Goal: Task Accomplishment & Management: Manage account settings

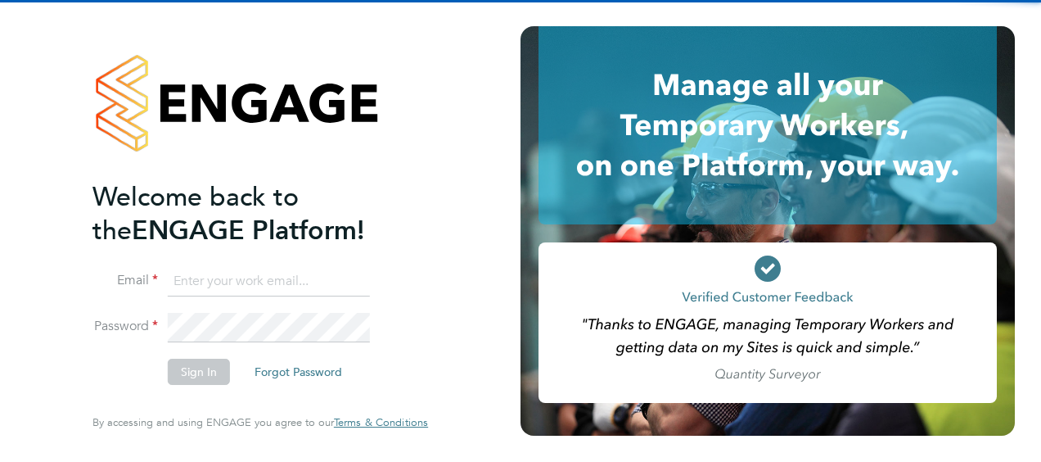
click at [192, 274] on input at bounding box center [269, 281] width 202 height 29
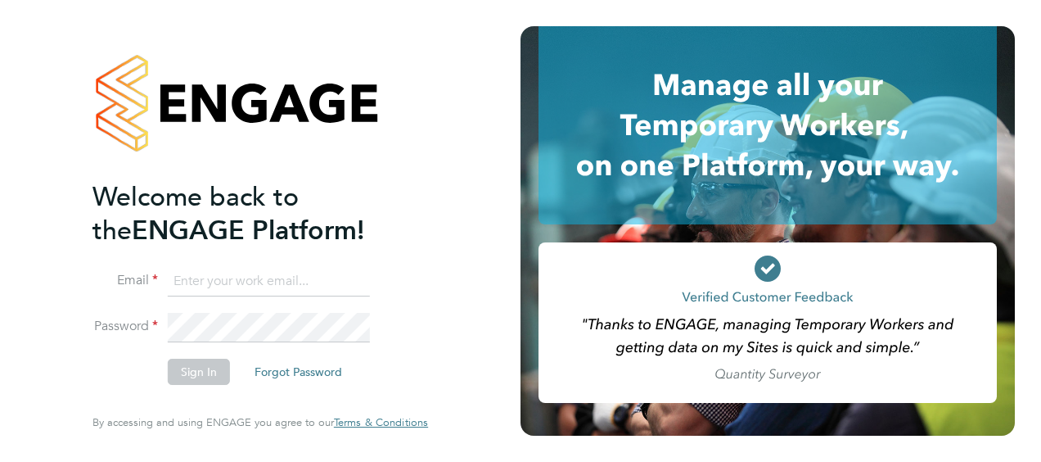
type input "ellie.sills@nhs.net"
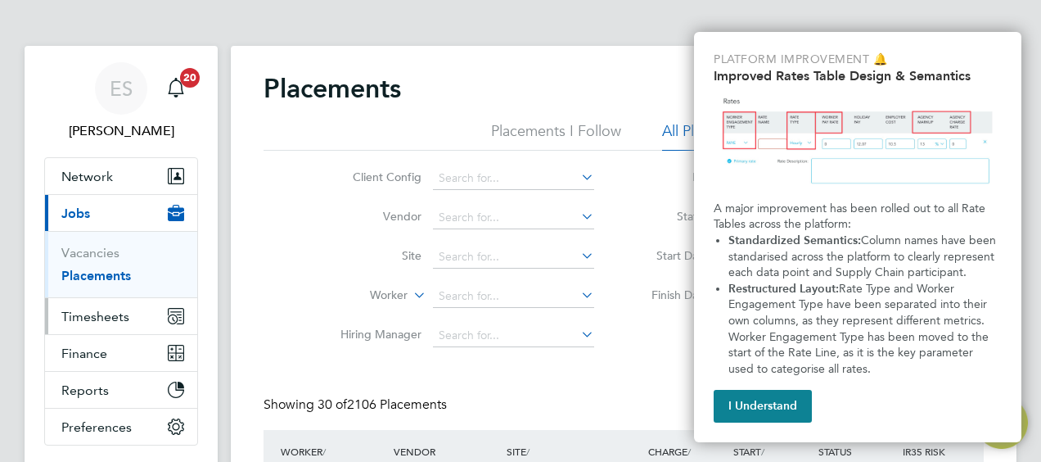
click at [119, 309] on span "Timesheets" at bounding box center [95, 317] width 68 height 16
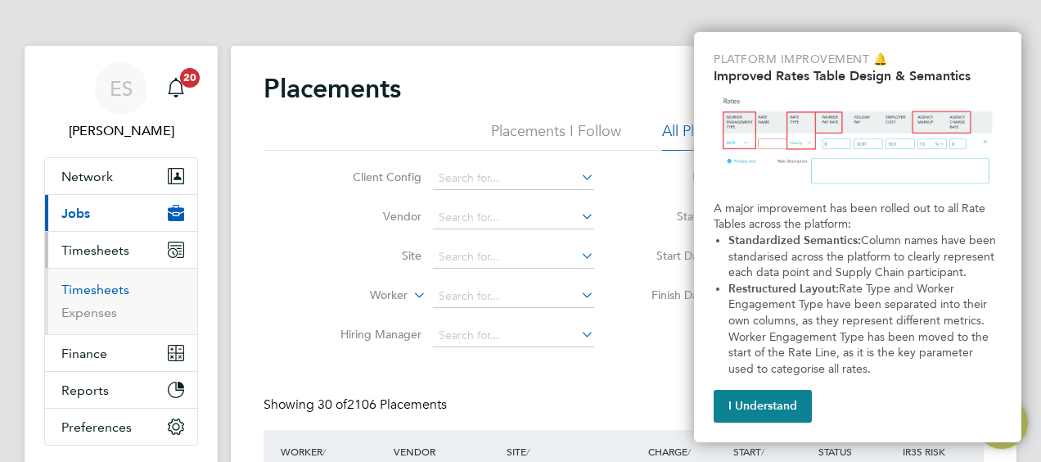
click at [105, 287] on link "Timesheets" at bounding box center [95, 290] width 68 height 16
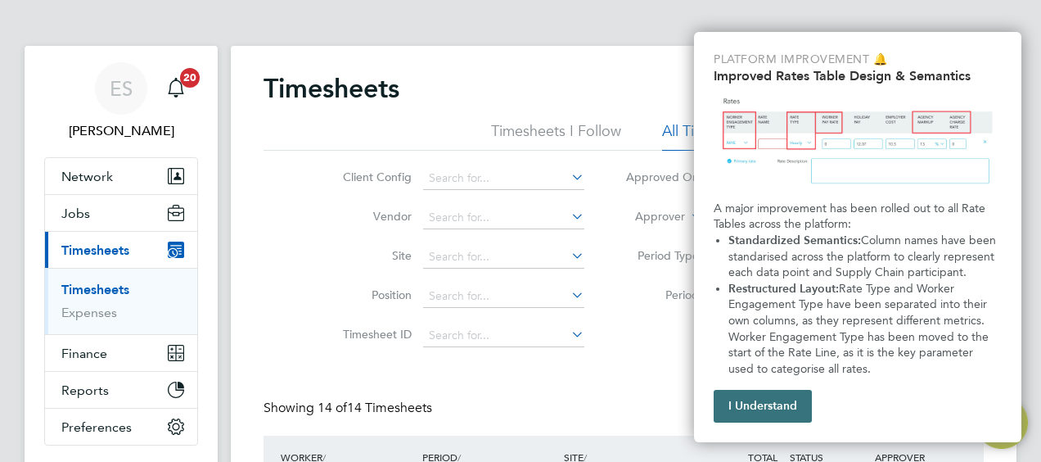
click at [776, 404] on button "I Understand" at bounding box center [763, 406] width 98 height 33
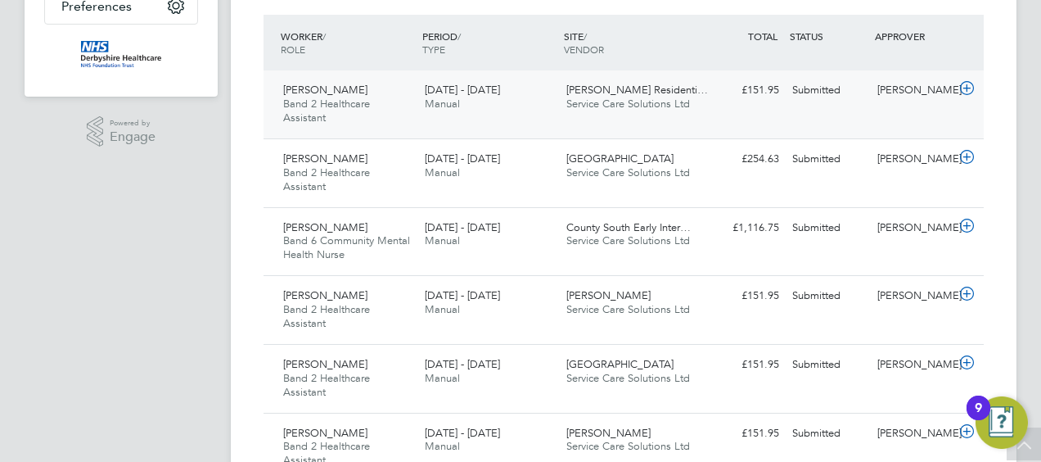
click at [543, 97] on div "18 - 24 Aug 2025 Manual" at bounding box center [489, 97] width 142 height 41
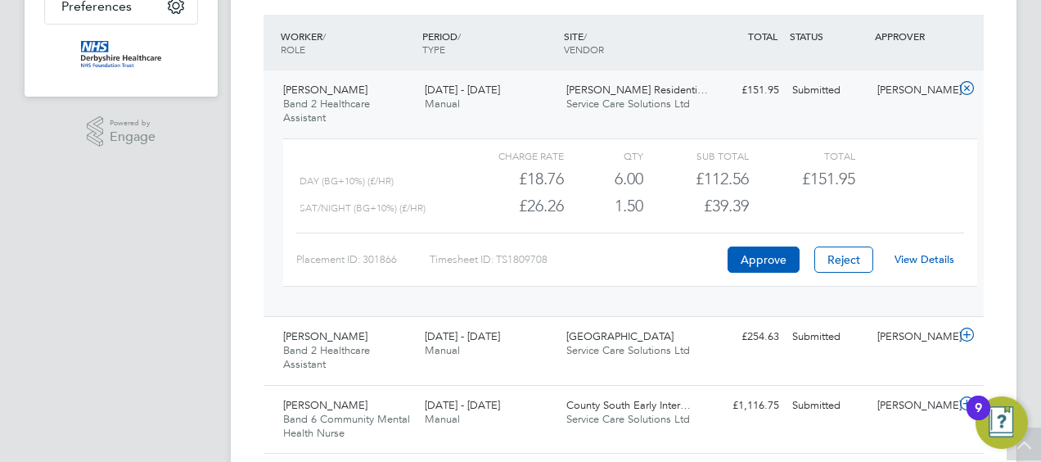
click at [933, 256] on link "View Details" at bounding box center [925, 259] width 60 height 14
click at [965, 91] on icon at bounding box center [967, 88] width 20 height 13
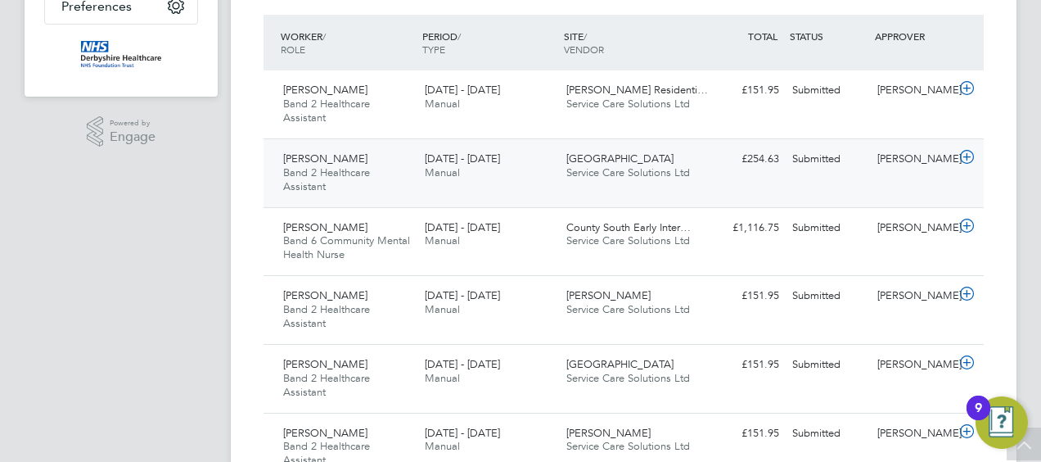
click at [649, 167] on span "Service Care Solutions Ltd" at bounding box center [629, 172] width 124 height 14
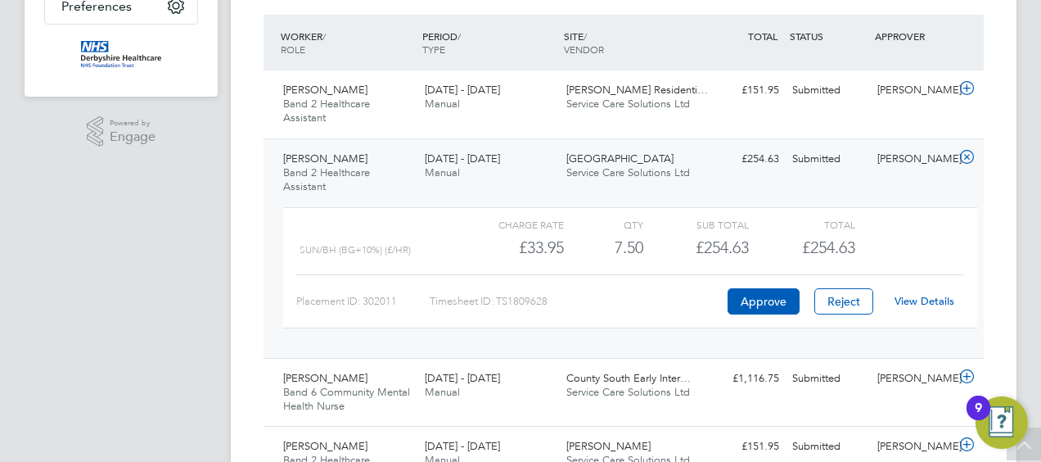
click at [914, 295] on link "View Details" at bounding box center [925, 301] width 60 height 14
click at [967, 152] on icon at bounding box center [967, 157] width 20 height 13
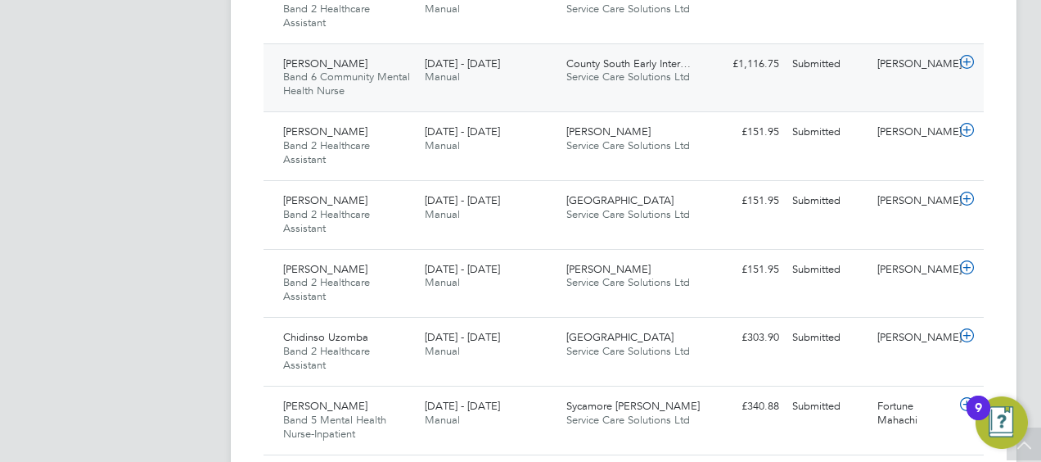
scroll to position [617, 0]
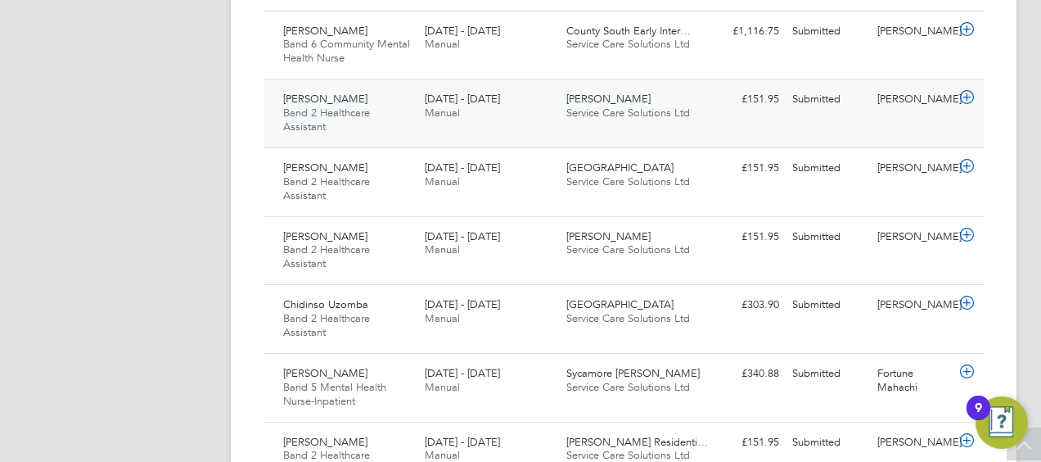
click at [669, 124] on div "Wren Ward Service Care Solutions Ltd" at bounding box center [631, 106] width 142 height 41
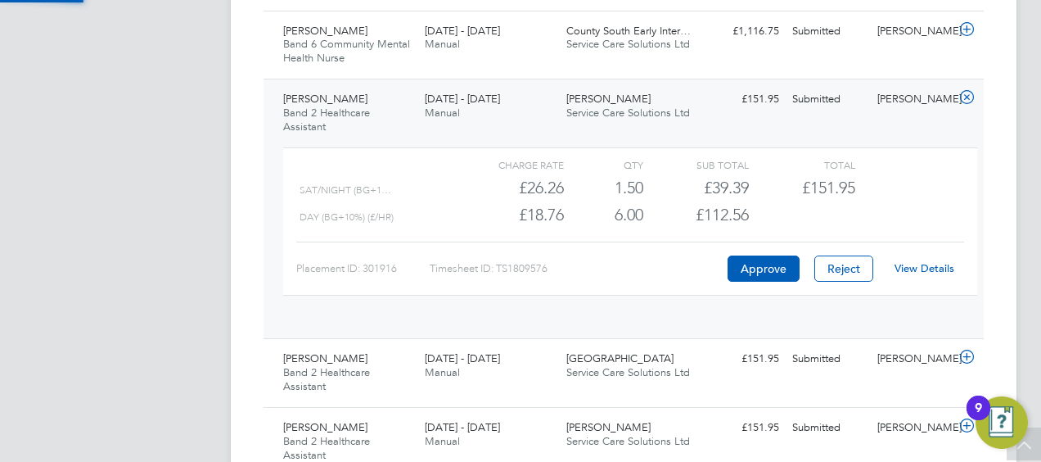
scroll to position [28, 160]
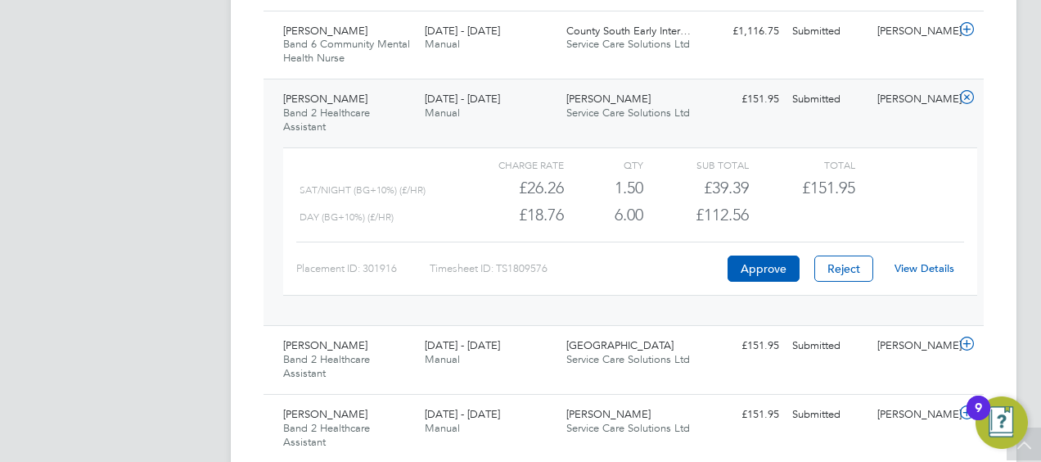
click at [924, 267] on link "View Details" at bounding box center [925, 268] width 60 height 14
click at [969, 98] on icon at bounding box center [967, 97] width 20 height 13
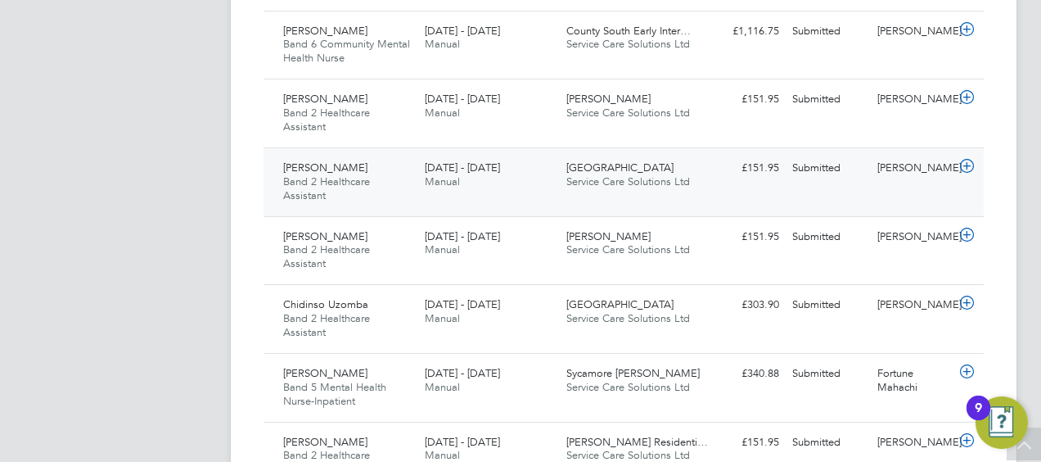
click at [732, 165] on div "£151.95 Submitted" at bounding box center [743, 168] width 85 height 27
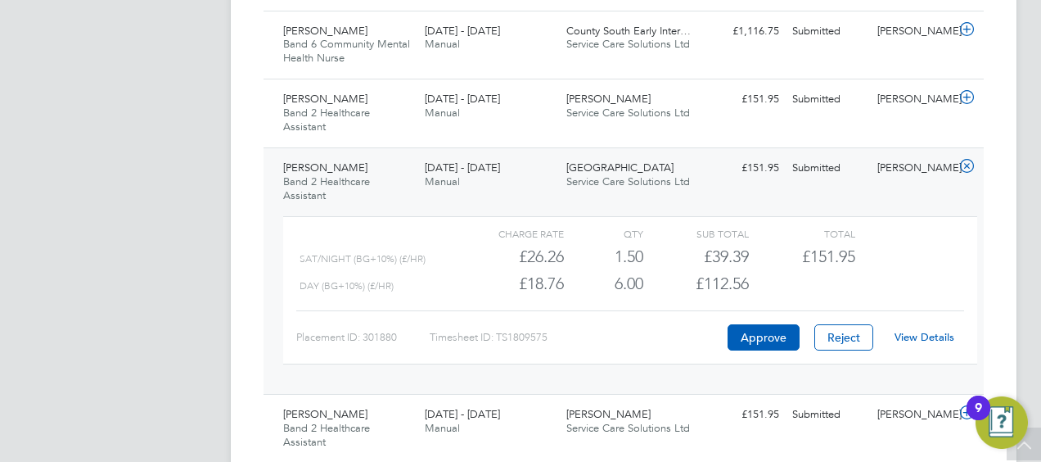
click at [927, 330] on link "View Details" at bounding box center [925, 337] width 60 height 14
click at [966, 160] on icon at bounding box center [967, 166] width 20 height 13
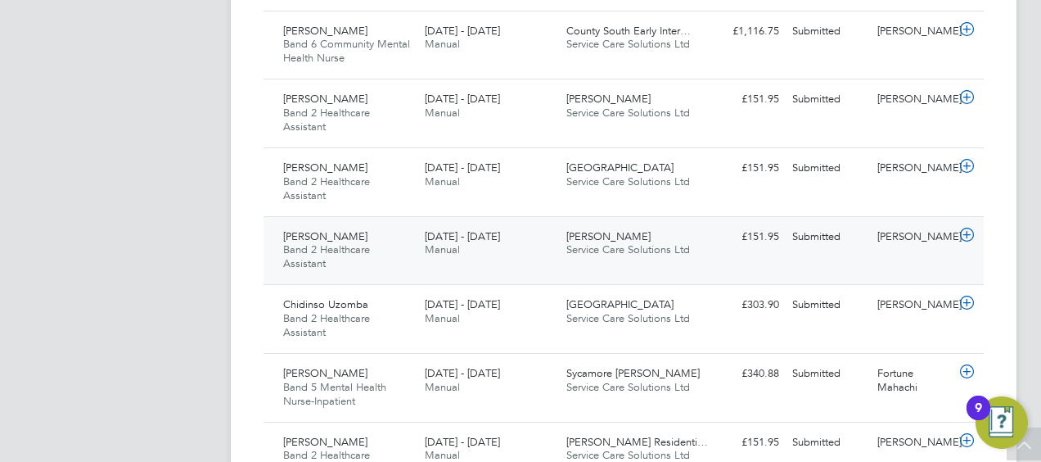
click at [847, 247] on div "Geoffrey Lowe Band 2 Healthcare Assistant 18 - 24 Aug 2025 18 - 24 Aug 2025 Man…" at bounding box center [624, 250] width 721 height 69
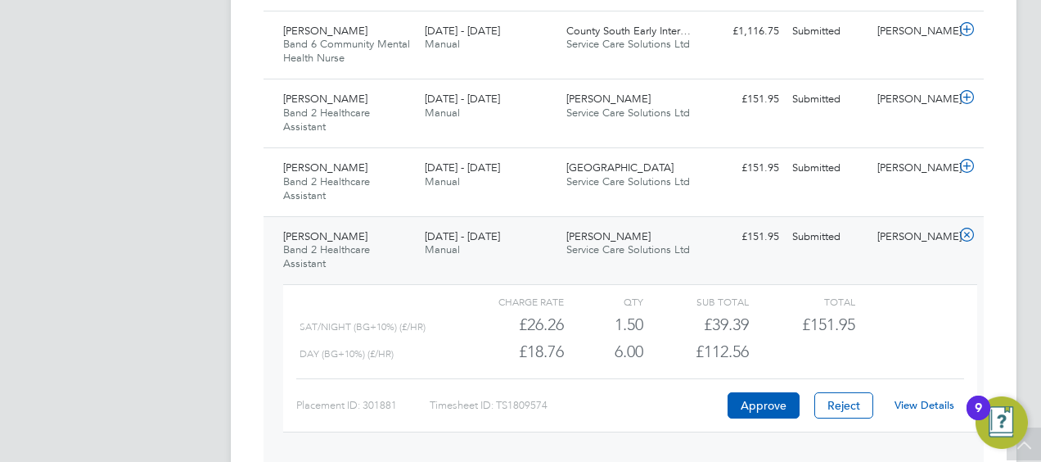
click at [909, 398] on link "View Details" at bounding box center [925, 405] width 60 height 14
click at [969, 237] on icon at bounding box center [967, 234] width 20 height 13
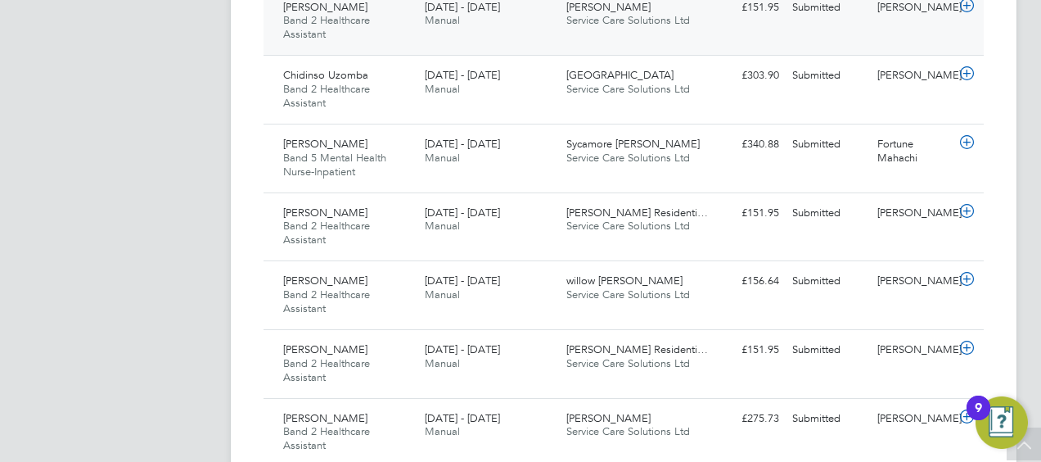
scroll to position [879, 0]
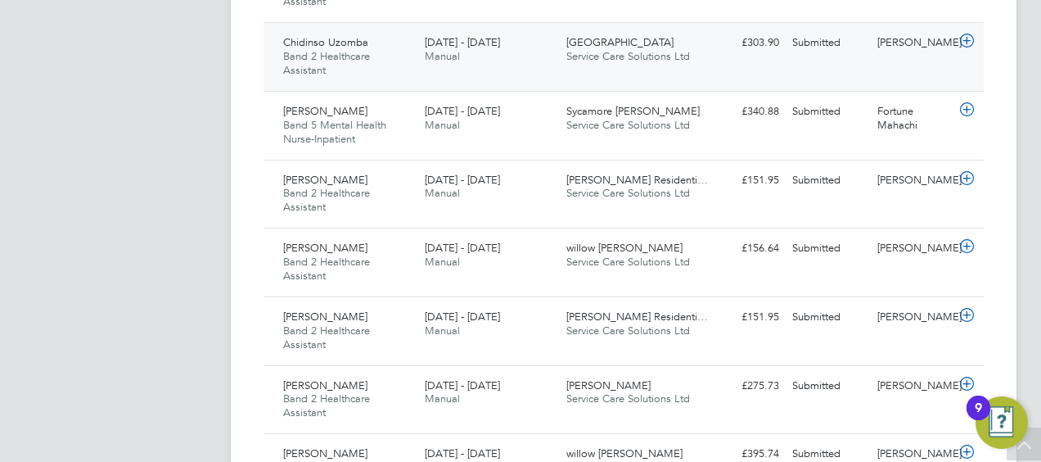
click at [758, 41] on div "£303.90 Submitted" at bounding box center [743, 42] width 85 height 27
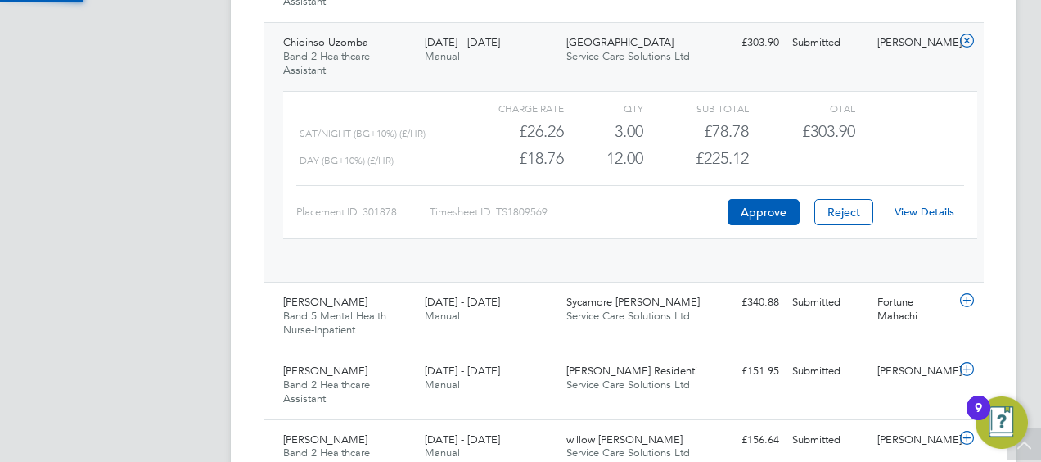
scroll to position [28, 160]
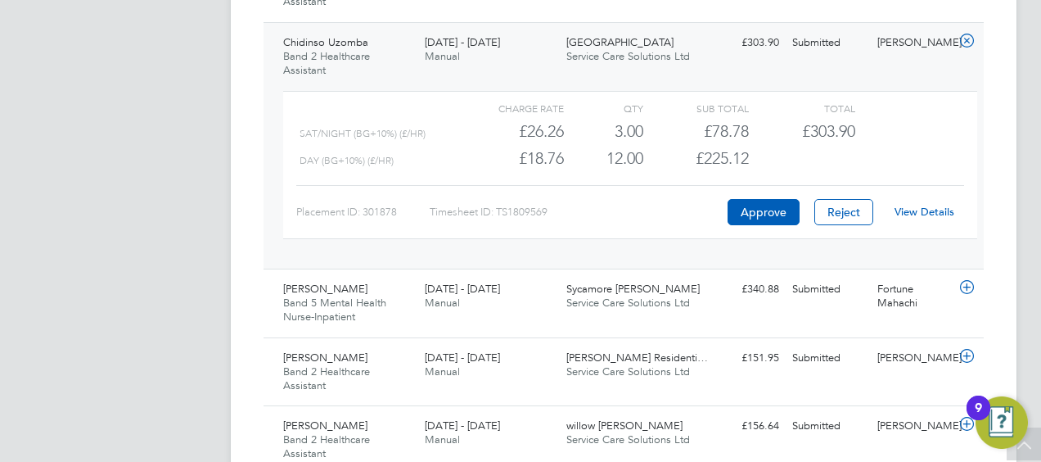
click at [927, 210] on link "View Details" at bounding box center [925, 212] width 60 height 14
click at [965, 39] on icon at bounding box center [967, 40] width 20 height 13
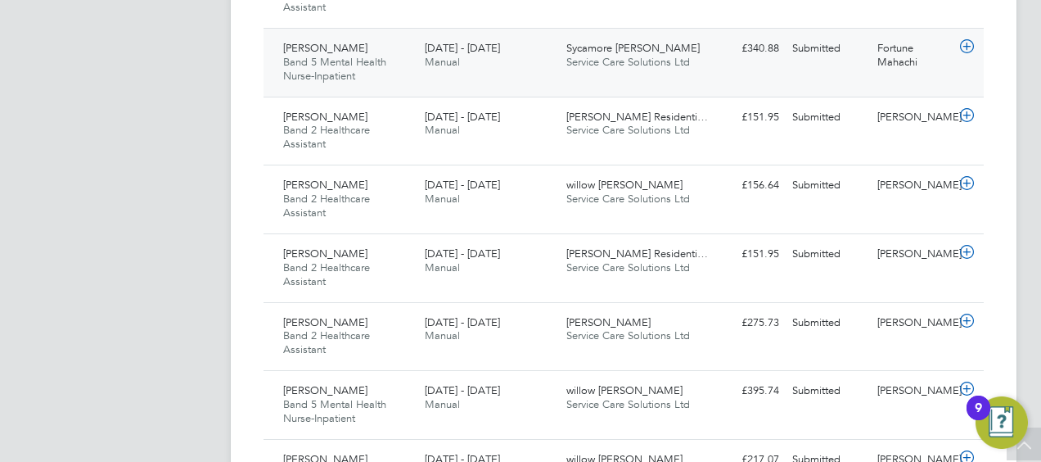
scroll to position [945, 0]
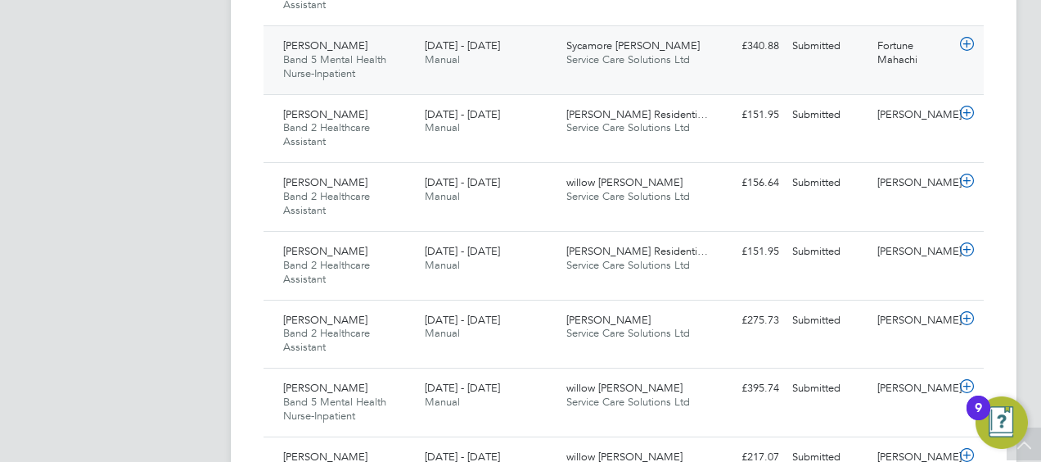
click at [706, 52] on div "£340.88 Submitted" at bounding box center [743, 46] width 85 height 27
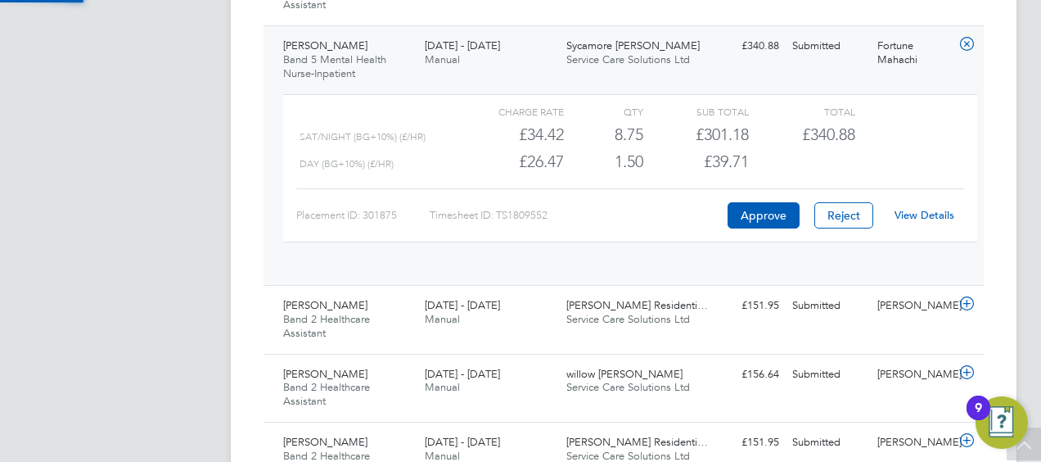
scroll to position [28, 160]
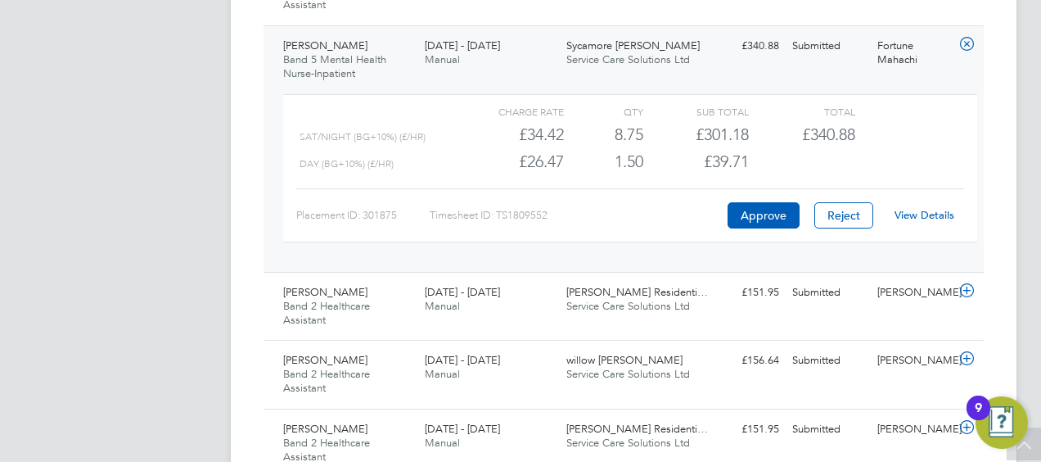
click at [927, 215] on link "View Details" at bounding box center [925, 215] width 60 height 14
click at [967, 47] on icon at bounding box center [967, 44] width 20 height 13
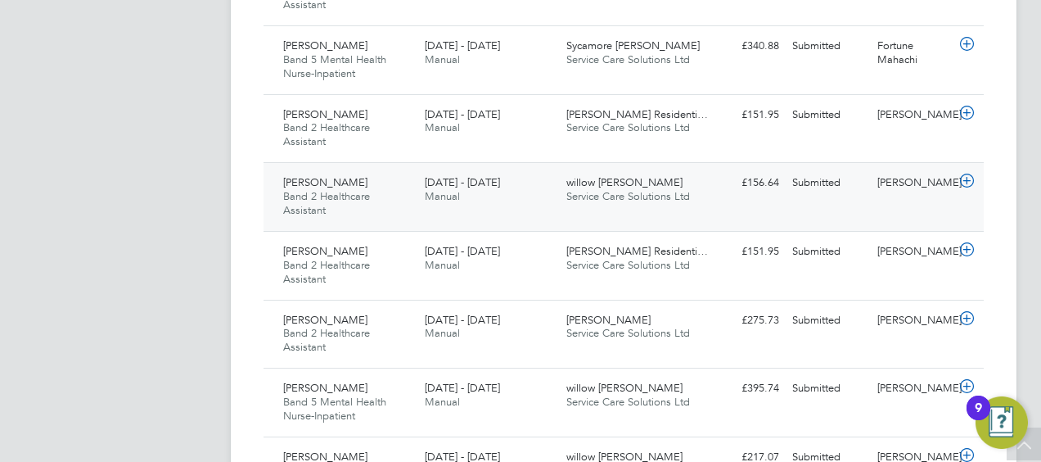
click at [639, 178] on div "willow ward Service Care Solutions Ltd" at bounding box center [631, 189] width 142 height 41
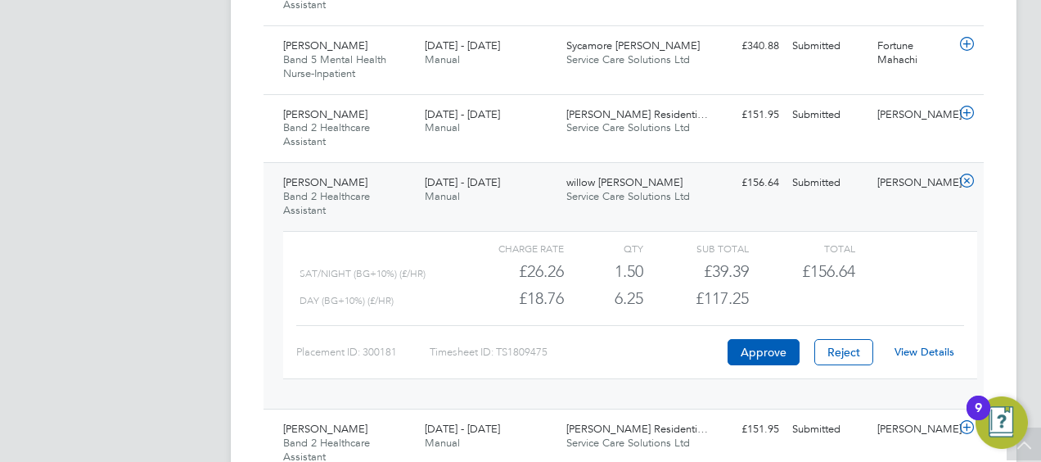
click at [929, 350] on link "View Details" at bounding box center [925, 352] width 60 height 14
click at [964, 174] on icon at bounding box center [967, 180] width 20 height 13
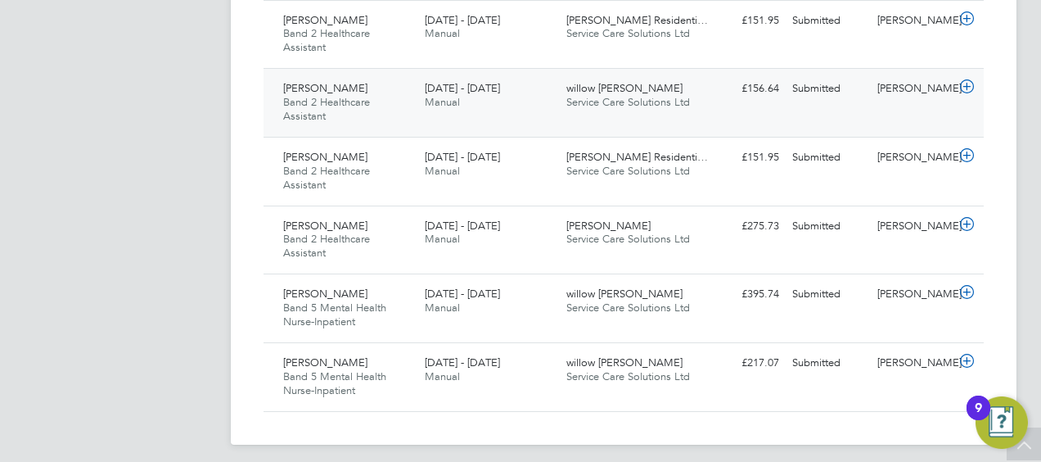
scroll to position [1043, 0]
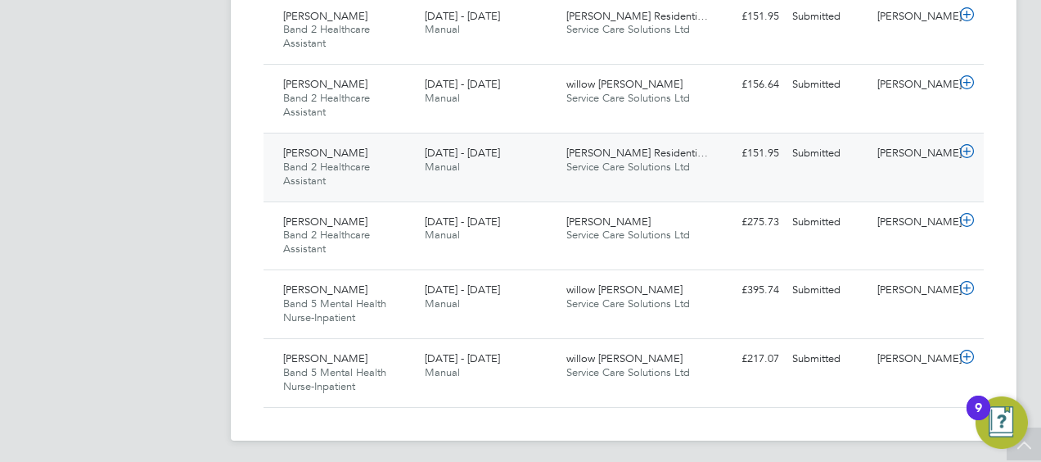
click at [856, 162] on div "Submitted" at bounding box center [828, 153] width 85 height 27
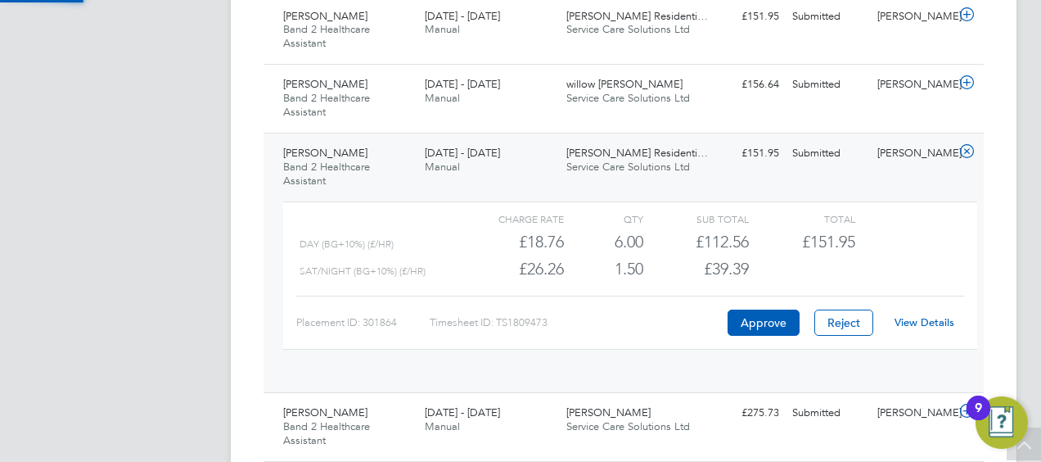
scroll to position [28, 160]
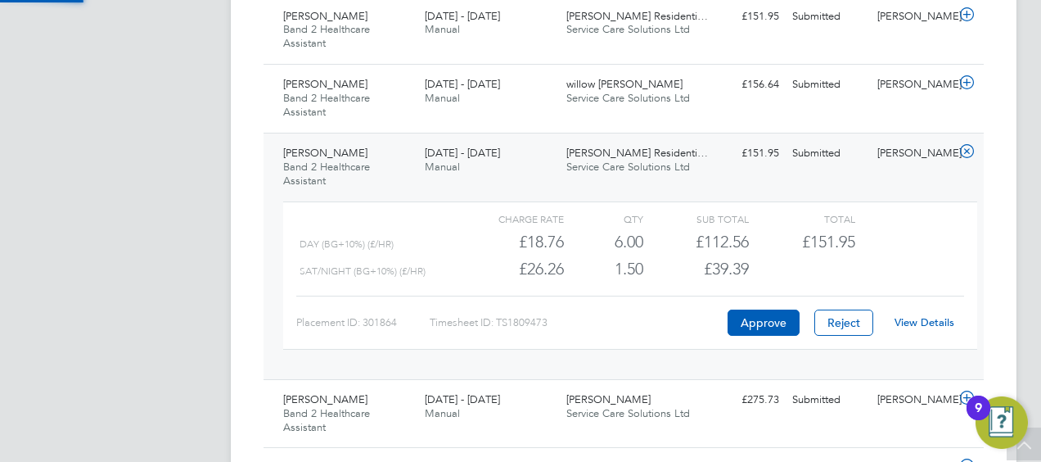
click at [931, 321] on link "View Details" at bounding box center [925, 322] width 60 height 14
click at [970, 145] on icon at bounding box center [967, 151] width 20 height 13
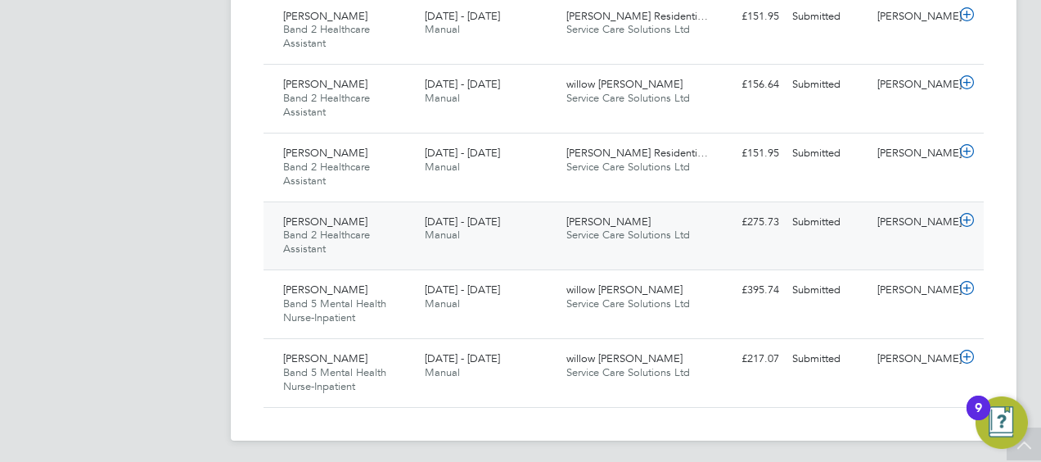
click at [608, 251] on div "Matthew Michael Band 2 Healthcare Assistant 18 - 24 Aug 2025 18 - 24 Aug 2025 M…" at bounding box center [624, 235] width 721 height 69
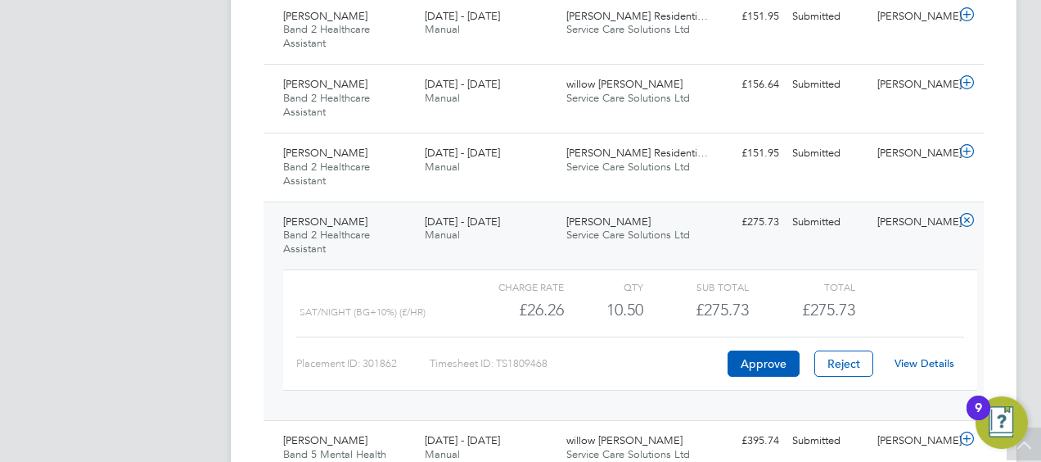
click at [911, 364] on link "View Details" at bounding box center [925, 363] width 60 height 14
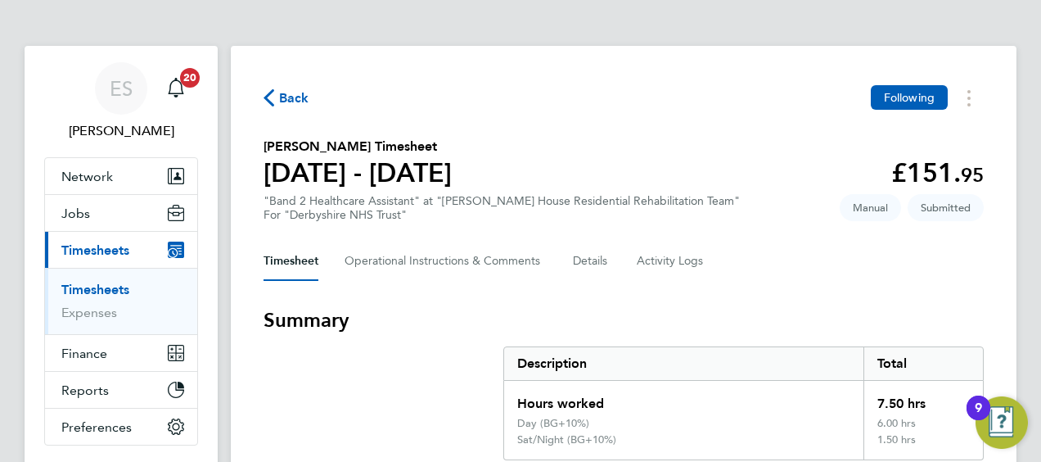
click at [655, 218] on div "For "Derbyshire NHS Trust"" at bounding box center [502, 215] width 477 height 14
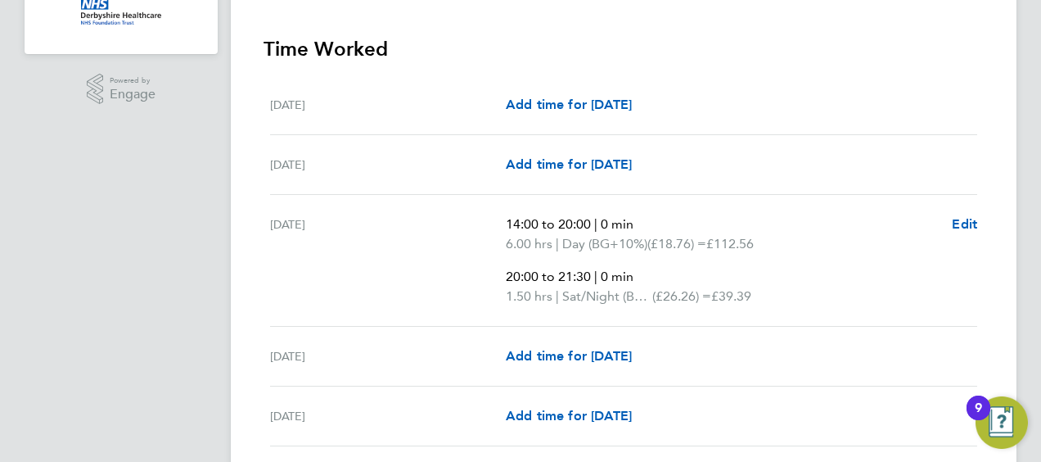
scroll to position [557, 0]
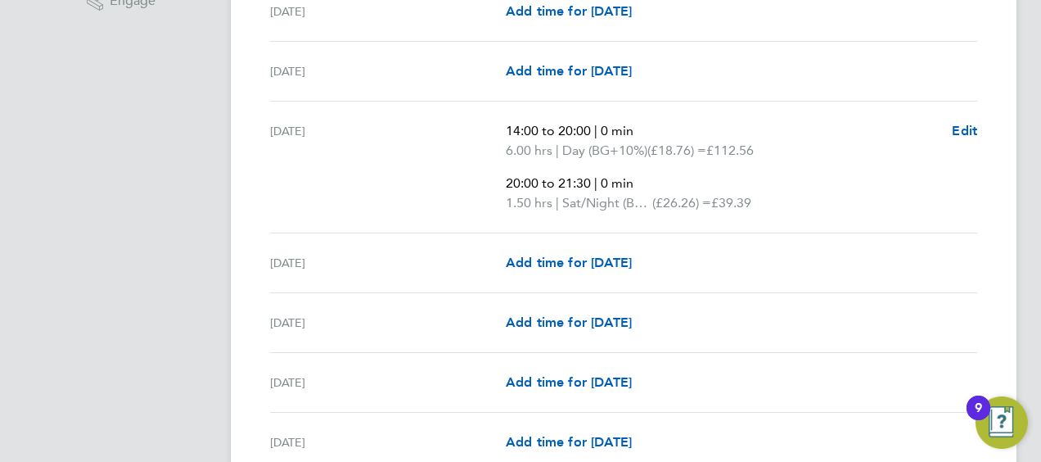
click at [647, 103] on div "Wed 20 Aug 14:00 to 20:00 | 0 min 6.00 hrs | Day (BG+10%) (£18.76) = £112.56 20…" at bounding box center [623, 168] width 707 height 132
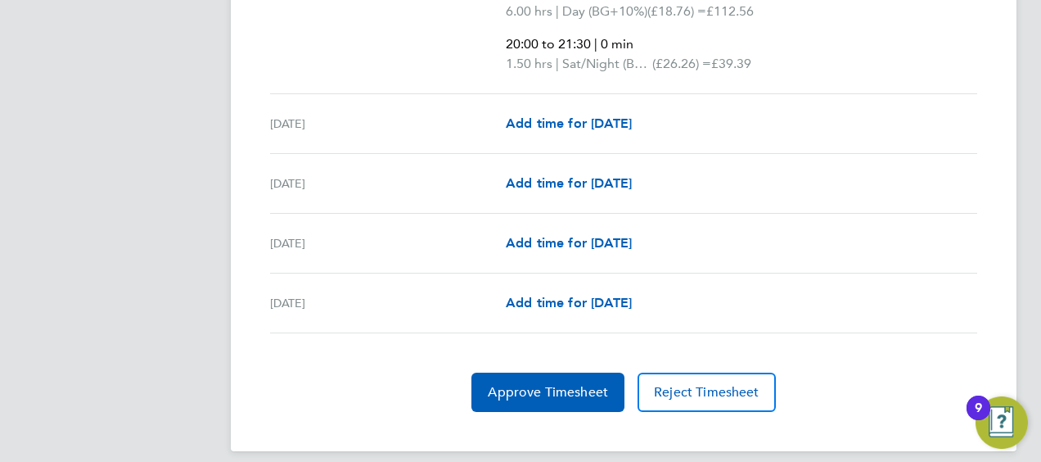
scroll to position [708, 0]
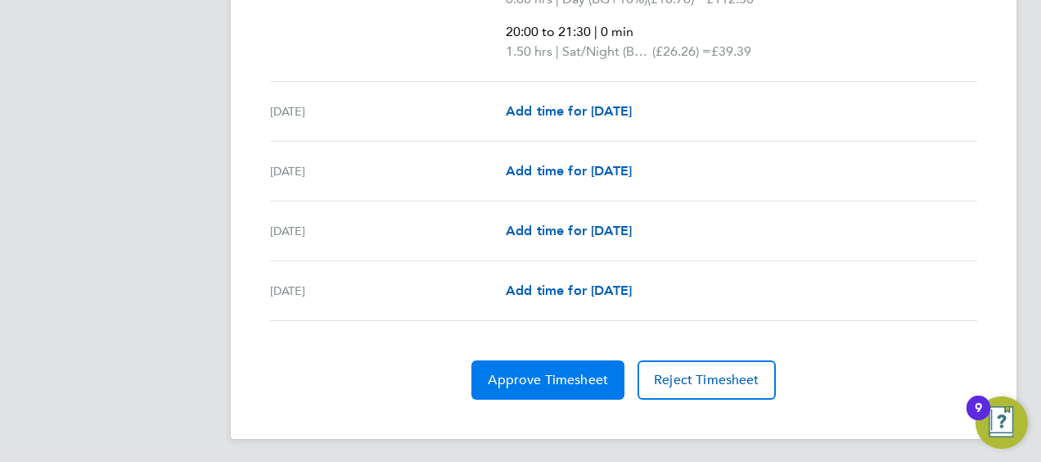
click at [544, 372] on span "Approve Timesheet" at bounding box center [548, 380] width 120 height 16
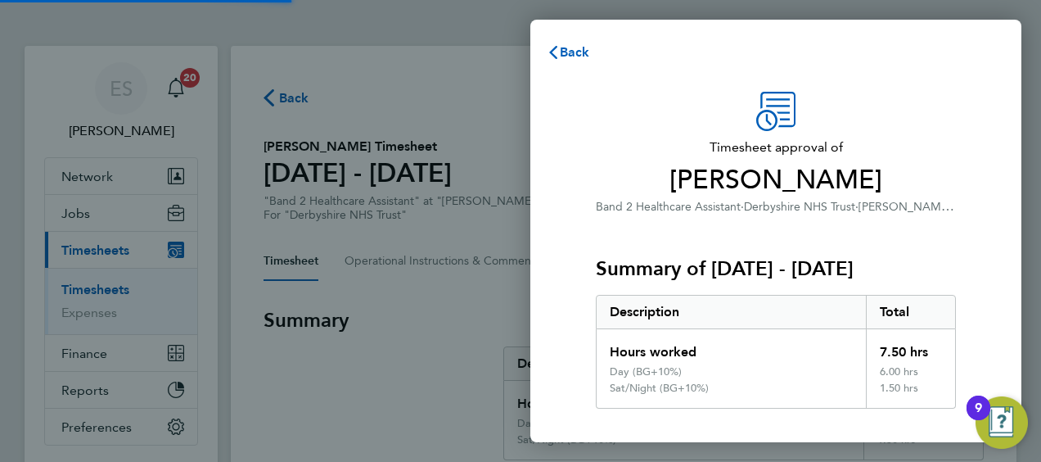
click at [725, 302] on div "Description" at bounding box center [731, 312] width 269 height 33
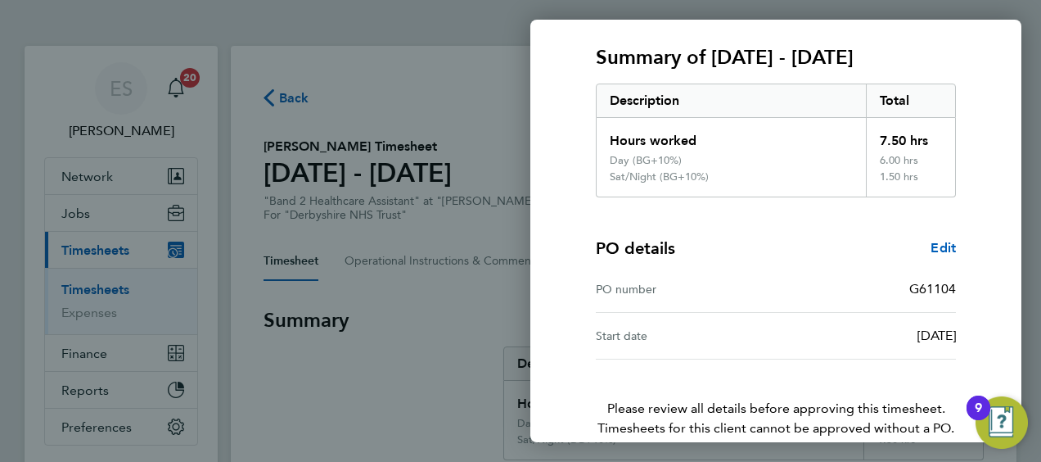
scroll to position [291, 0]
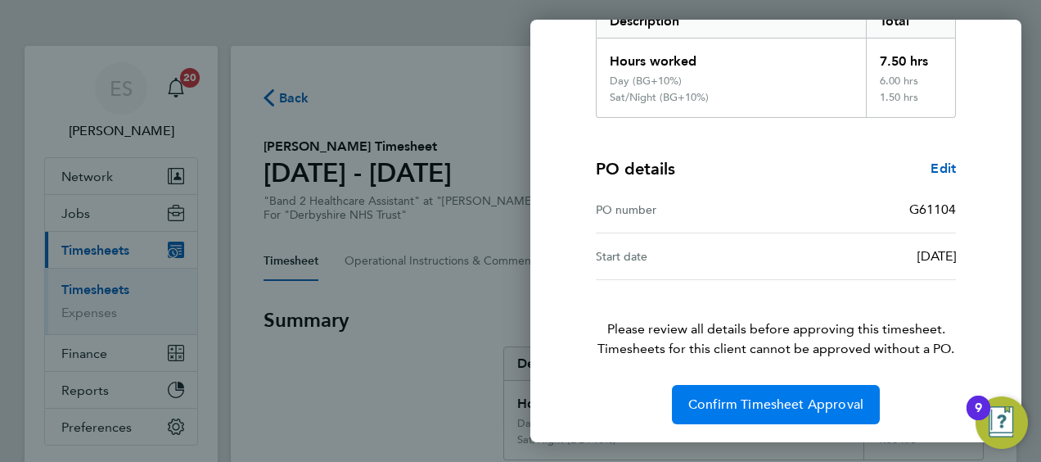
click at [725, 413] on button "Confirm Timesheet Approval" at bounding box center [776, 404] width 208 height 39
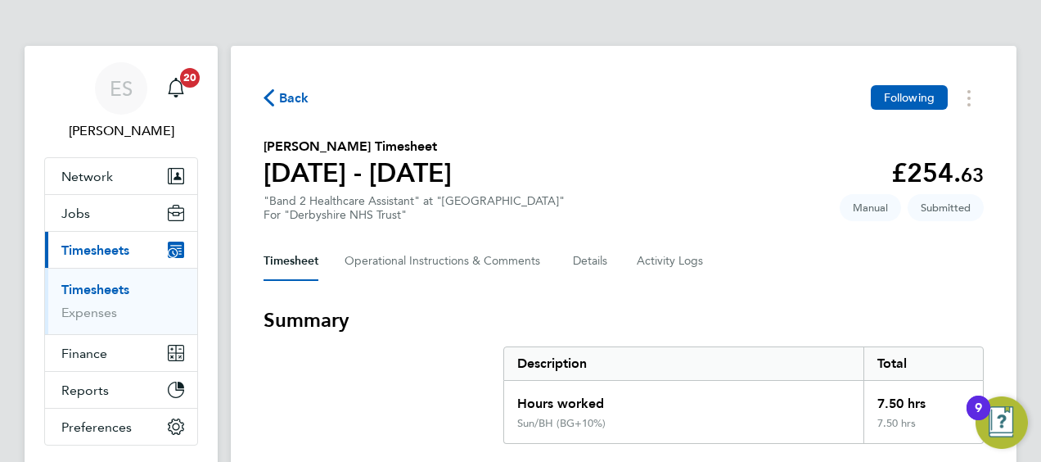
click at [656, 219] on section "Erin Brough's Timesheet 18 - 24 Aug 2025 £254. 63 "Band 2 Healthcare Assistant"…" at bounding box center [624, 179] width 721 height 85
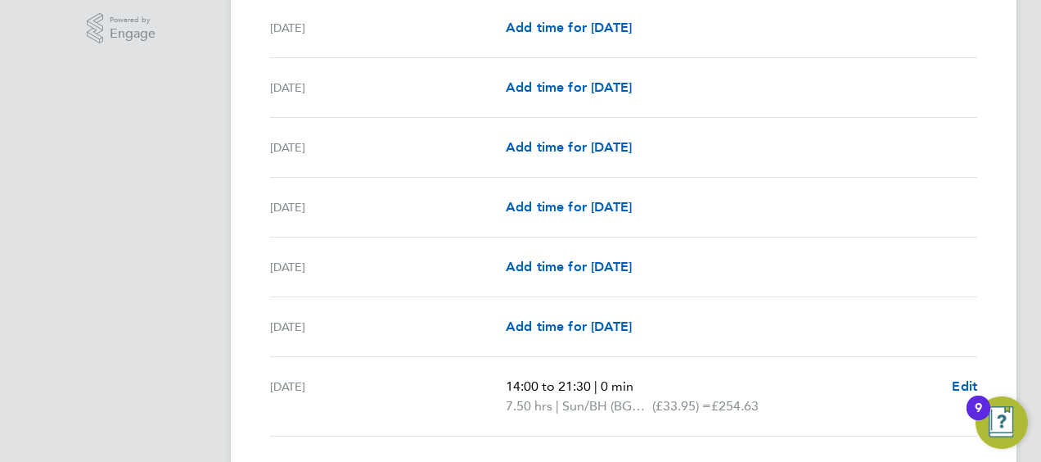
scroll to position [557, 0]
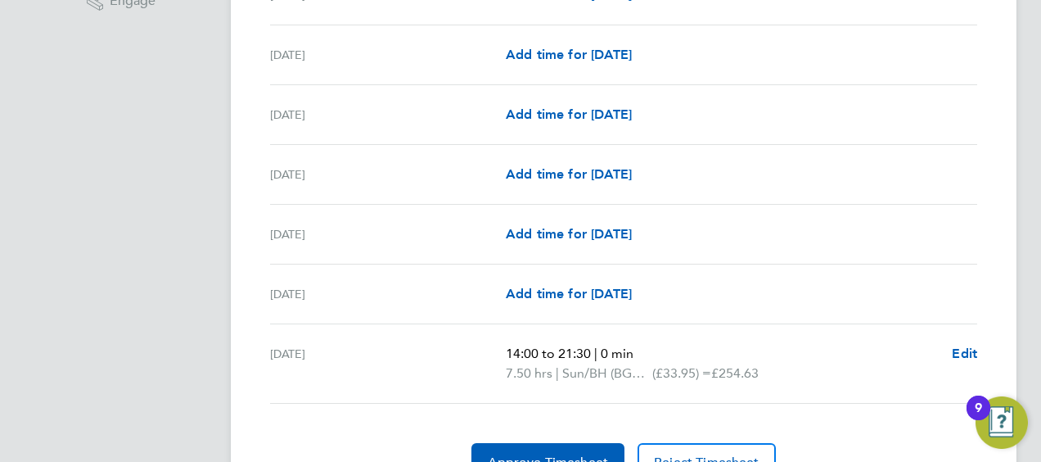
click at [679, 160] on div "Thu 21 Aug Add time for Thu 21 Aug Add time for Thu 21 Aug" at bounding box center [623, 175] width 707 height 60
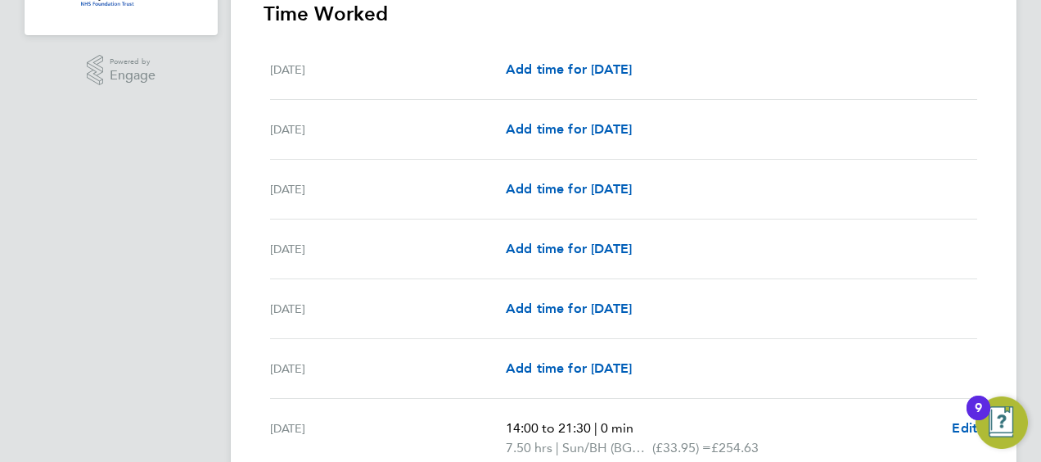
scroll to position [639, 0]
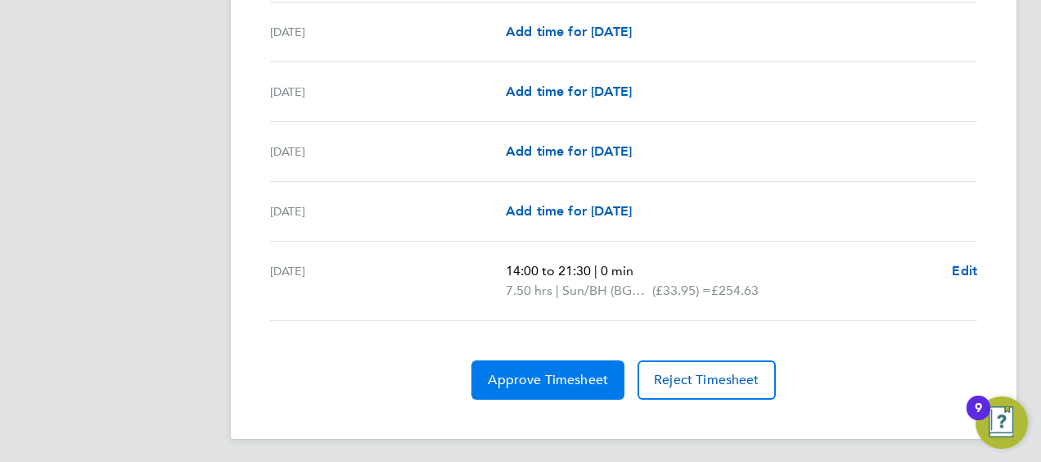
click at [549, 375] on span "Approve Timesheet" at bounding box center [548, 380] width 120 height 16
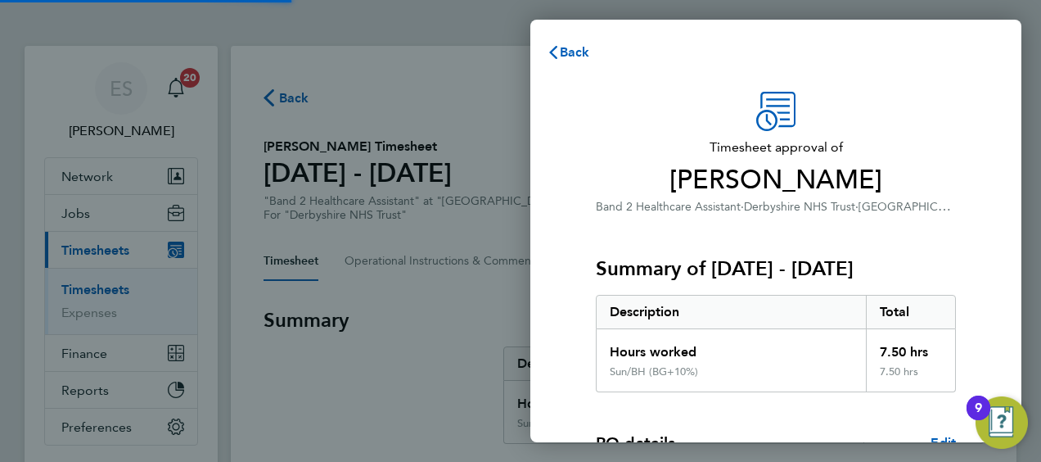
click at [764, 276] on h3 "Summary of 18 - 24 Aug 2025" at bounding box center [776, 268] width 360 height 26
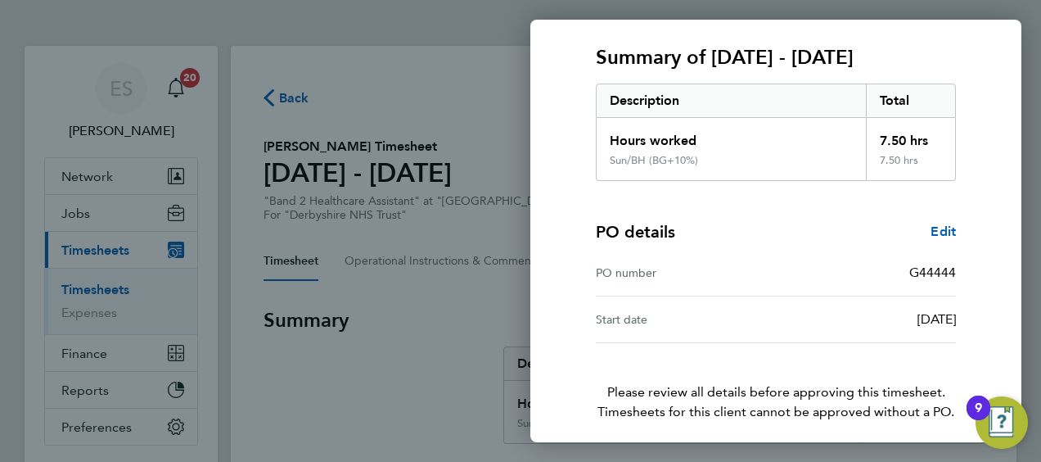
scroll to position [274, 0]
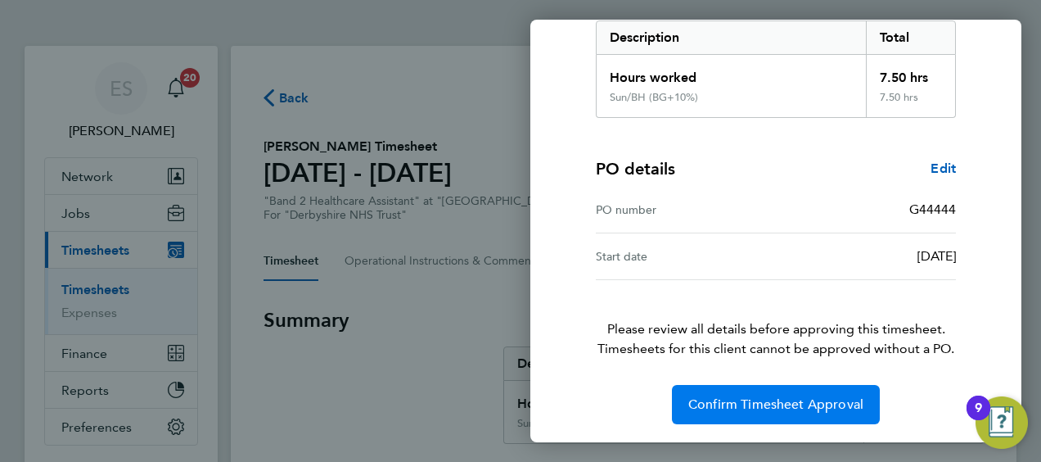
click at [737, 401] on span "Confirm Timesheet Approval" at bounding box center [776, 404] width 175 height 16
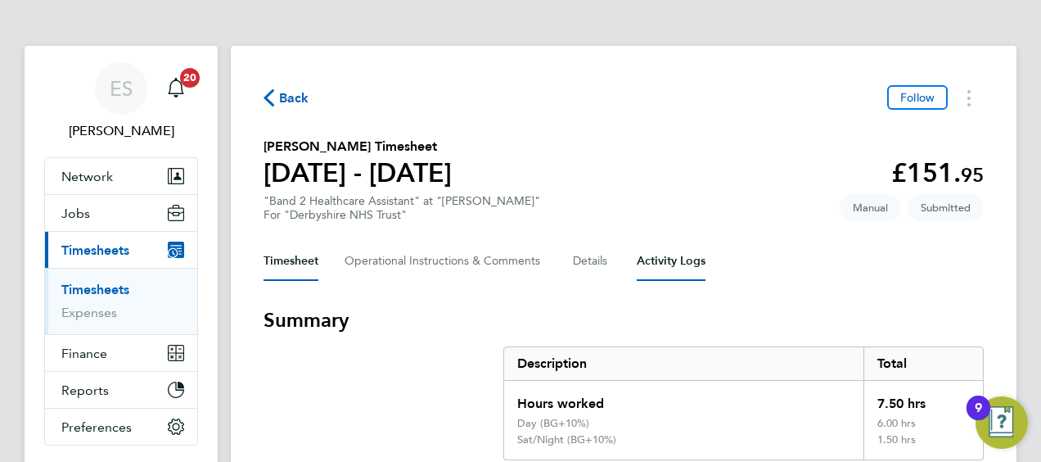
click at [647, 245] on Logs-tab "Activity Logs" at bounding box center [671, 261] width 69 height 39
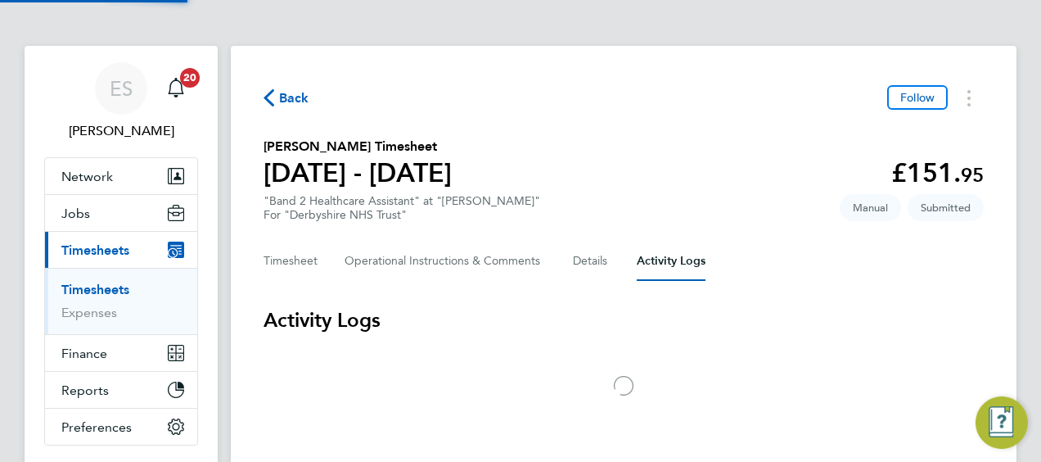
scroll to position [33, 0]
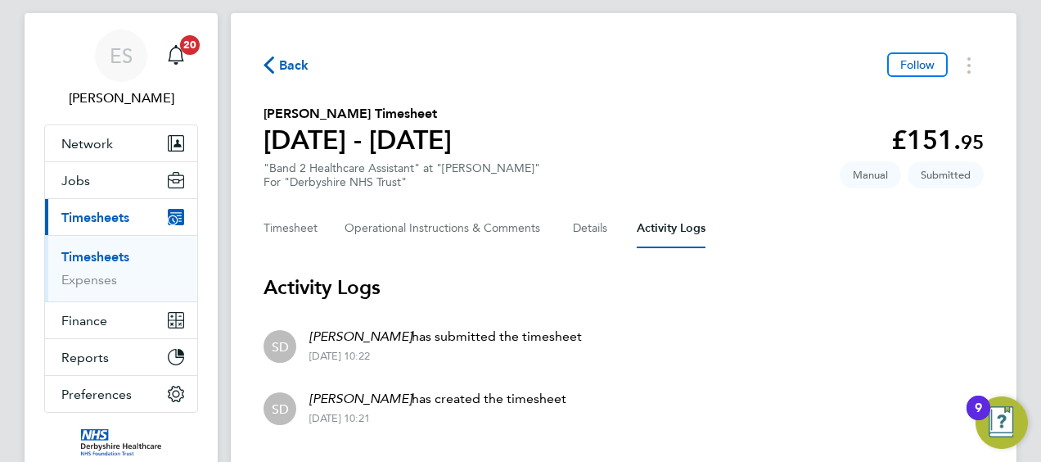
click at [329, 237] on div "Timesheet Operational Instructions & Comments Details Activity Logs" at bounding box center [624, 228] width 721 height 39
click at [256, 226] on div "Back Follow Ifeanyi Ezeh's Timesheet 18 - 24 Aug 2025 £151. 95 "Band 2 Healthca…" at bounding box center [624, 245] width 786 height 464
click at [260, 226] on div "Back Follow Ifeanyi Ezeh's Timesheet 18 - 24 Aug 2025 £151. 95 "Band 2 Healthca…" at bounding box center [624, 245] width 786 height 464
click at [262, 226] on div "Back Follow Ifeanyi Ezeh's Timesheet 18 - 24 Aug 2025 £151. 95 "Band 2 Healthca…" at bounding box center [624, 245] width 786 height 464
drag, startPoint x: 262, startPoint y: 226, endPoint x: 280, endPoint y: 225, distance: 18.0
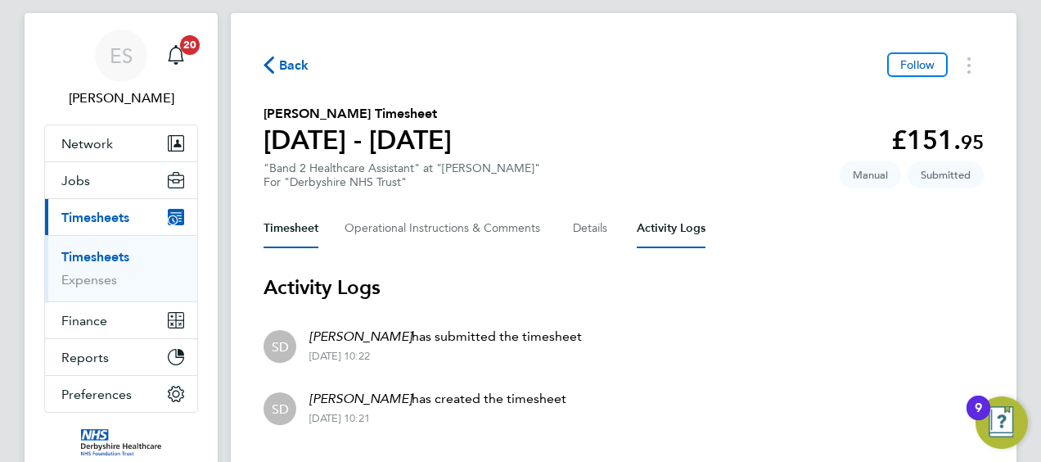
click at [280, 225] on button "Timesheet" at bounding box center [291, 228] width 55 height 39
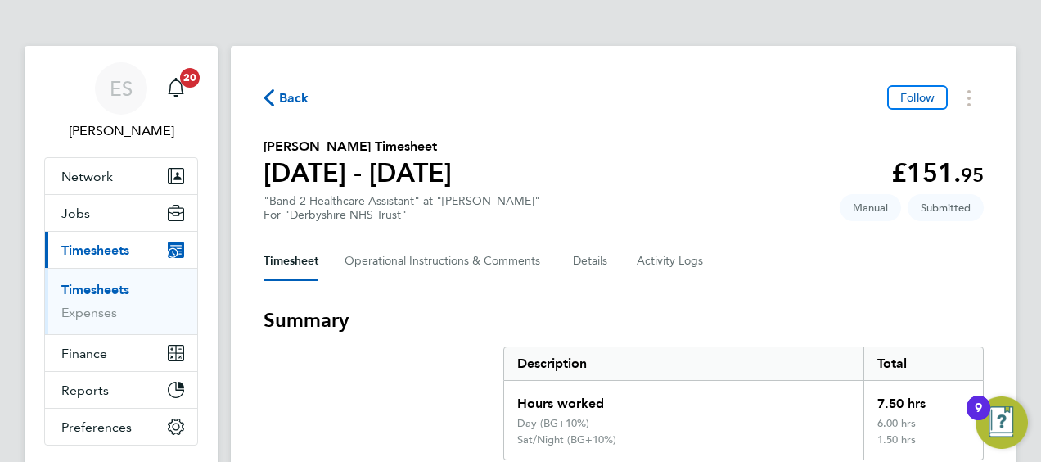
click at [700, 174] on section "Ifeanyi Ezeh's Timesheet 18 - 24 Aug 2025 £151. 95 "Band 2 Healthcare Assistant…" at bounding box center [624, 179] width 721 height 85
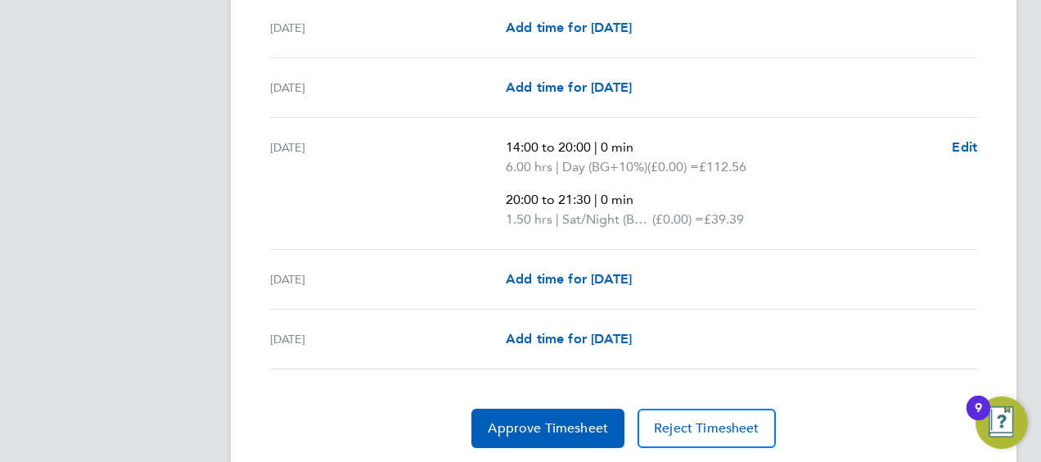
scroll to position [708, 0]
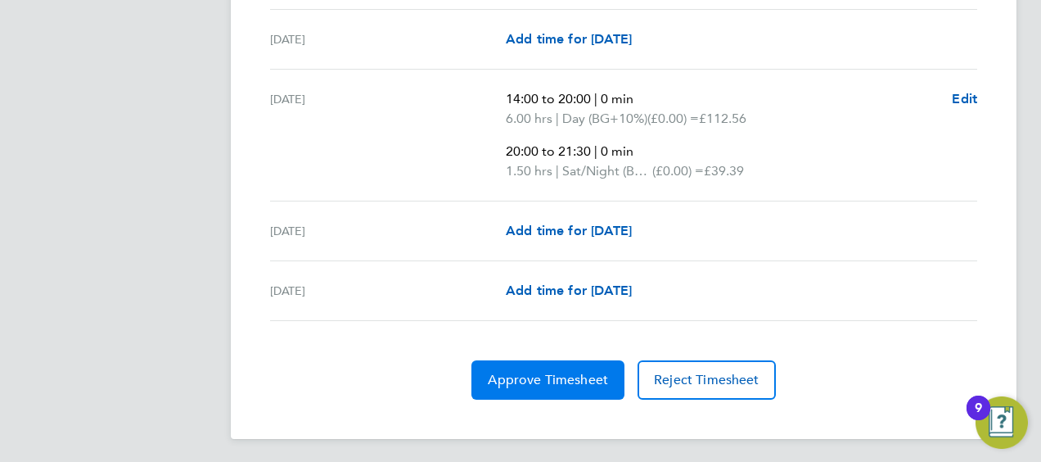
click at [563, 373] on span "Approve Timesheet" at bounding box center [548, 380] width 120 height 16
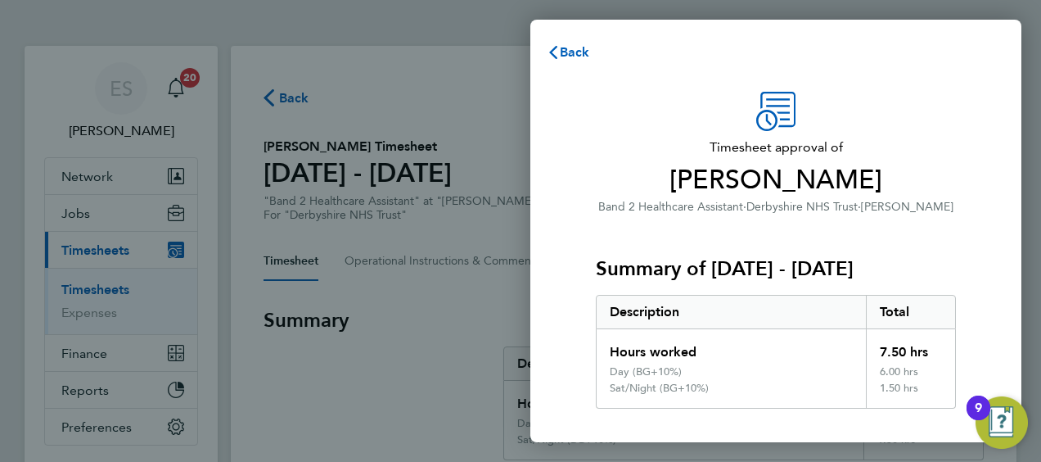
click at [755, 321] on div "Description" at bounding box center [731, 312] width 269 height 33
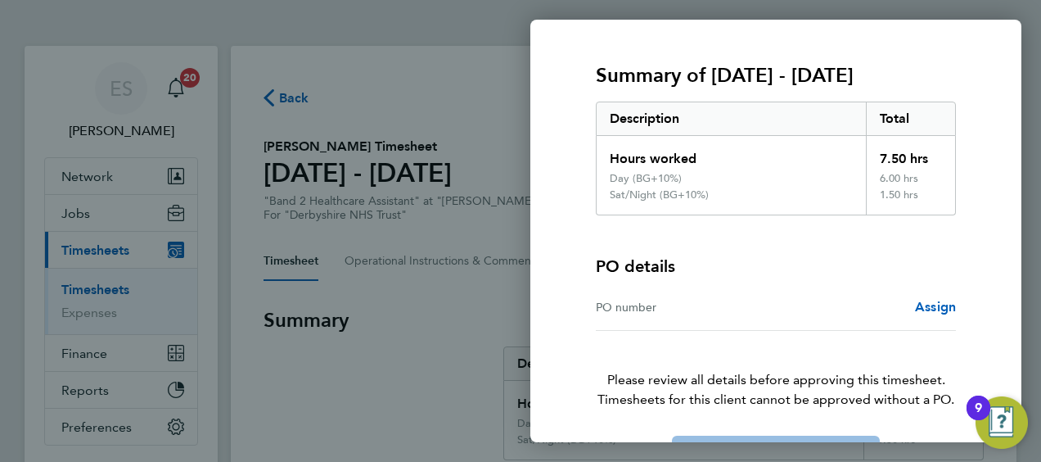
scroll to position [244, 0]
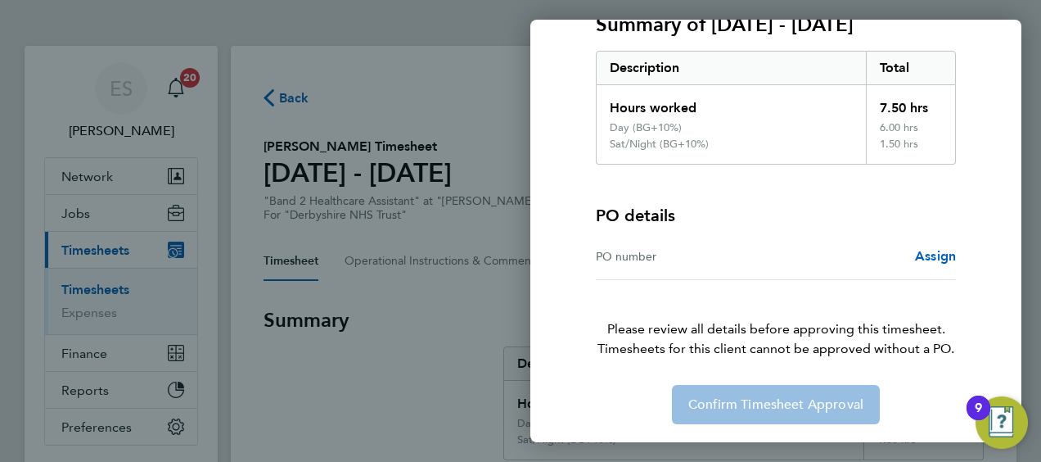
click at [755, 388] on div "Confirm Timesheet Approval" at bounding box center [776, 404] width 400 height 39
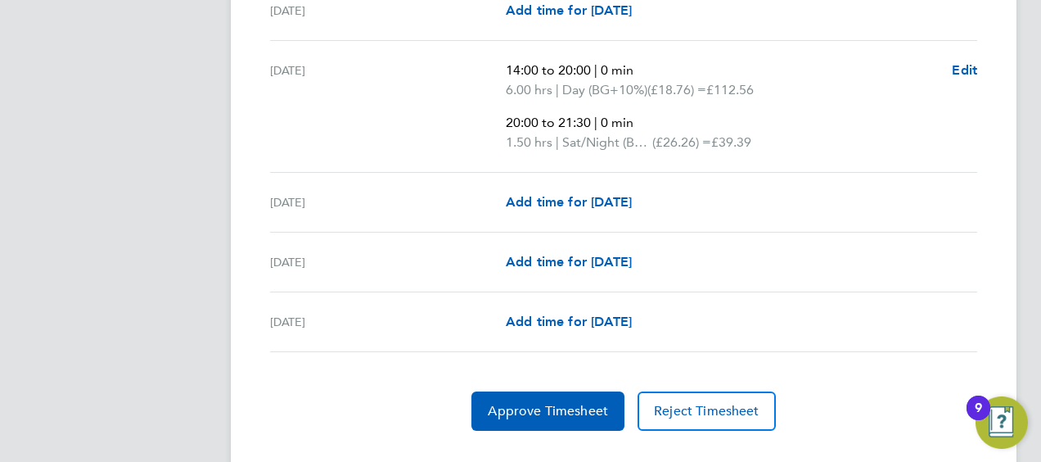
scroll to position [688, 0]
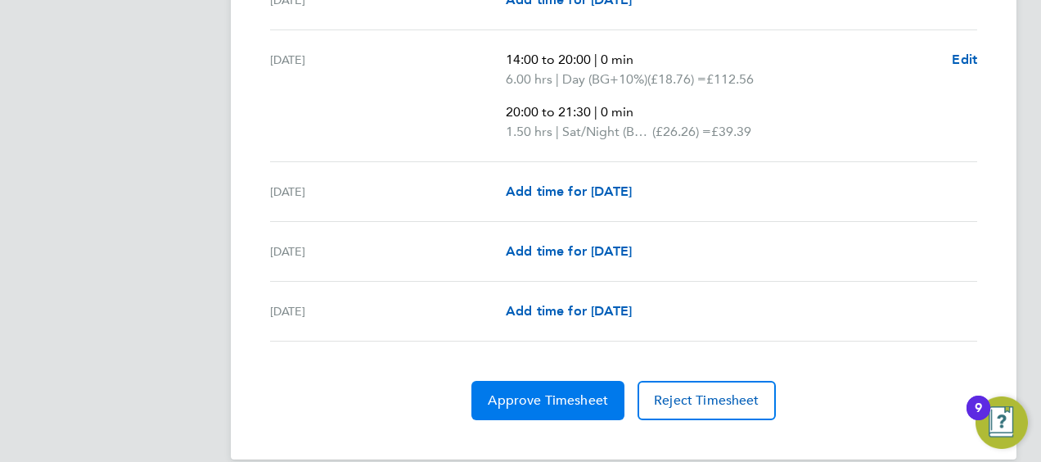
click at [570, 381] on button "Approve Timesheet" at bounding box center [548, 400] width 153 height 39
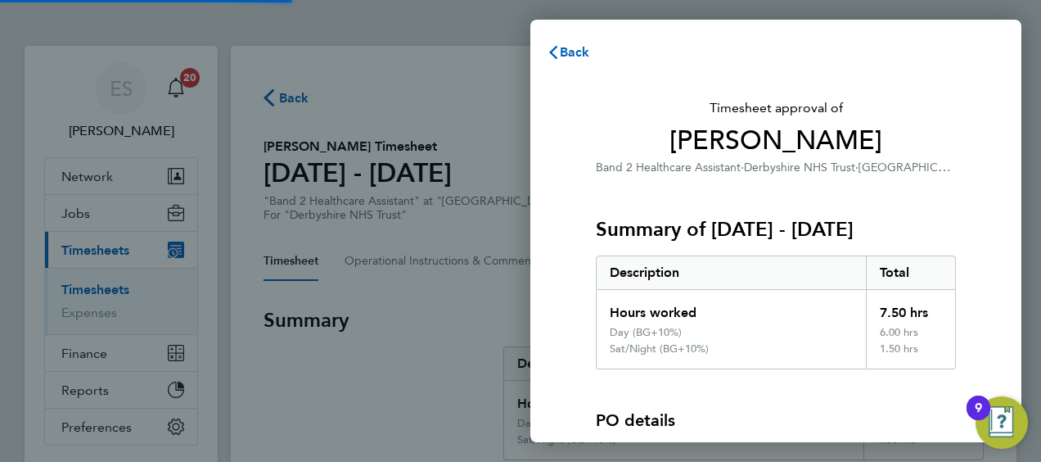
click at [847, 326] on div "Hours worked" at bounding box center [731, 308] width 269 height 36
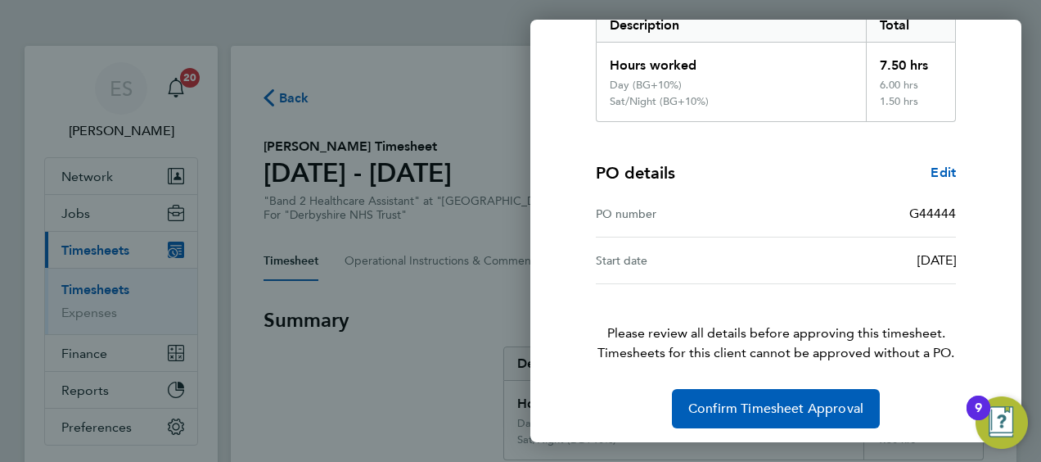
scroll to position [291, 0]
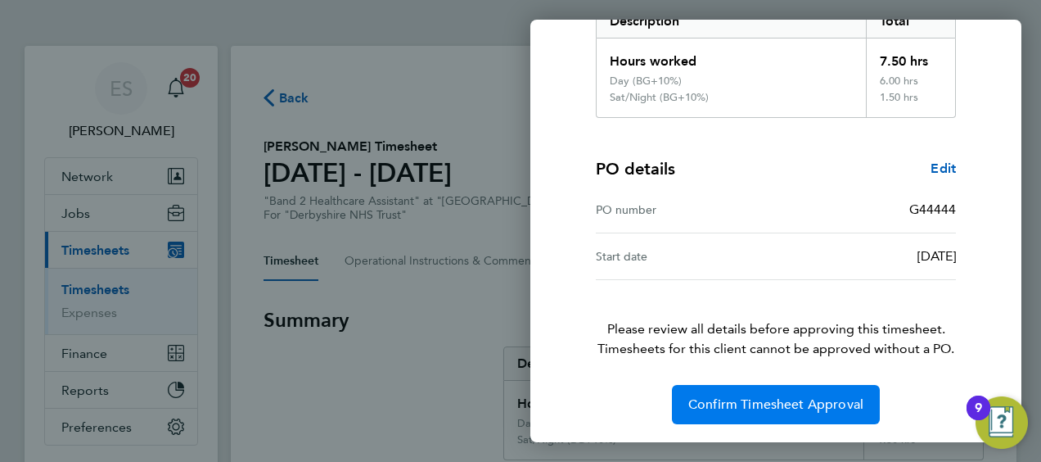
click at [819, 391] on button "Confirm Timesheet Approval" at bounding box center [776, 404] width 208 height 39
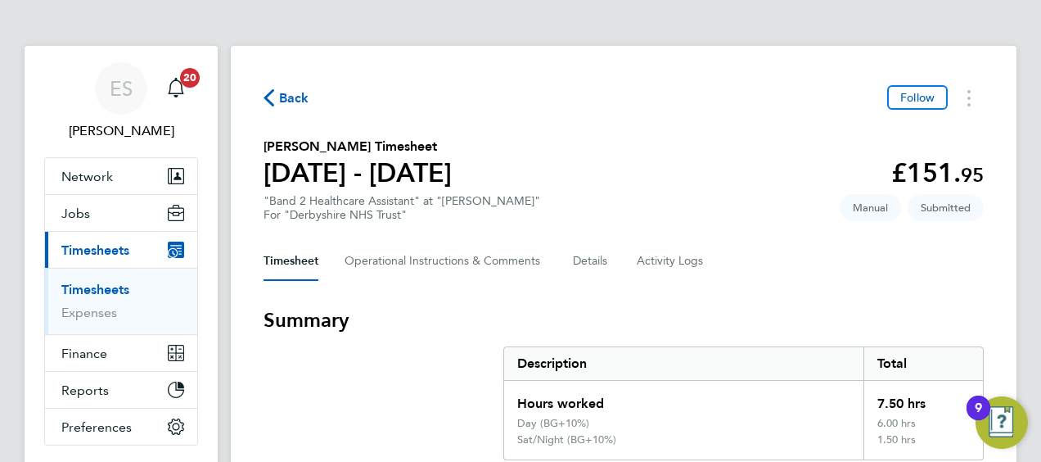
click at [675, 146] on section "[PERSON_NAME] Timesheet [DATE] - [DATE] £151. 95 "Band 2 Healthcare Assistant" …" at bounding box center [624, 179] width 721 height 85
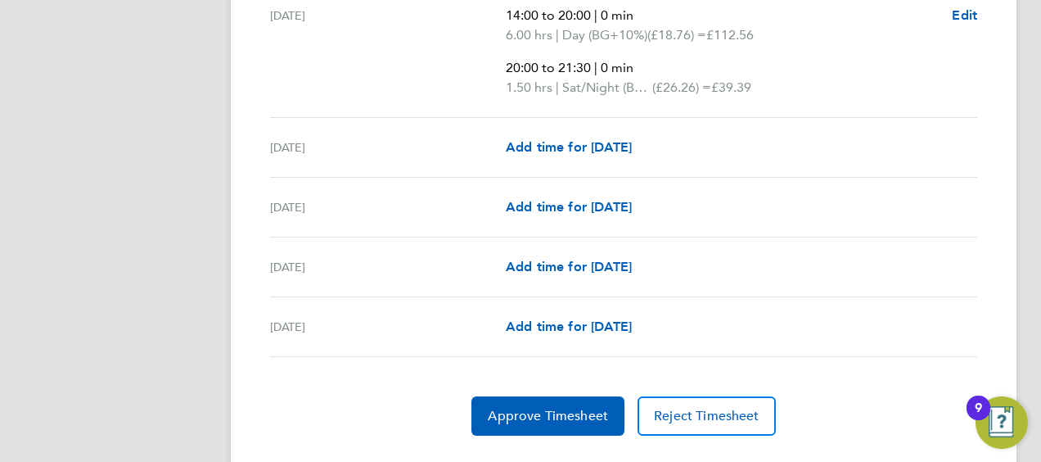
scroll to position [708, 0]
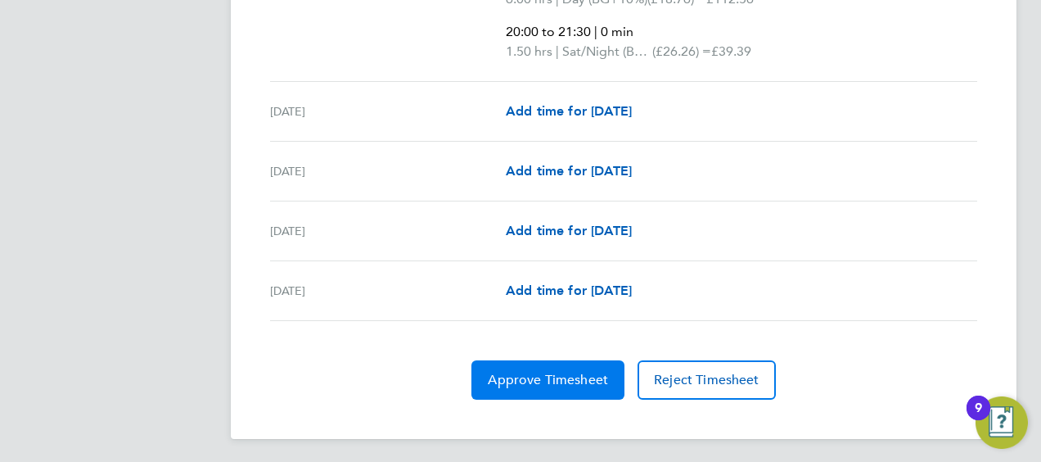
click at [544, 365] on button "Approve Timesheet" at bounding box center [548, 379] width 153 height 39
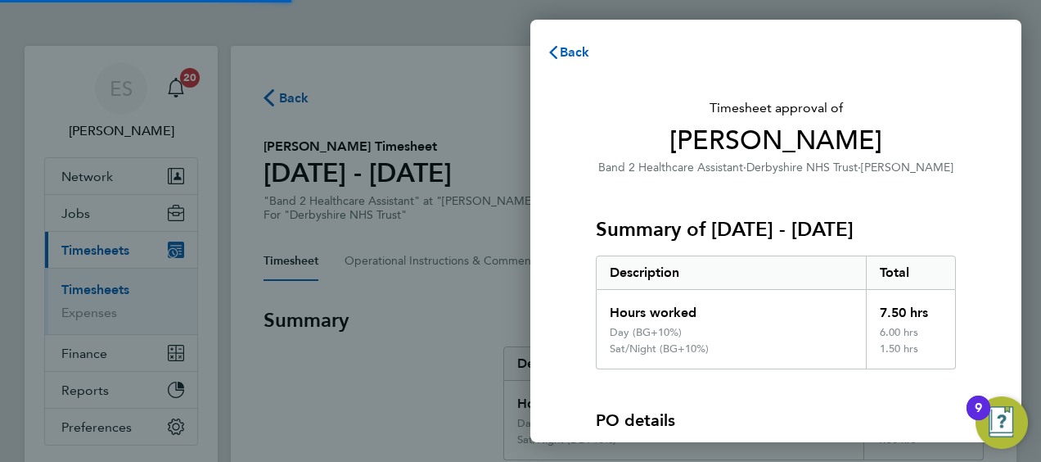
click at [689, 303] on div "Description Total Hours worked 7.50 hrs Day (BG+10%) 6.00 hrs Sat/Night (BG+10%…" at bounding box center [776, 312] width 360 height 114
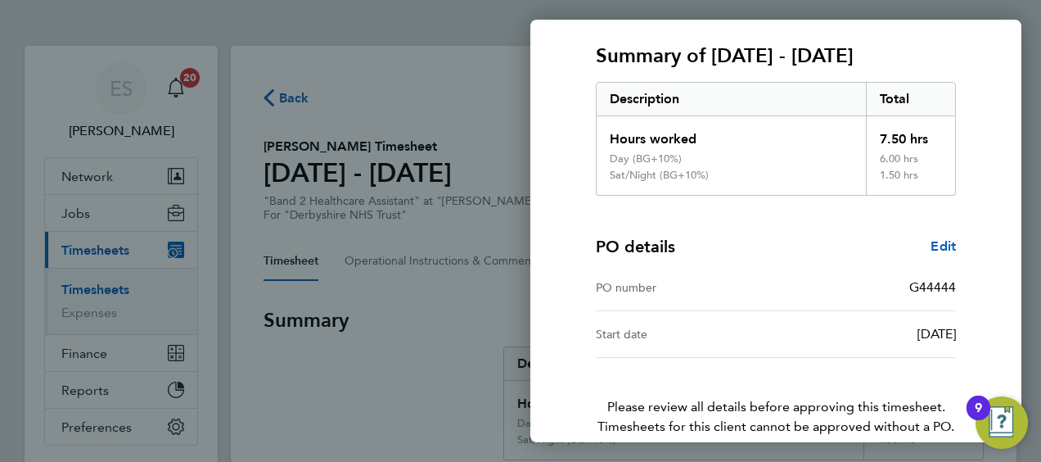
scroll to position [291, 0]
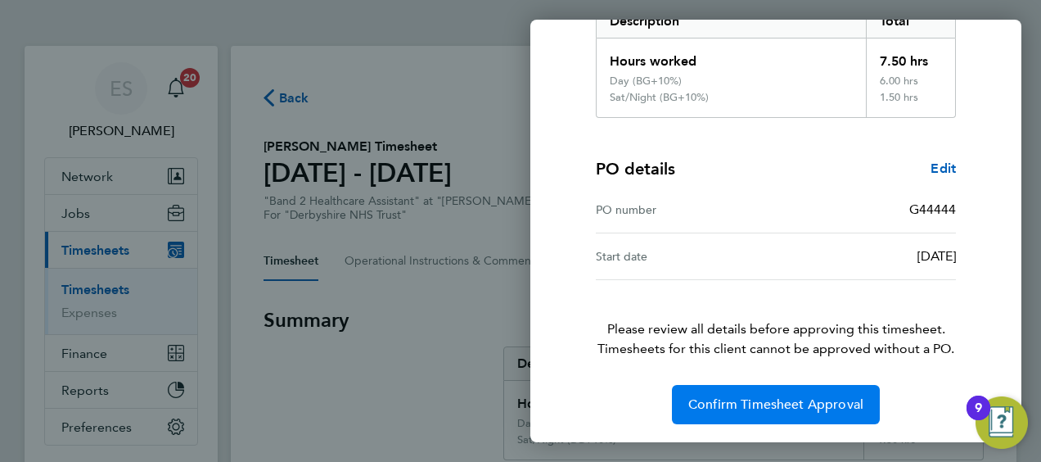
click at [717, 386] on button "Confirm Timesheet Approval" at bounding box center [776, 404] width 208 height 39
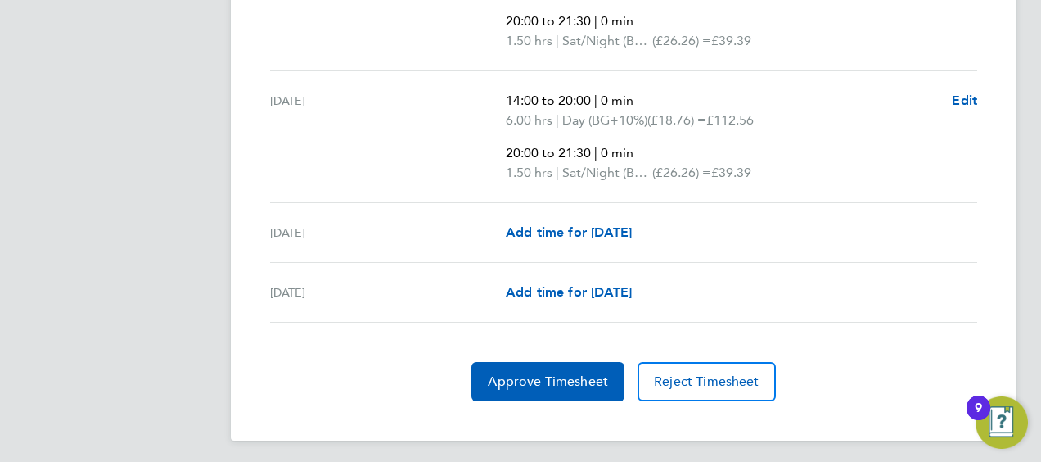
scroll to position [780, 0]
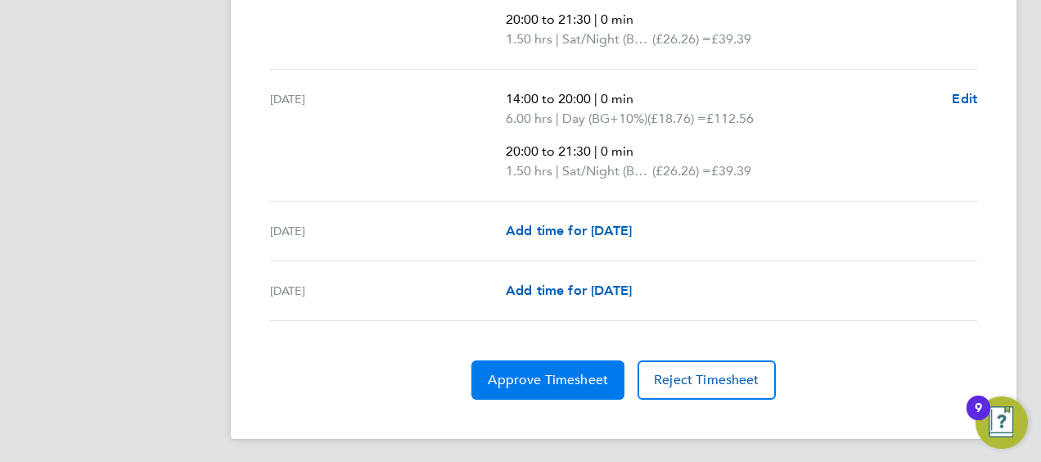
click at [593, 372] on span "Approve Timesheet" at bounding box center [548, 380] width 120 height 16
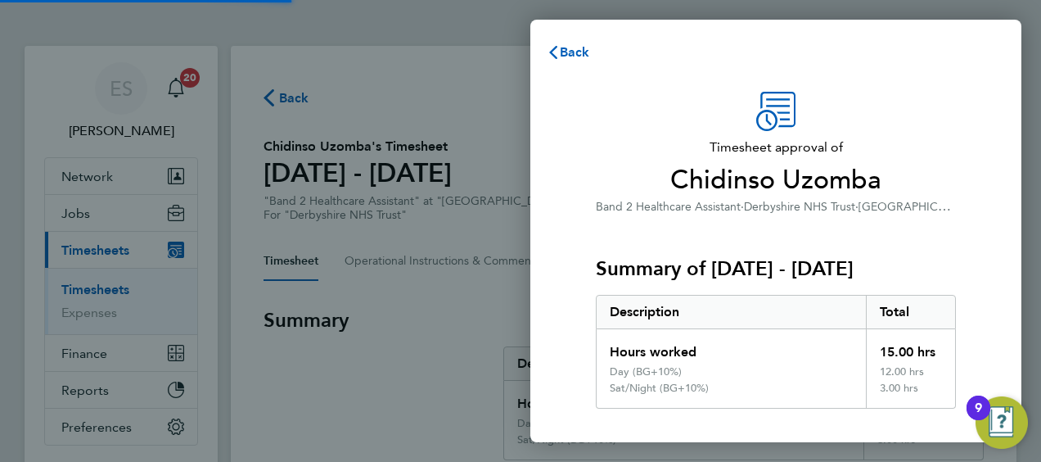
click at [764, 301] on div "Description" at bounding box center [731, 312] width 269 height 33
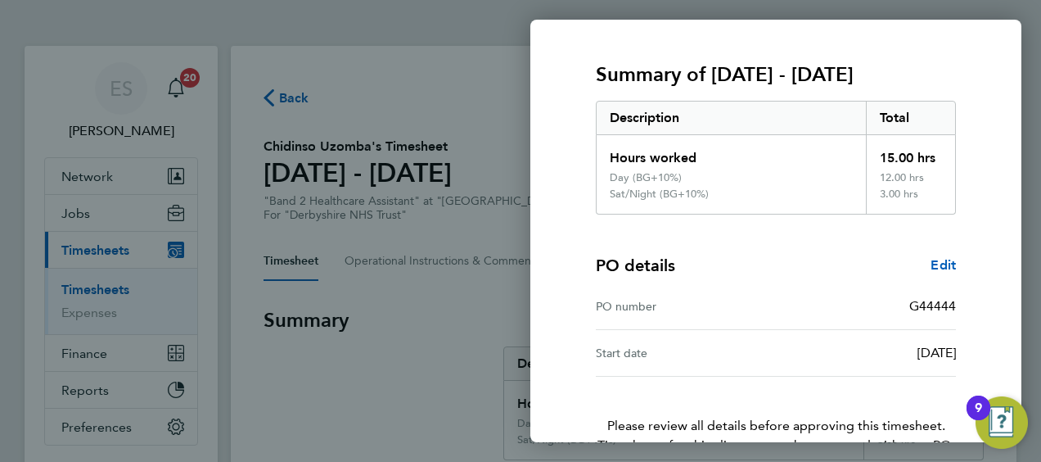
scroll to position [291, 0]
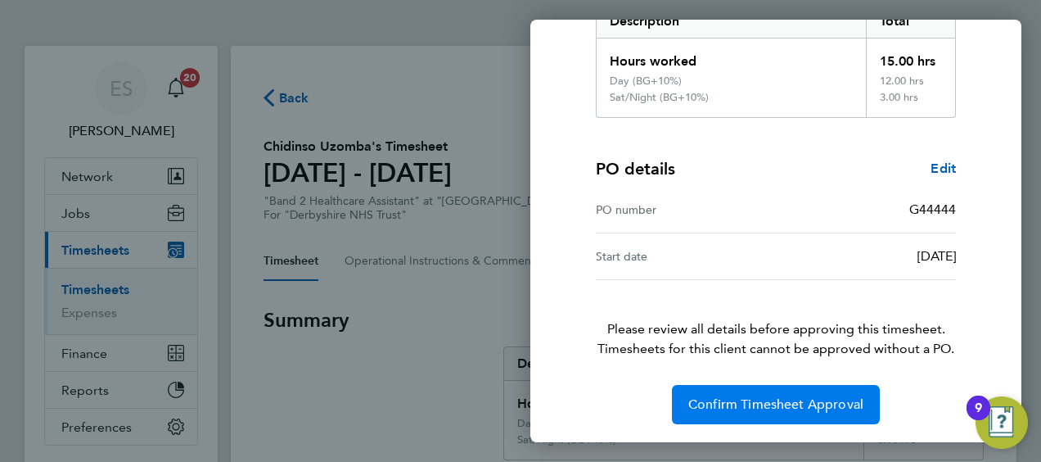
click at [745, 404] on span "Confirm Timesheet Approval" at bounding box center [776, 404] width 175 height 16
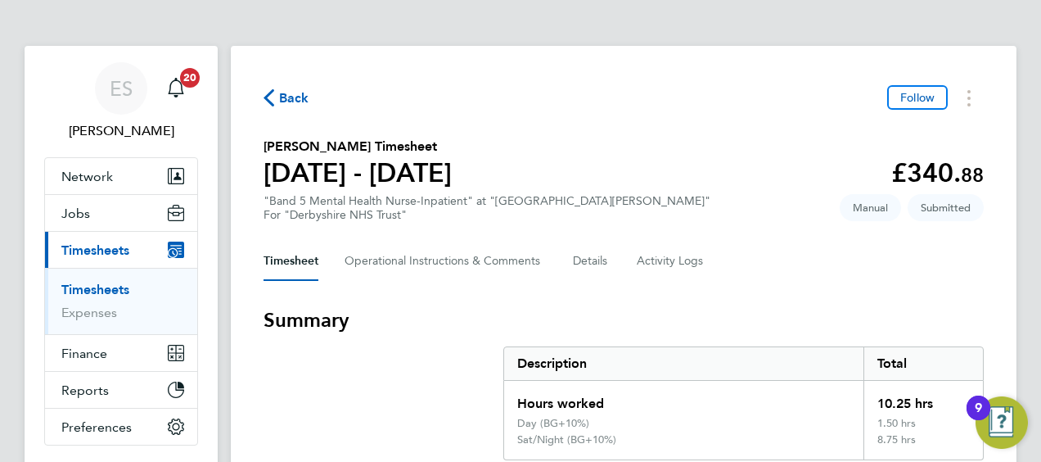
click at [743, 149] on section "Ebenezer Adeyemo's Timesheet 18 - 24 Aug 2025 £340. 88 "Band 5 Mental Health Nu…" at bounding box center [624, 179] width 721 height 85
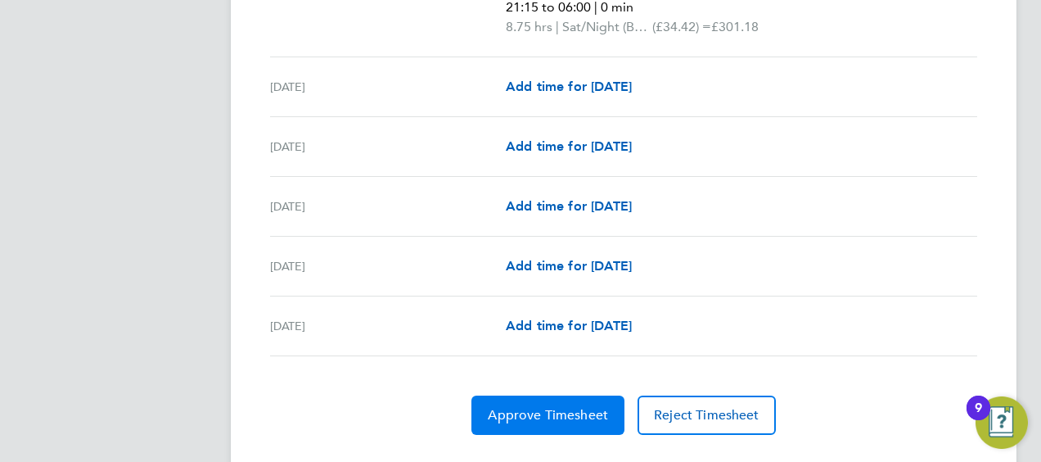
scroll to position [688, 0]
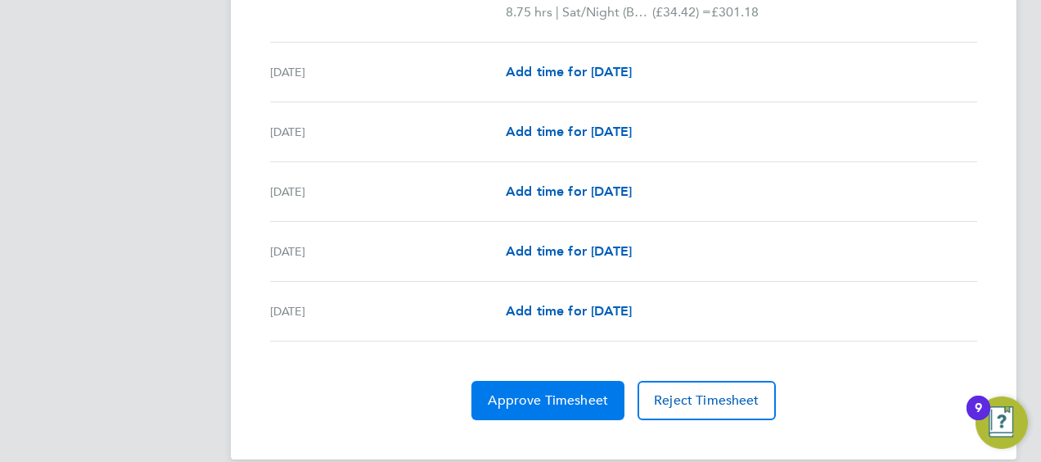
click at [517, 409] on button "Approve Timesheet" at bounding box center [548, 400] width 153 height 39
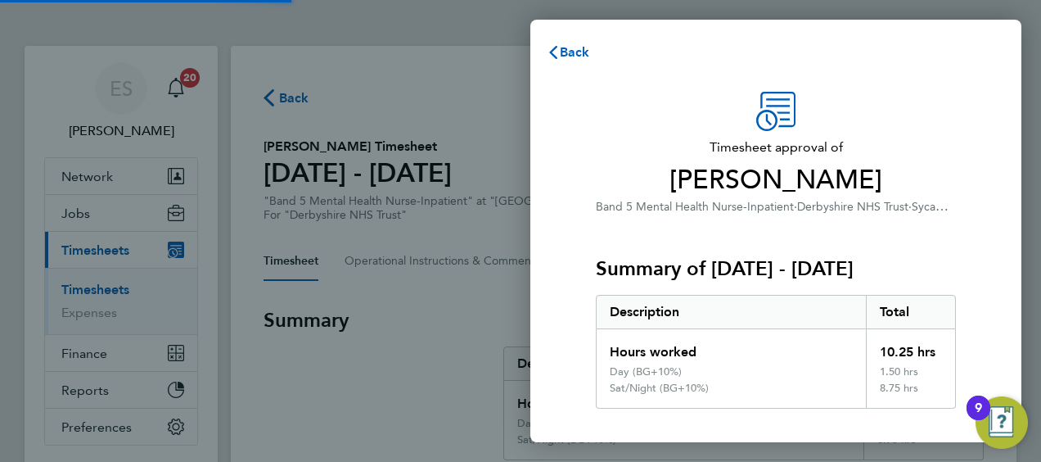
click at [833, 334] on div "Hours worked" at bounding box center [731, 347] width 269 height 36
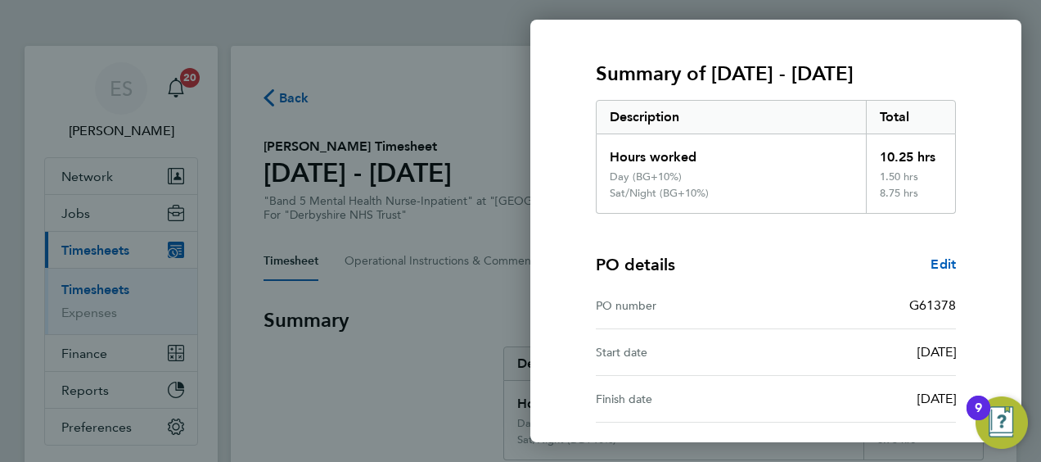
scroll to position [337, 0]
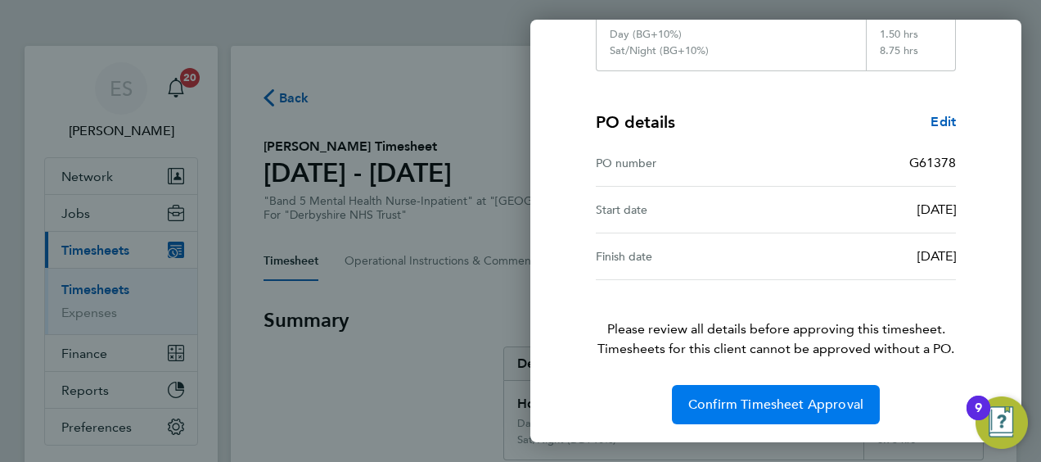
click at [802, 390] on button "Confirm Timesheet Approval" at bounding box center [776, 404] width 208 height 39
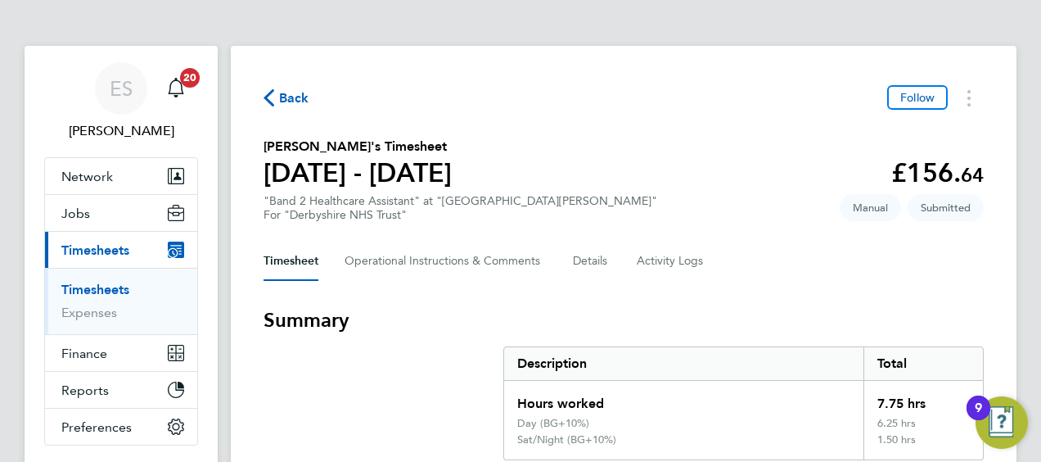
click at [291, 151] on h2 "[PERSON_NAME]'s Timesheet" at bounding box center [358, 147] width 188 height 20
copy h2 "Ochoniya"
click at [666, 167] on section "[PERSON_NAME]'s Timesheet [DATE] - [DATE] £156. 64 "Band 2 Healthcare Assistant…" at bounding box center [624, 179] width 721 height 85
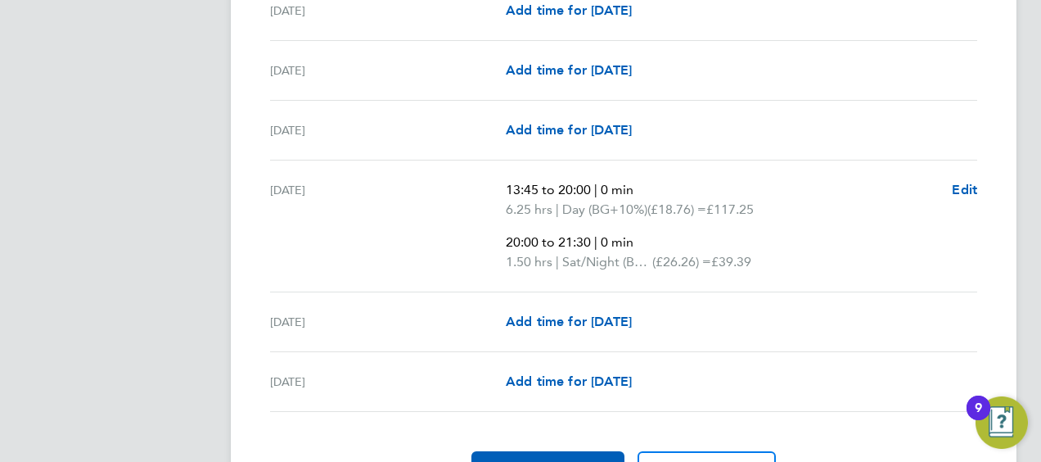
scroll to position [622, 0]
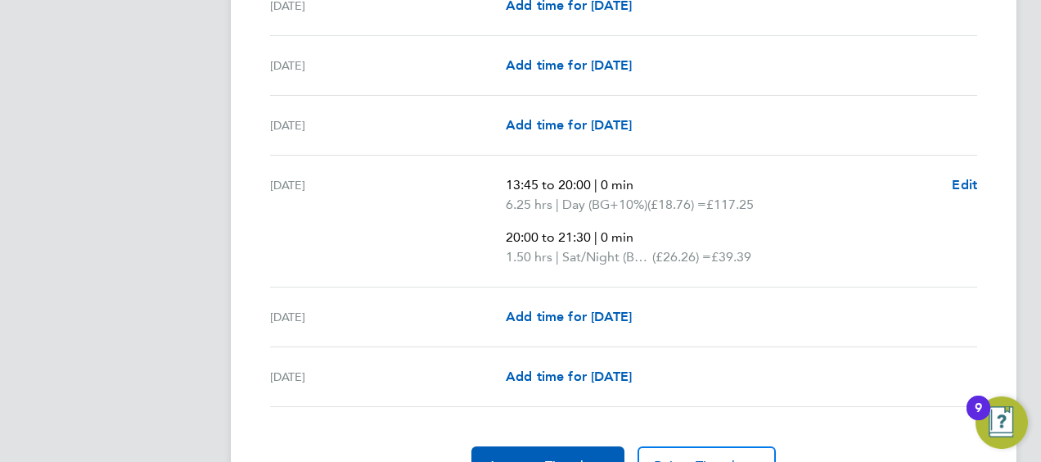
click at [600, 442] on section "Time Worked [DATE] Add time for [DATE] Add time for [DATE] [DATE] Add time for …" at bounding box center [624, 181] width 721 height 608
click at [598, 446] on button "Approve Timesheet" at bounding box center [548, 465] width 153 height 39
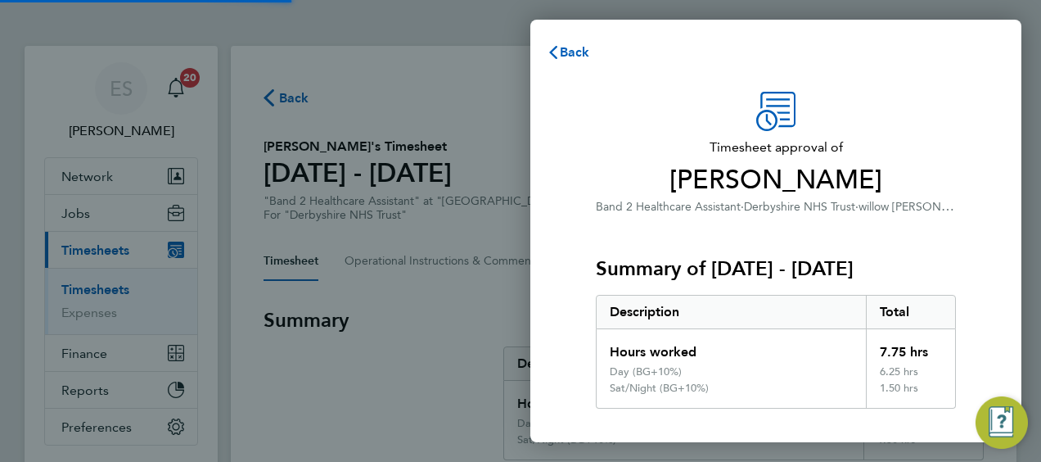
click at [750, 351] on div "Hours worked" at bounding box center [731, 347] width 269 height 36
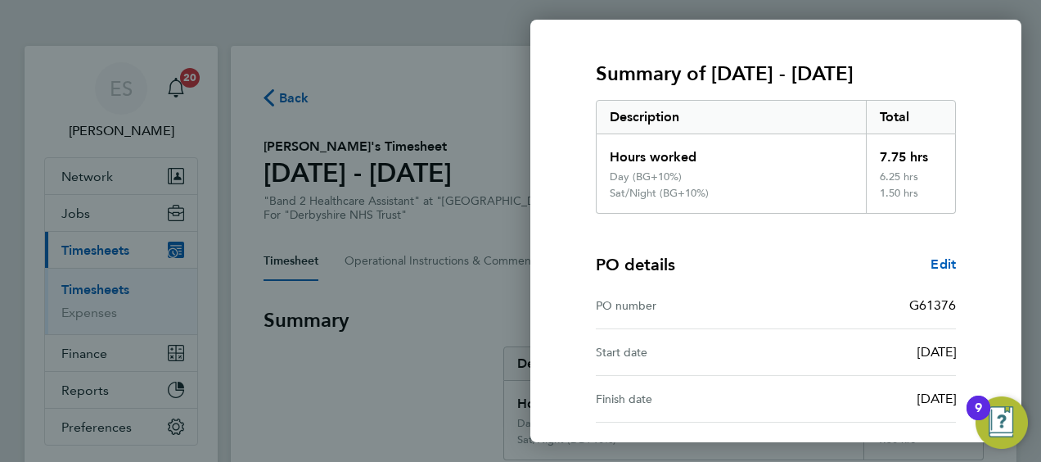
scroll to position [337, 0]
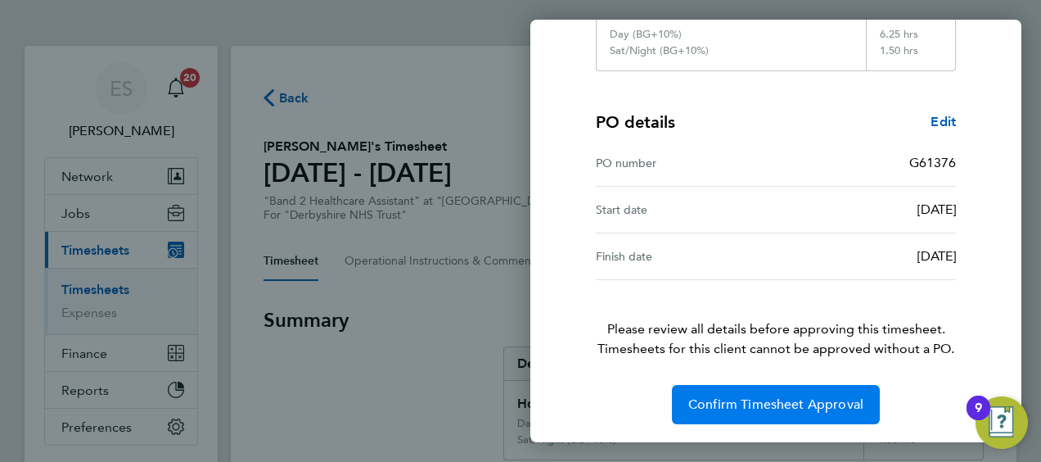
click at [751, 386] on button "Confirm Timesheet Approval" at bounding box center [776, 404] width 208 height 39
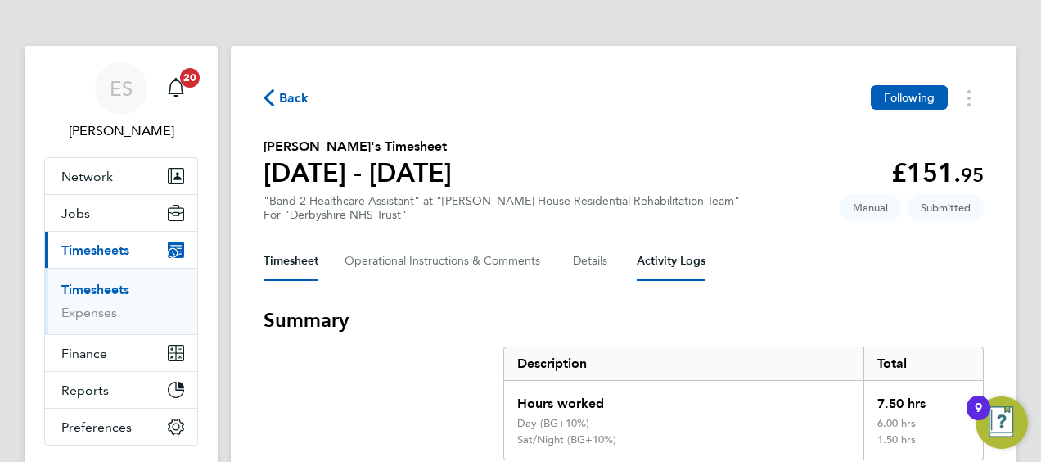
click at [693, 248] on Logs-tab "Activity Logs" at bounding box center [671, 261] width 69 height 39
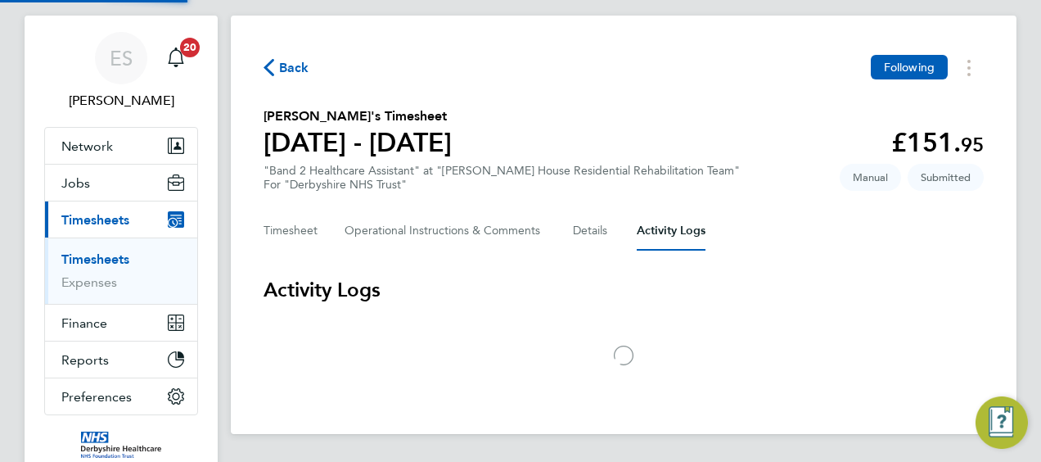
scroll to position [33, 0]
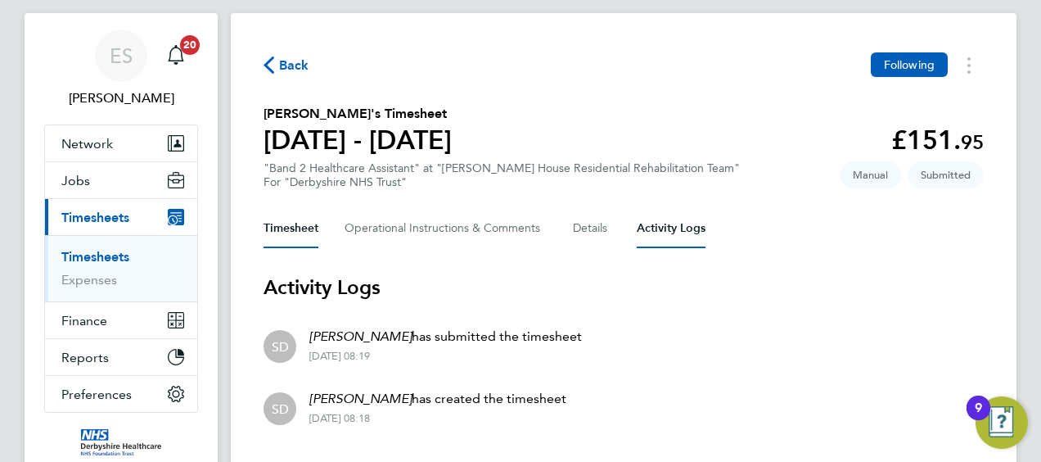
click at [300, 224] on button "Timesheet" at bounding box center [291, 228] width 55 height 39
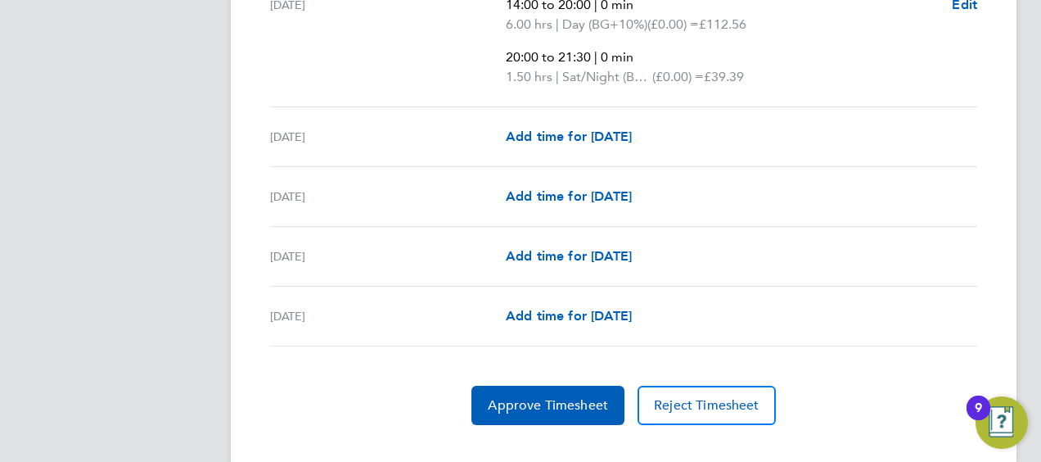
scroll to position [708, 0]
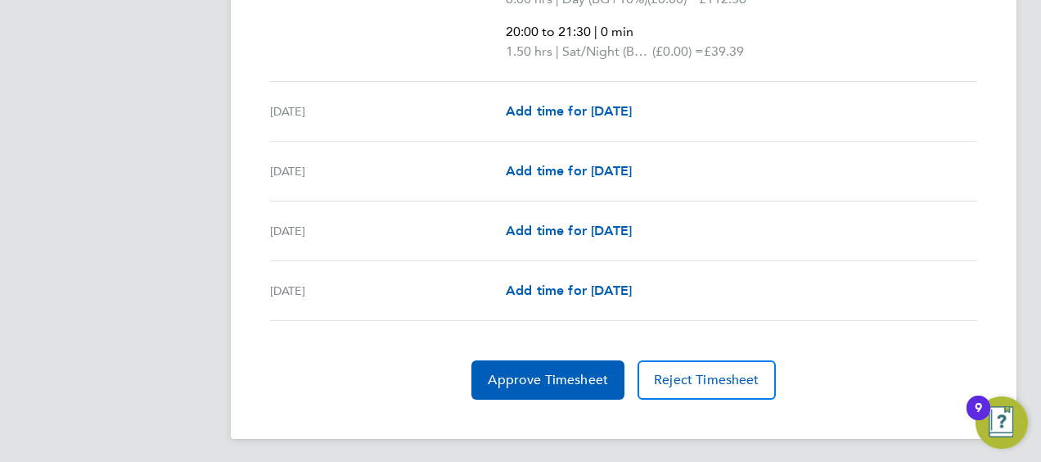
click at [481, 352] on section "Time Worked Mon 18 Aug Add time for Mon 18 Aug Add time for Mon 18 Aug Tue 19 A…" at bounding box center [624, 95] width 721 height 608
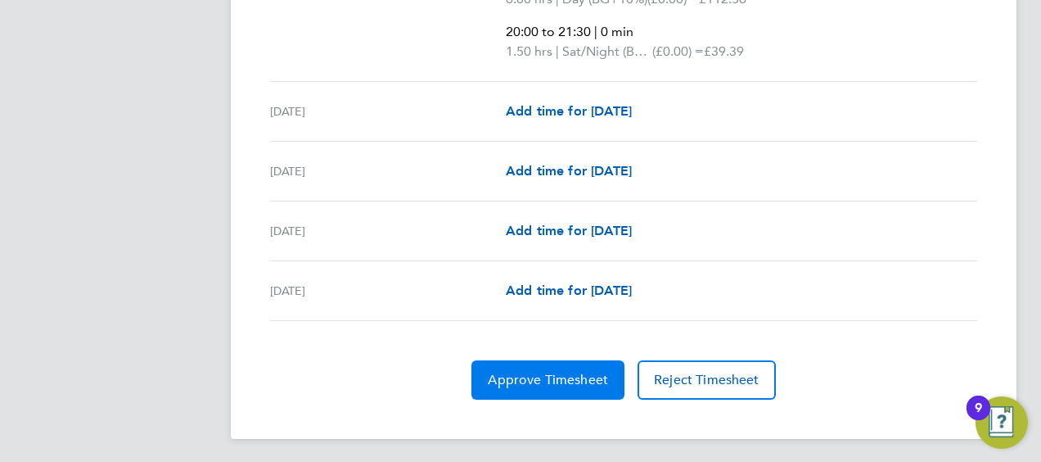
click at [497, 372] on span "Approve Timesheet" at bounding box center [548, 380] width 120 height 16
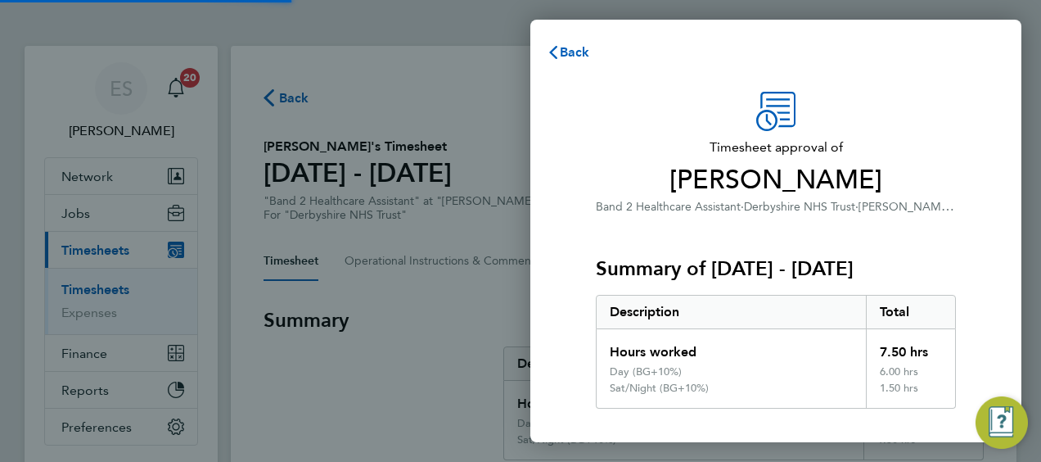
click at [630, 350] on div "Hours worked" at bounding box center [731, 347] width 269 height 36
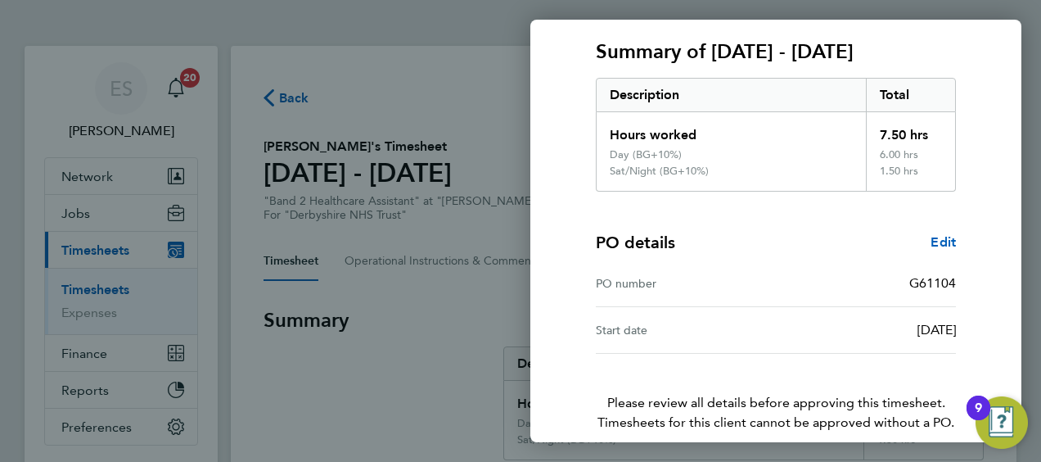
scroll to position [291, 0]
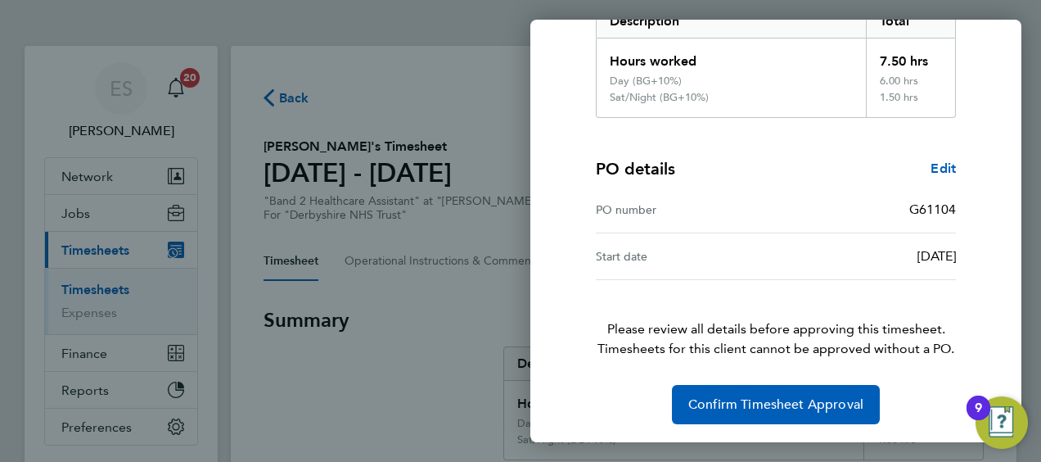
click at [685, 377] on div "Timesheet approval of Ochoniya Atawodi Band 2 Healthcare Assistant · Derbyshire…" at bounding box center [776, 112] width 400 height 623
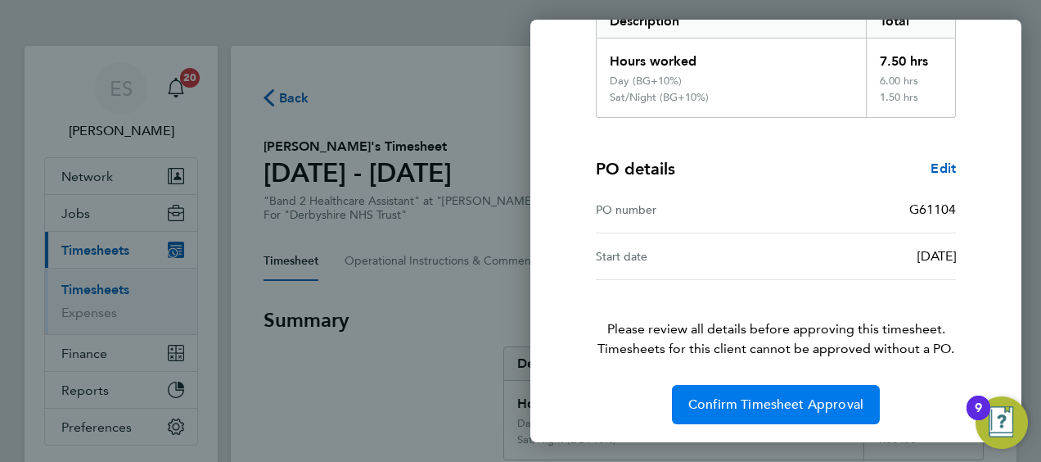
click at [709, 396] on span "Confirm Timesheet Approval" at bounding box center [776, 404] width 175 height 16
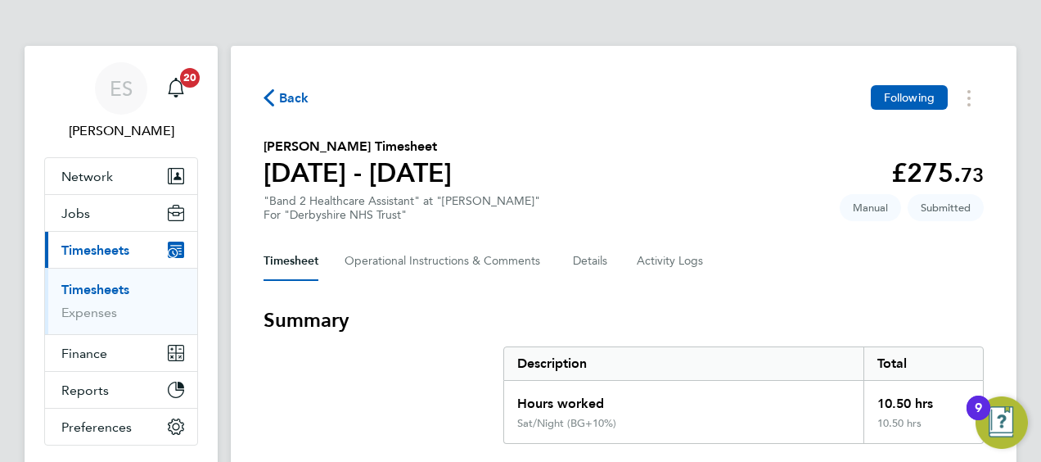
click at [689, 95] on div "Back Following" at bounding box center [624, 97] width 721 height 25
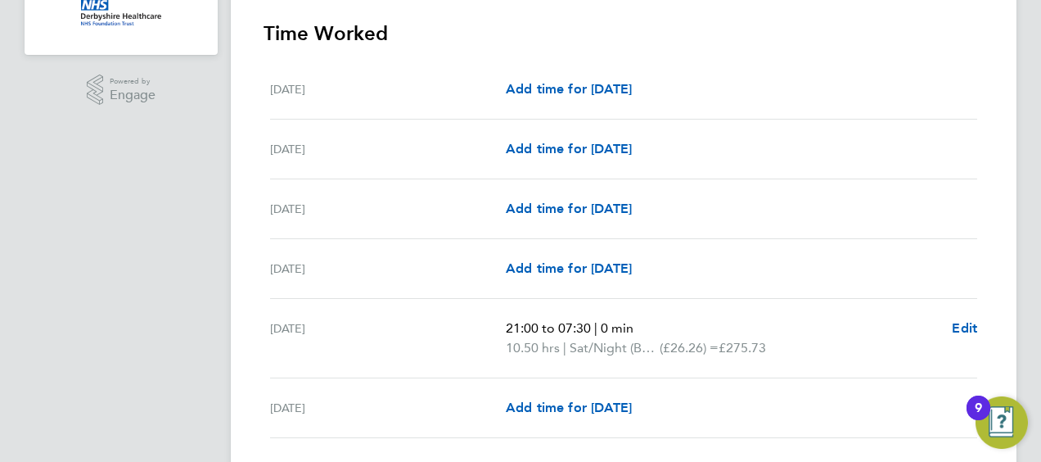
scroll to position [639, 0]
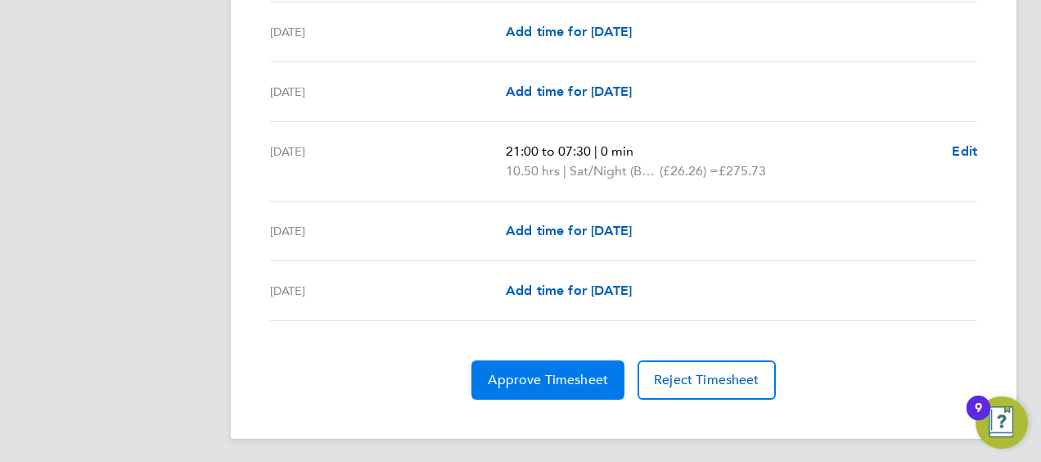
click at [570, 377] on span "Approve Timesheet" at bounding box center [548, 380] width 120 height 16
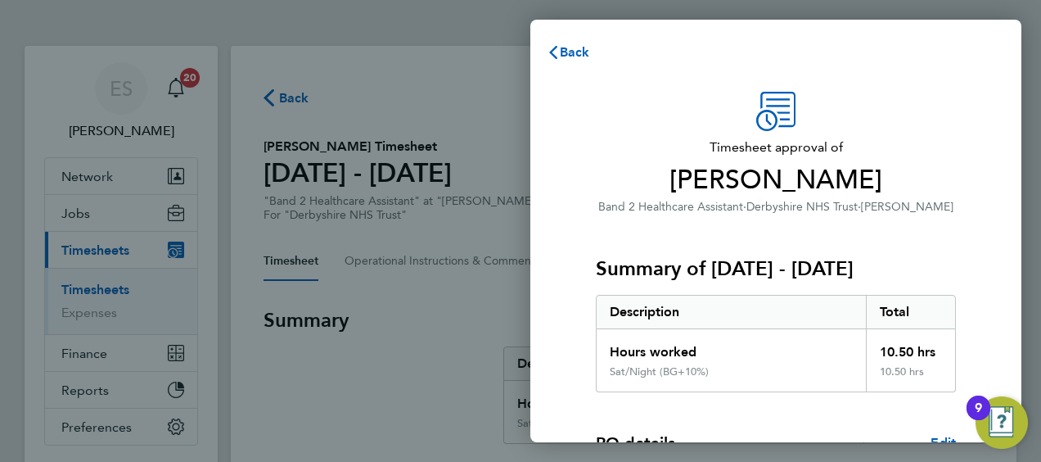
click at [649, 365] on div "Sat/Night (BG+10%)" at bounding box center [659, 371] width 99 height 13
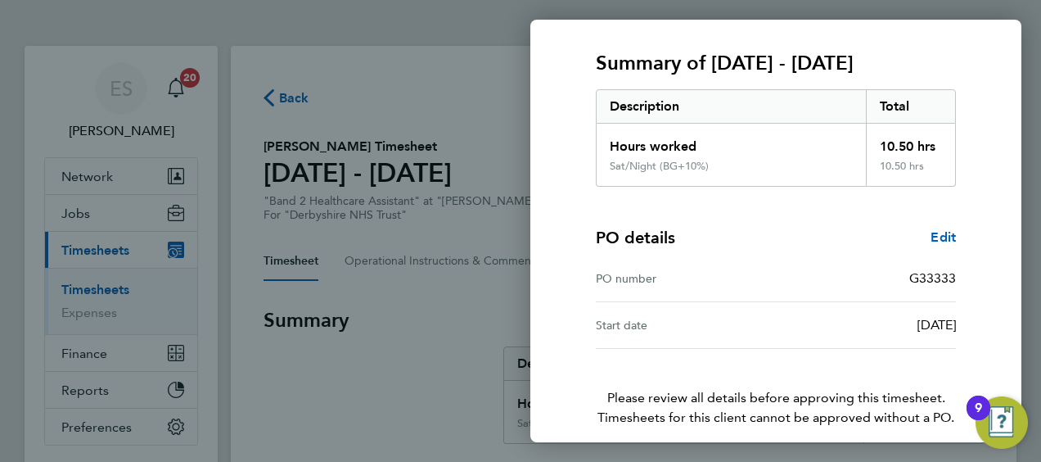
scroll to position [274, 0]
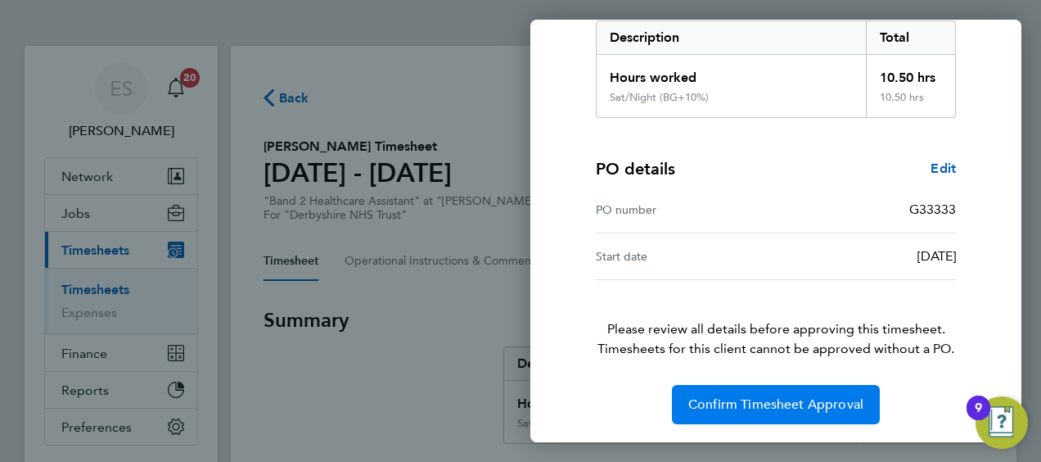
click at [724, 385] on button "Confirm Timesheet Approval" at bounding box center [776, 404] width 208 height 39
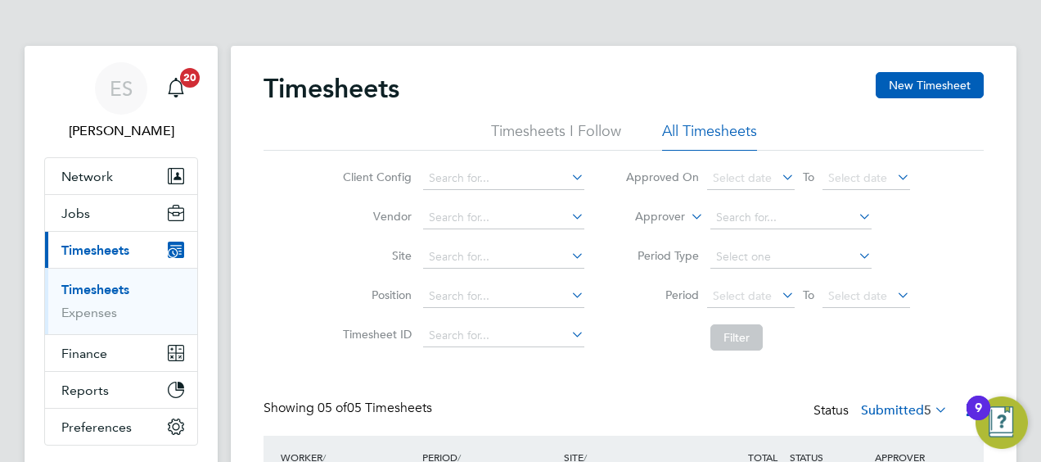
click at [1029, 231] on div "ES [PERSON_NAME] Notifications 20 Applications: Network Businesses Sites Worker…" at bounding box center [520, 446] width 1041 height 893
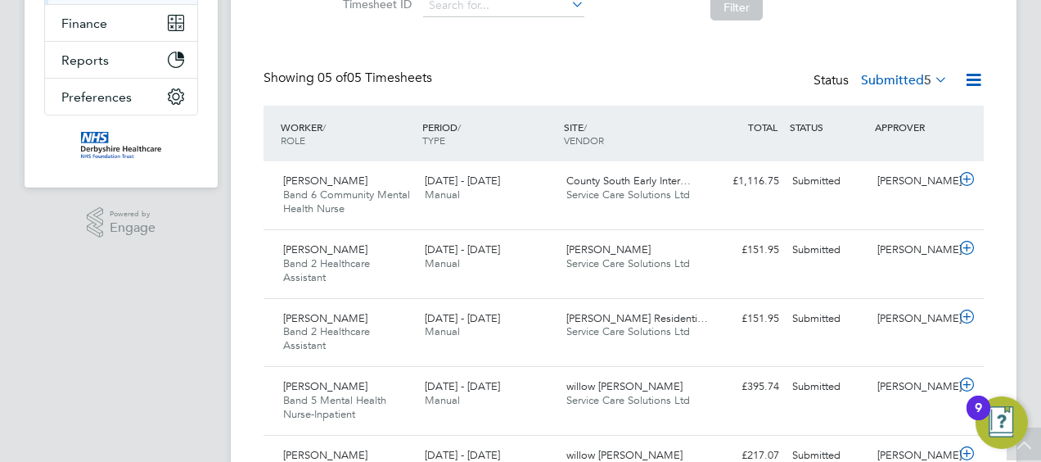
scroll to position [429, 0]
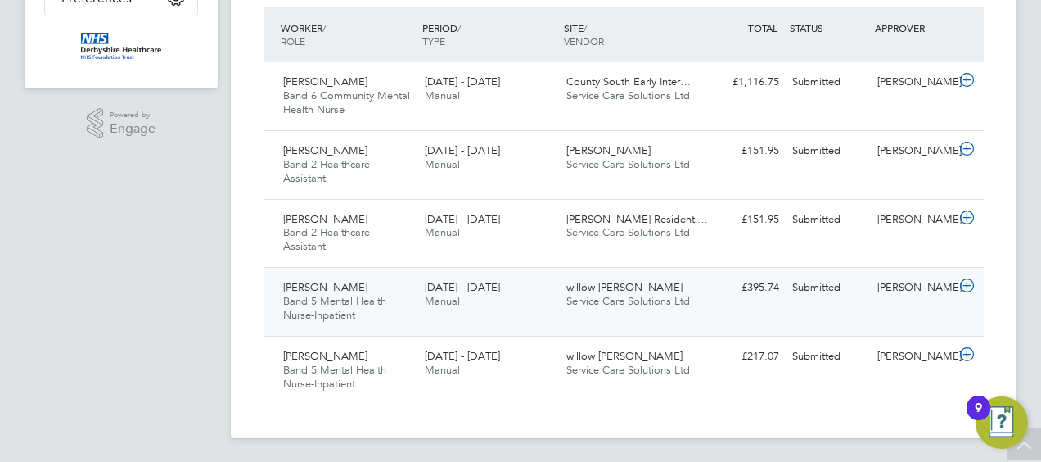
click at [644, 290] on div "willow [PERSON_NAME] Service Care Solutions Ltd" at bounding box center [631, 294] width 142 height 41
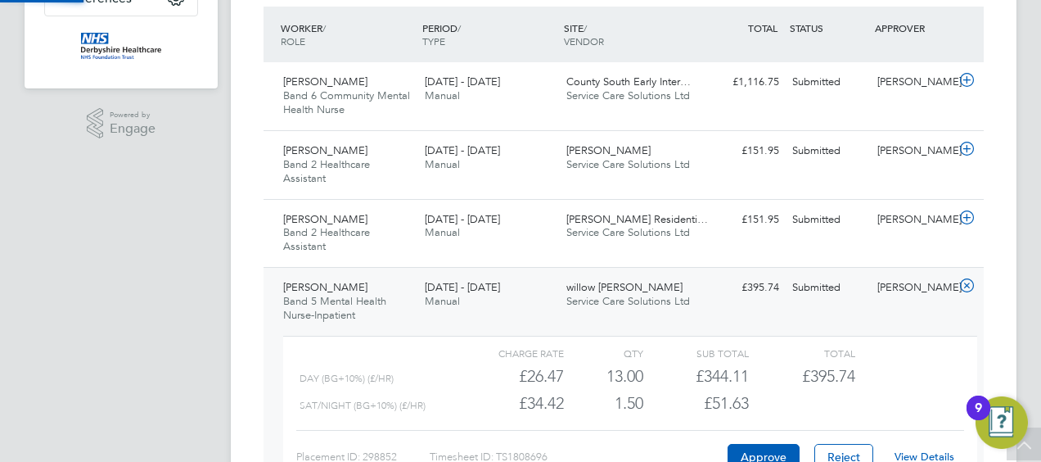
scroll to position [28, 160]
click at [927, 455] on link "View Details" at bounding box center [925, 457] width 60 height 14
click at [969, 272] on div "Joyce Sibanda Band 5 Mental Health Nurse-Inpatient 18 - 24 Aug 2025 18 - 24 Aug…" at bounding box center [624, 390] width 721 height 246
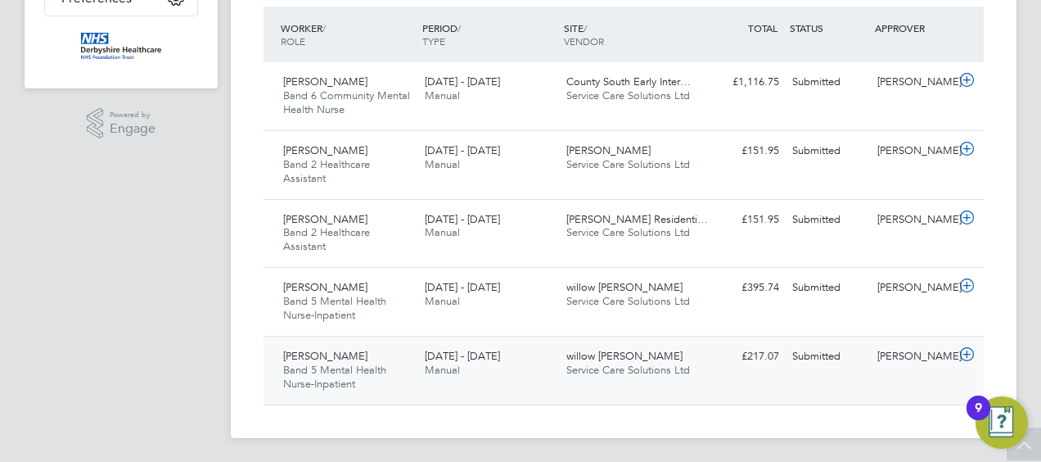
click at [814, 367] on div "Submitted" at bounding box center [828, 356] width 85 height 27
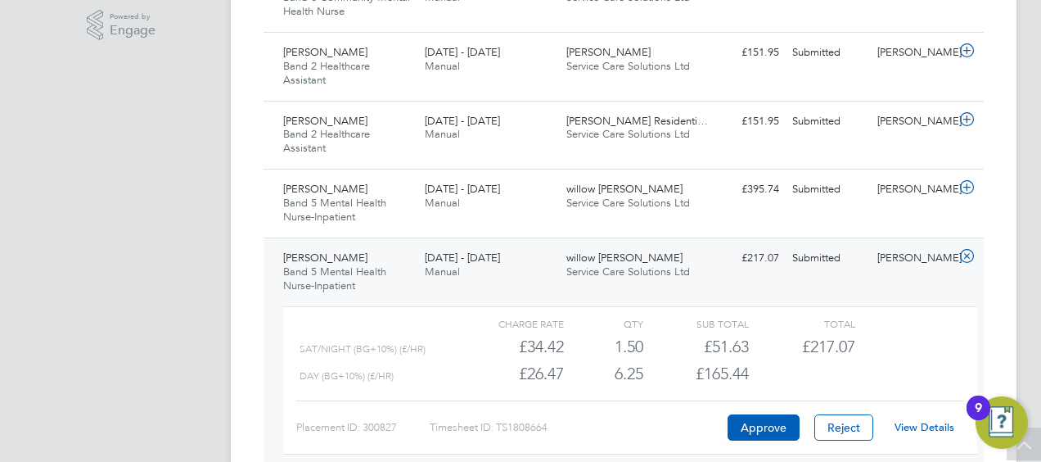
click at [910, 422] on link "View Details" at bounding box center [925, 427] width 60 height 14
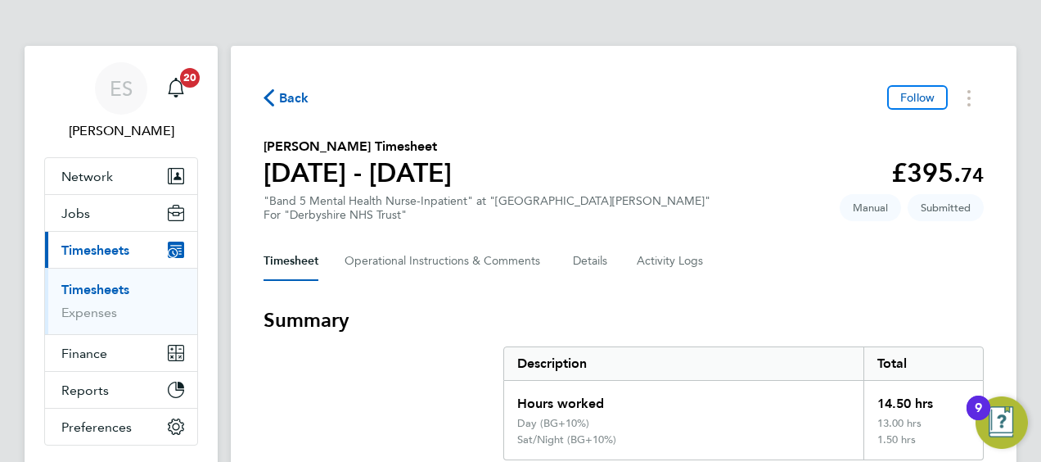
click at [701, 141] on section "Joyce Sibanda's Timesheet 18 - 24 Aug 2025 £395. 74 "Band 5 Mental Health Nurse…" at bounding box center [624, 179] width 721 height 85
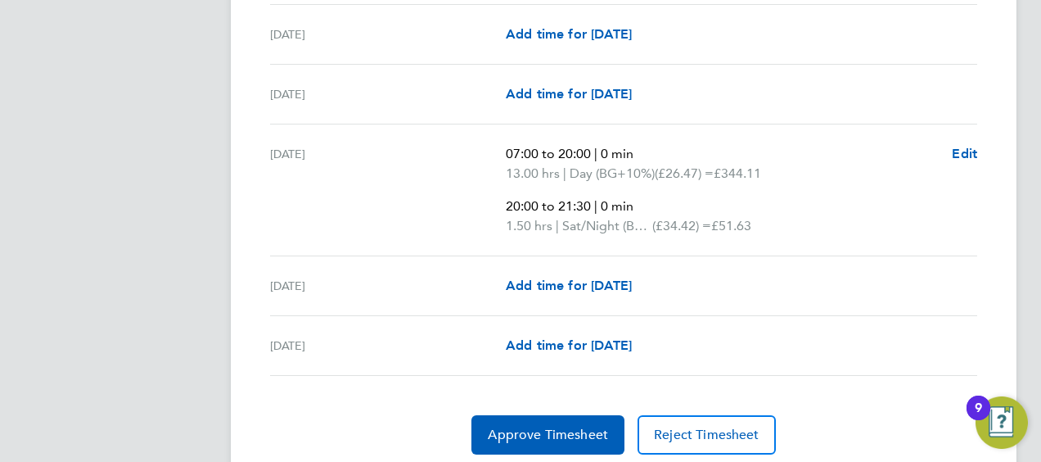
scroll to position [655, 0]
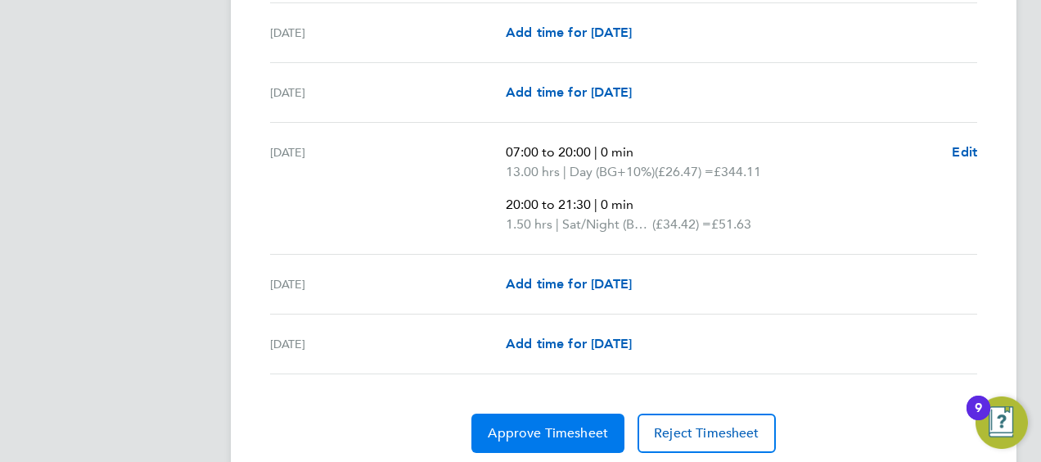
click at [569, 432] on span "Approve Timesheet" at bounding box center [548, 433] width 120 height 16
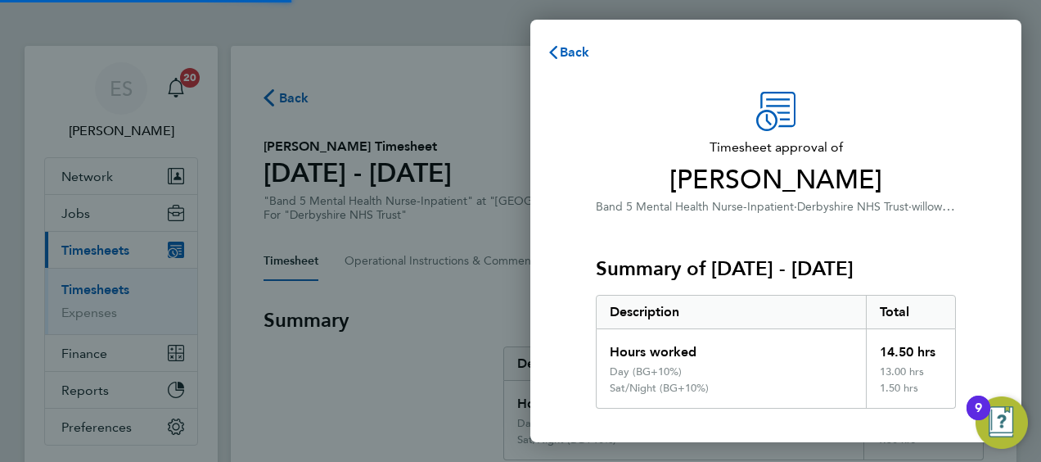
click at [779, 309] on div "Description" at bounding box center [731, 312] width 269 height 33
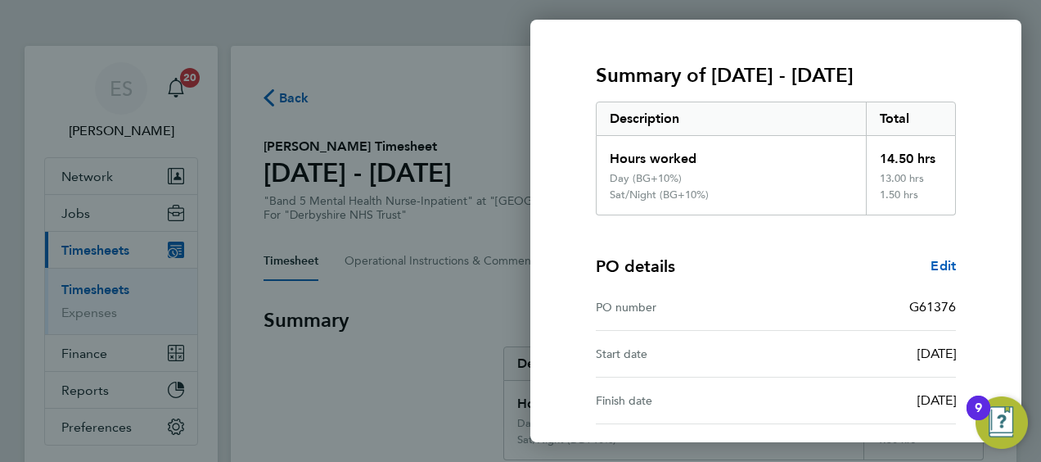
scroll to position [337, 0]
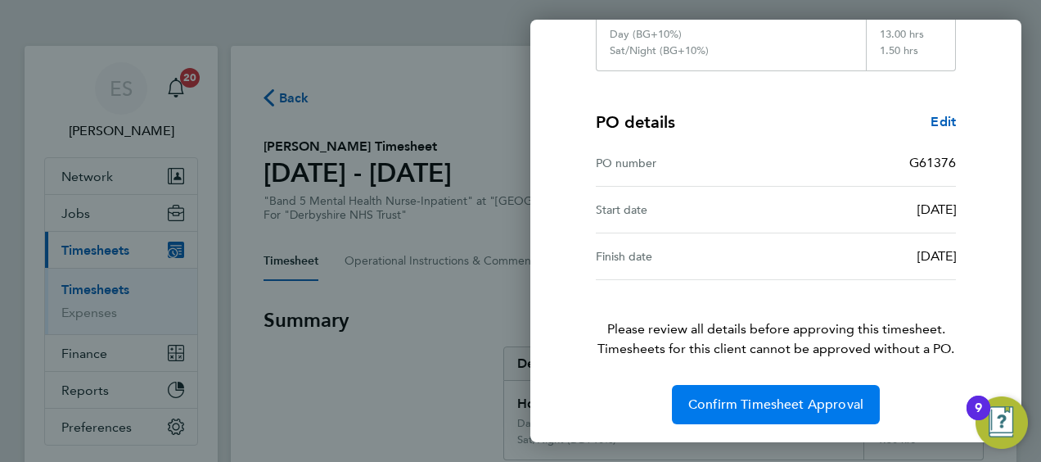
click at [776, 386] on button "Confirm Timesheet Approval" at bounding box center [776, 404] width 208 height 39
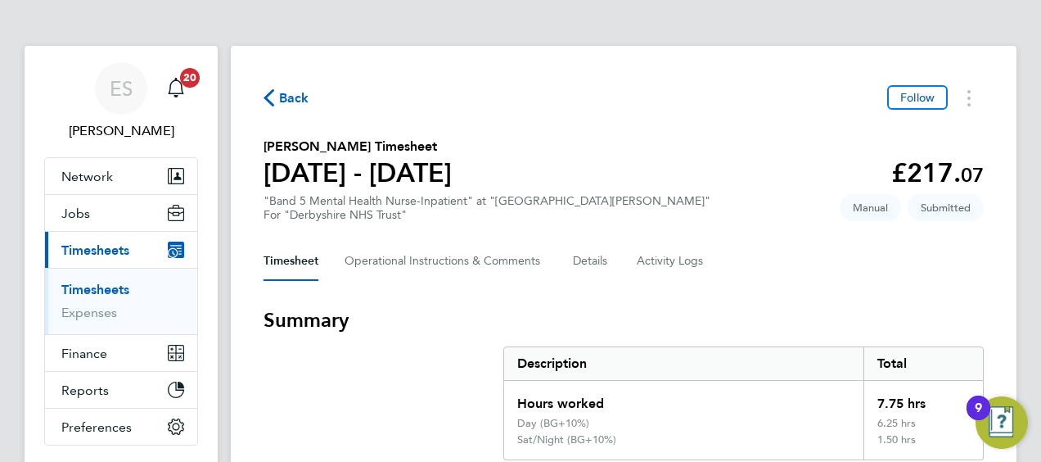
click at [590, 142] on section "[PERSON_NAME] Timesheet [DATE] - [DATE] £217. 07 "Band 5 Mental Health Nurse-In…" at bounding box center [624, 179] width 721 height 85
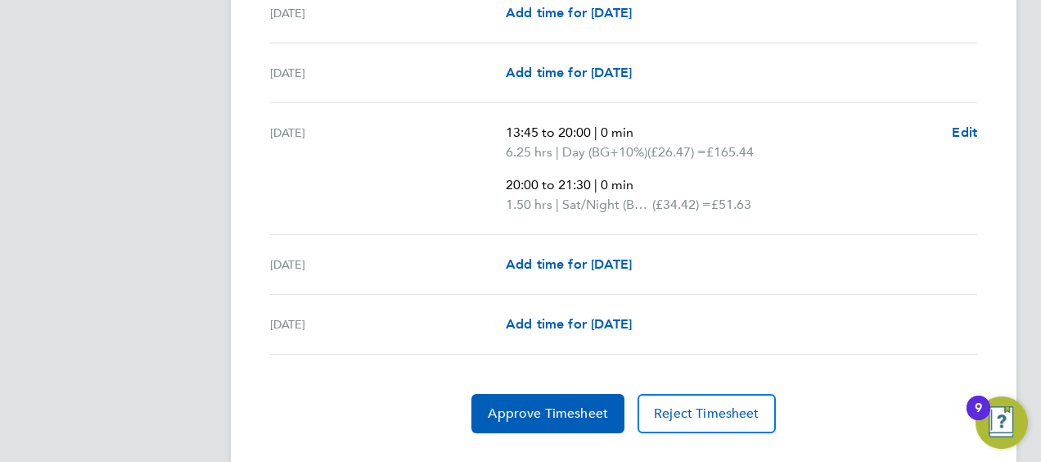
scroll to position [688, 0]
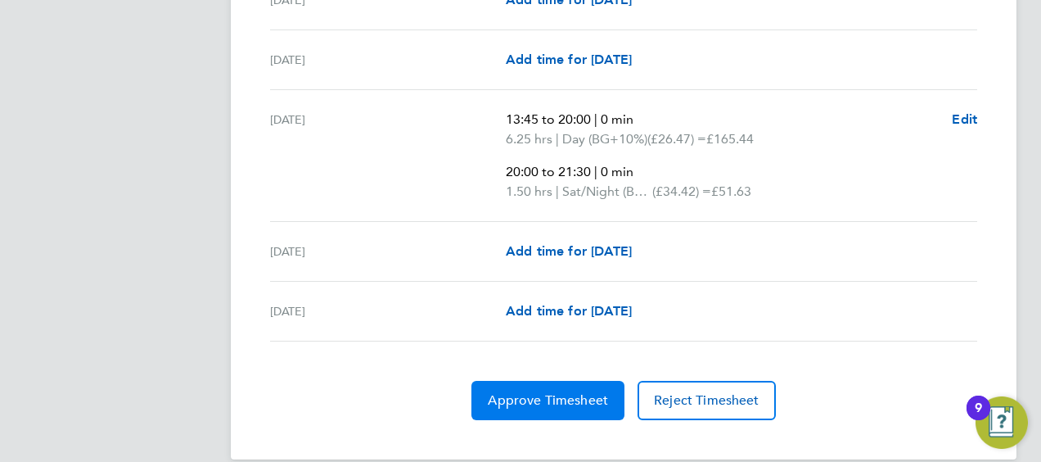
click at [589, 406] on button "Approve Timesheet" at bounding box center [548, 400] width 153 height 39
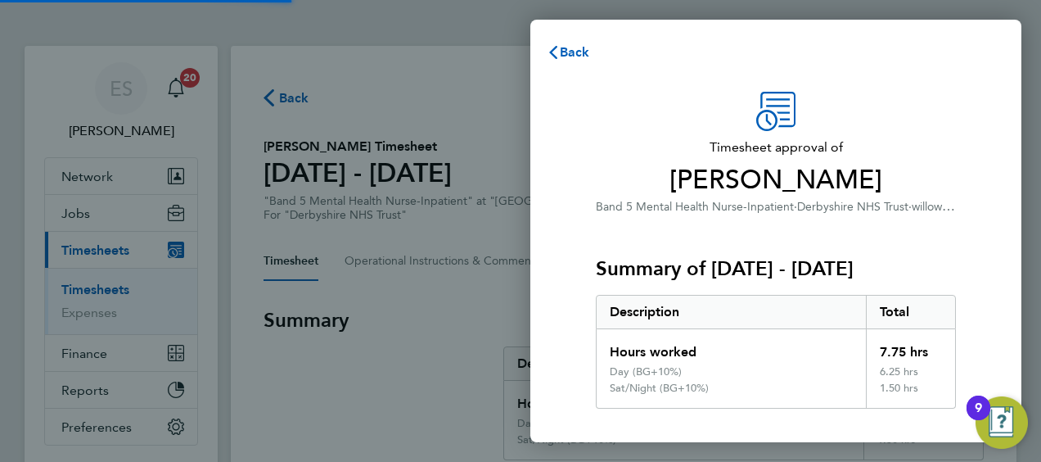
click at [680, 391] on div "Sat/Night (BG+10%)" at bounding box center [659, 388] width 99 height 13
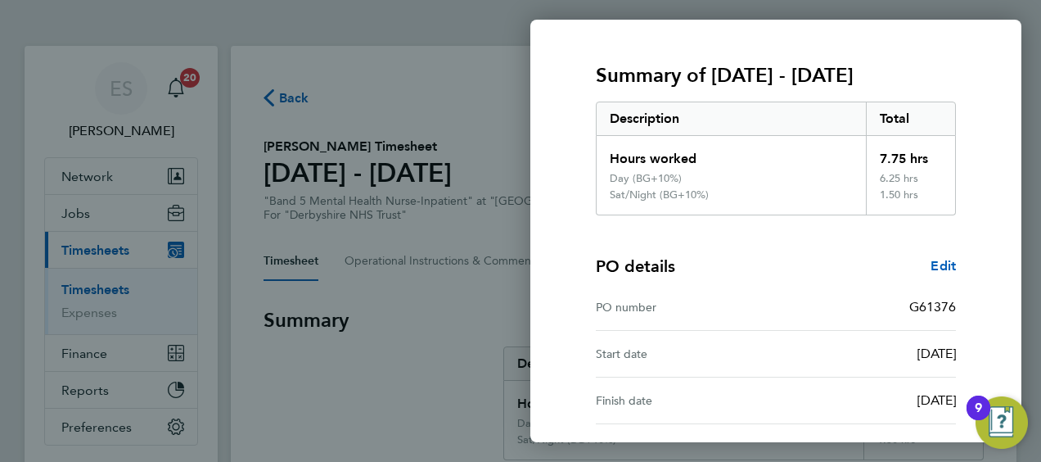
scroll to position [337, 0]
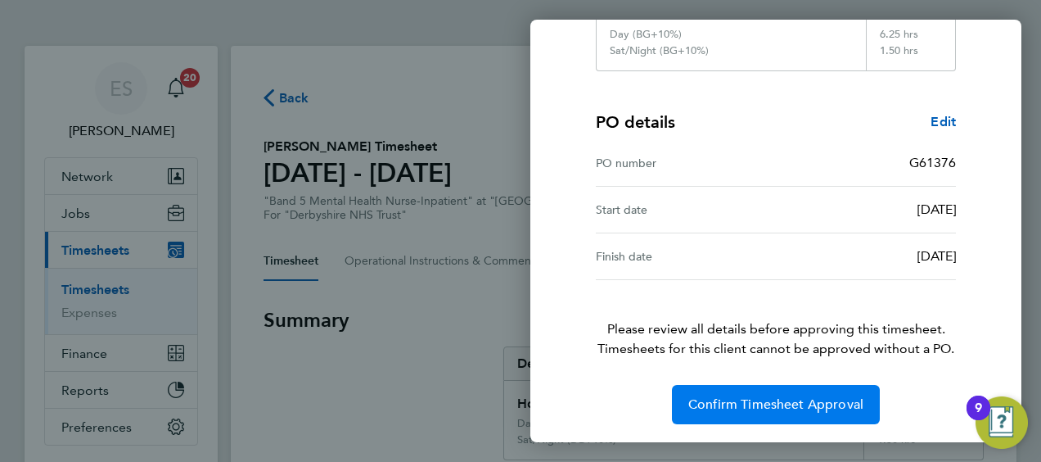
click at [698, 417] on button "Confirm Timesheet Approval" at bounding box center [776, 404] width 208 height 39
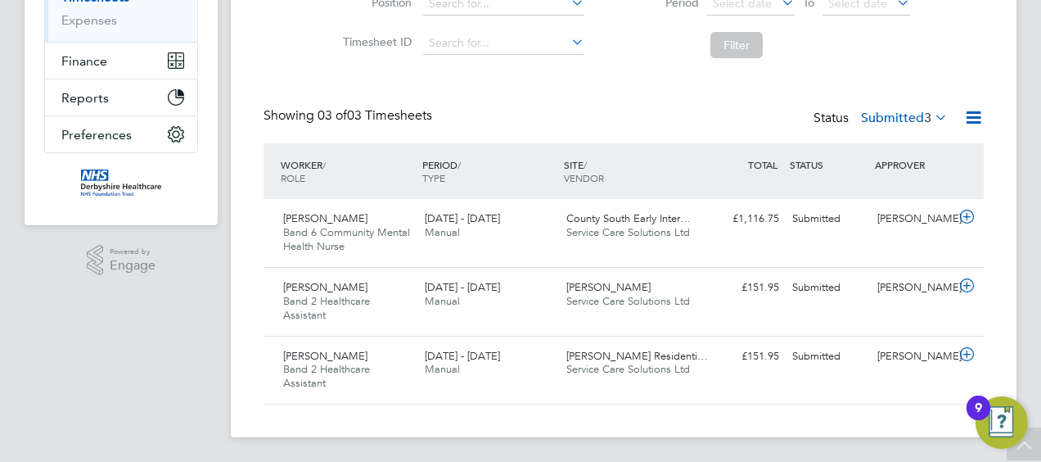
scroll to position [18, 0]
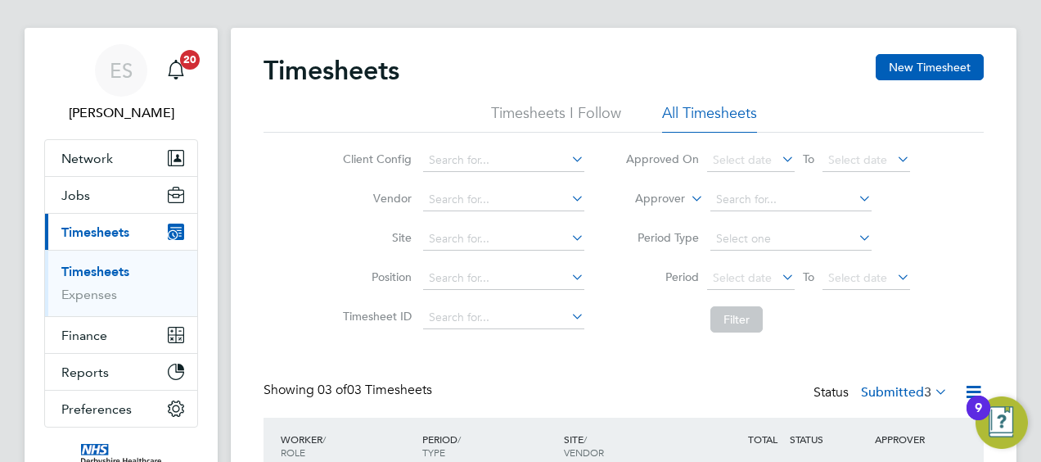
click at [599, 368] on div "Timesheets New Timesheet Timesheets I Follow All Timesheets Client Config Vendo…" at bounding box center [624, 366] width 721 height 625
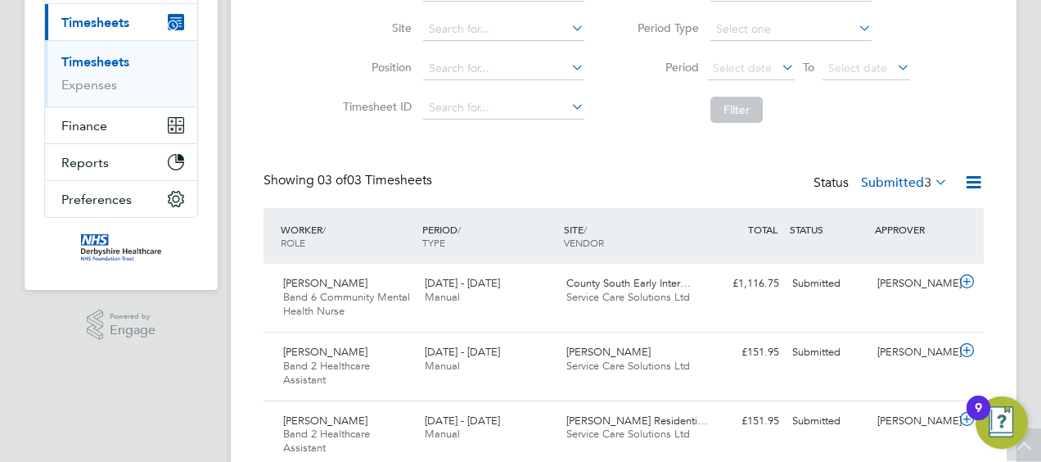
scroll to position [292, 0]
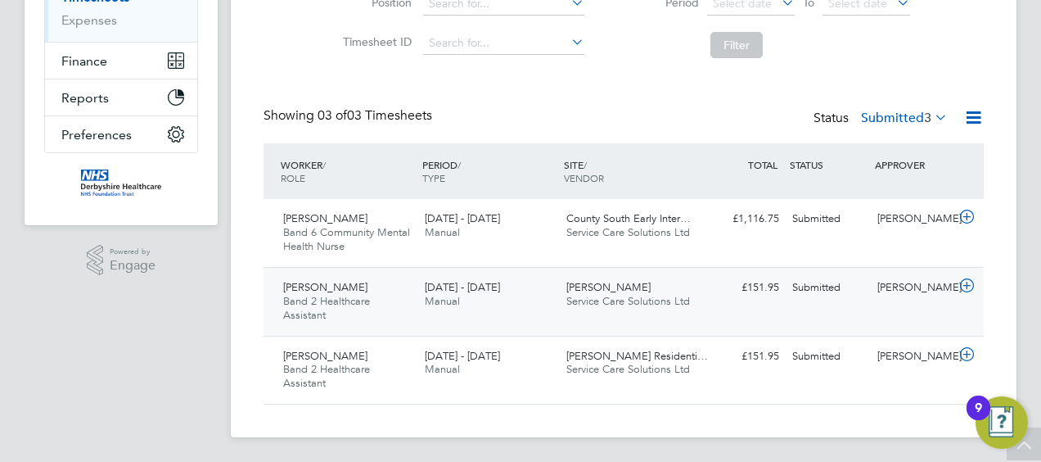
click at [571, 296] on span "Service Care Solutions Ltd" at bounding box center [629, 301] width 124 height 14
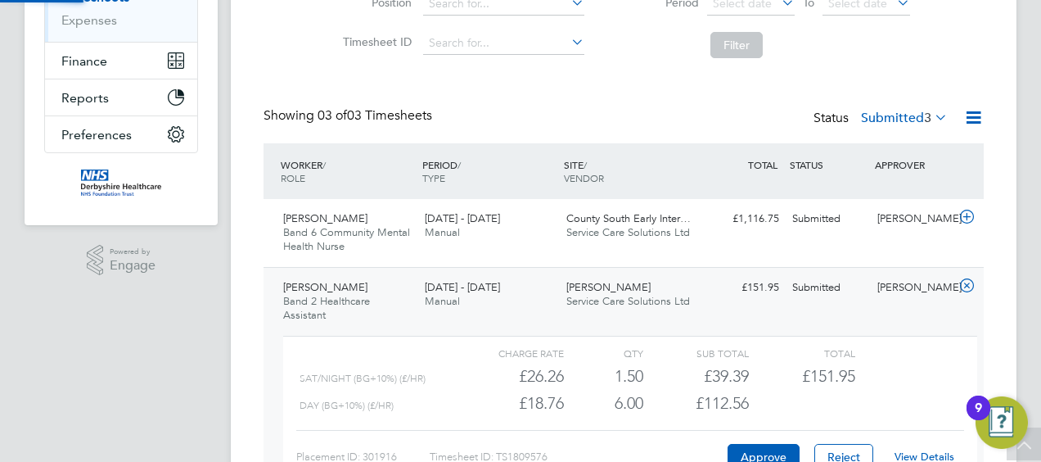
scroll to position [28, 160]
click at [914, 453] on link "View Details" at bounding box center [925, 457] width 60 height 14
click at [968, 288] on icon at bounding box center [967, 285] width 20 height 13
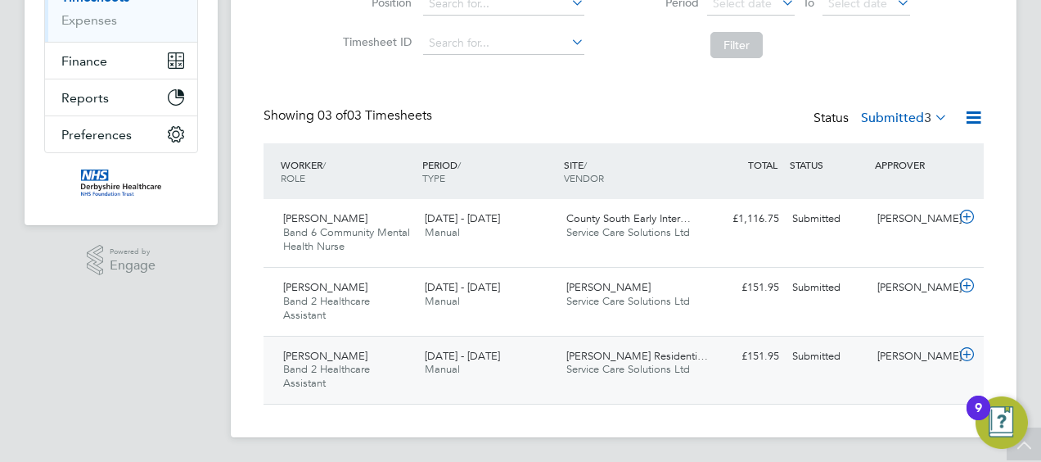
click at [723, 367] on div "£151.95 Submitted" at bounding box center [743, 356] width 85 height 27
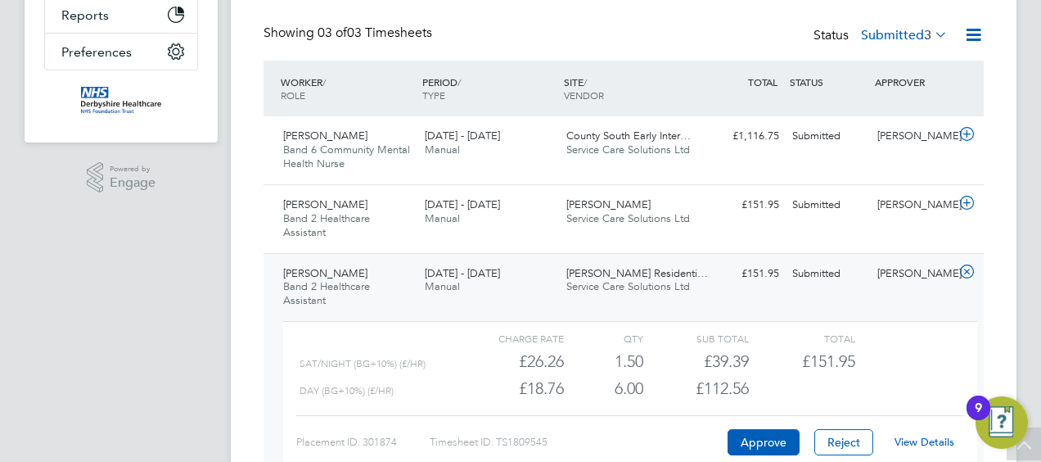
scroll to position [470, 0]
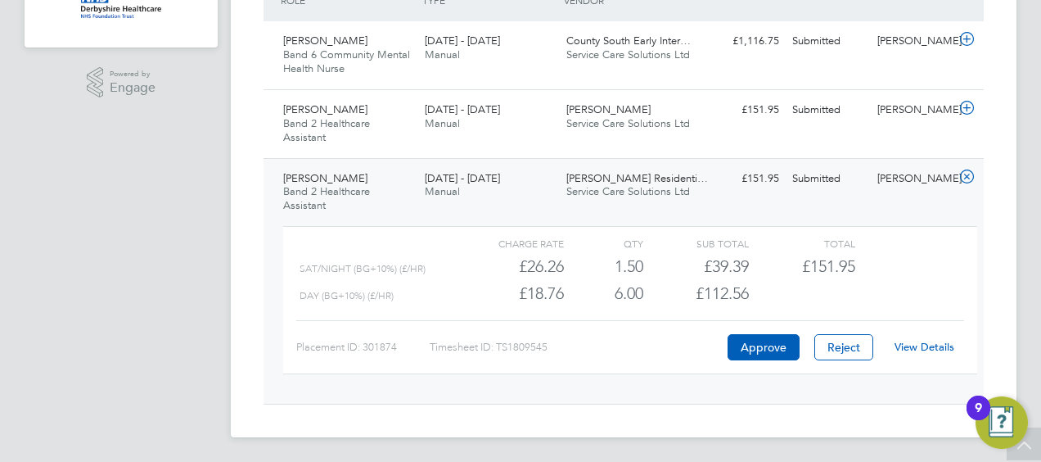
click at [905, 342] on link "View Details" at bounding box center [925, 347] width 60 height 14
click at [996, 236] on div "Timesheets New Timesheet Timesheets I Follow All Timesheets Client Config Vendo…" at bounding box center [624, 6] width 786 height 861
click at [249, 245] on div "Timesheets New Timesheet Timesheets I Follow All Timesheets Client Config Vendo…" at bounding box center [624, 6] width 786 height 861
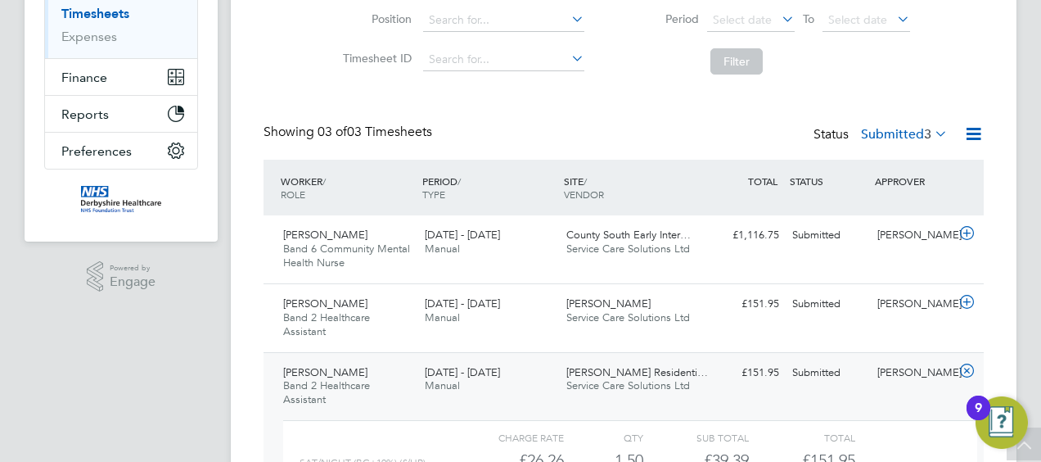
scroll to position [77, 0]
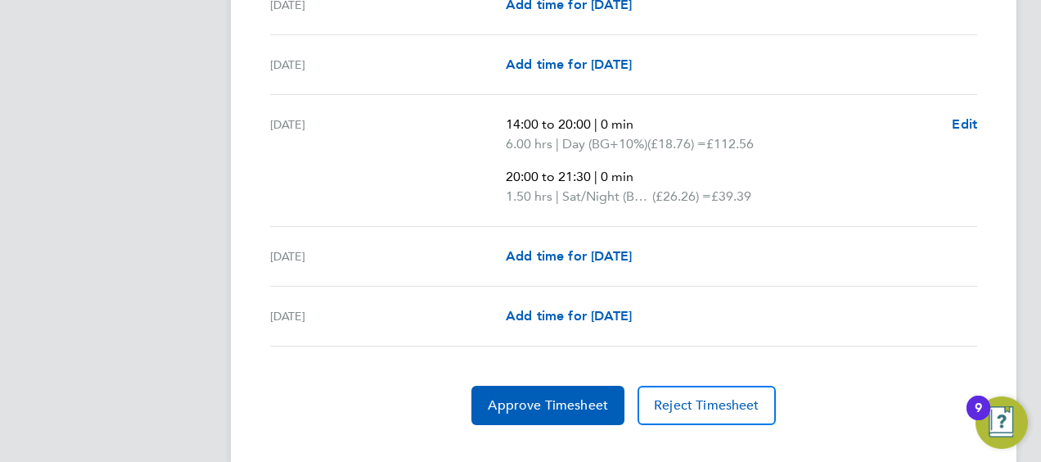
scroll to position [688, 0]
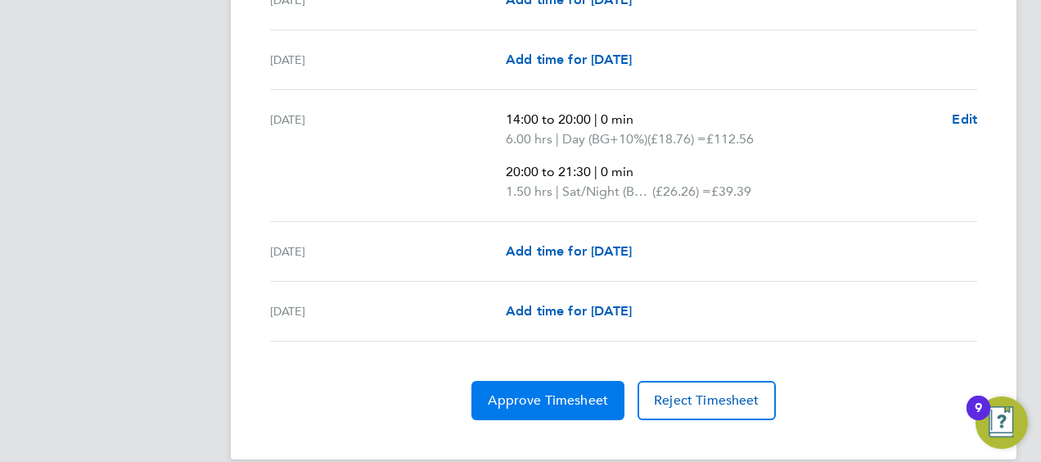
click at [571, 383] on button "Approve Timesheet" at bounding box center [548, 400] width 153 height 39
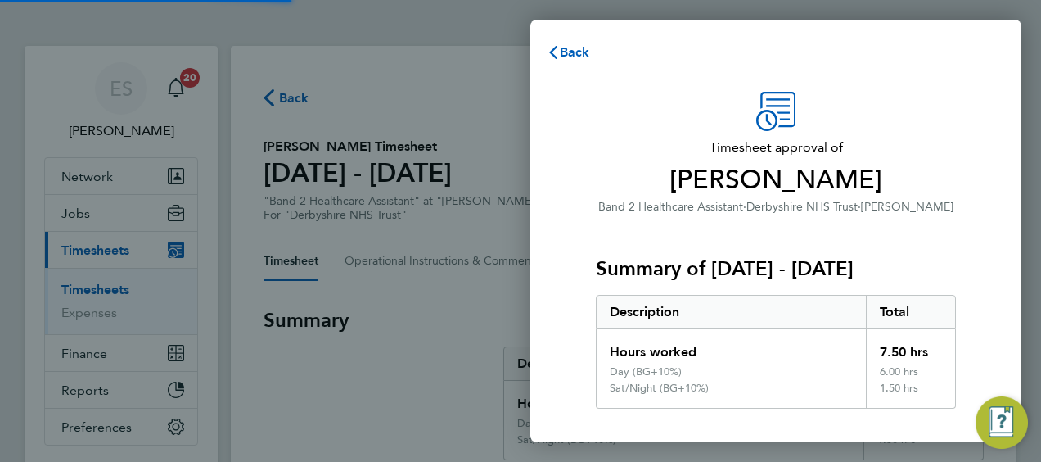
click at [571, 383] on div "Timesheet approval of [PERSON_NAME] Band 2 Healthcare Assistant · Derbyshire NH…" at bounding box center [776, 380] width 491 height 616
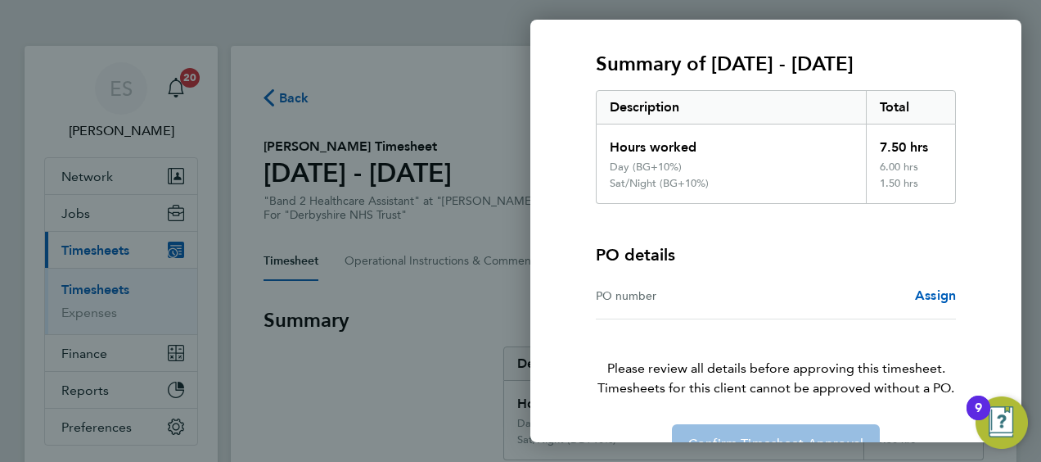
scroll to position [244, 0]
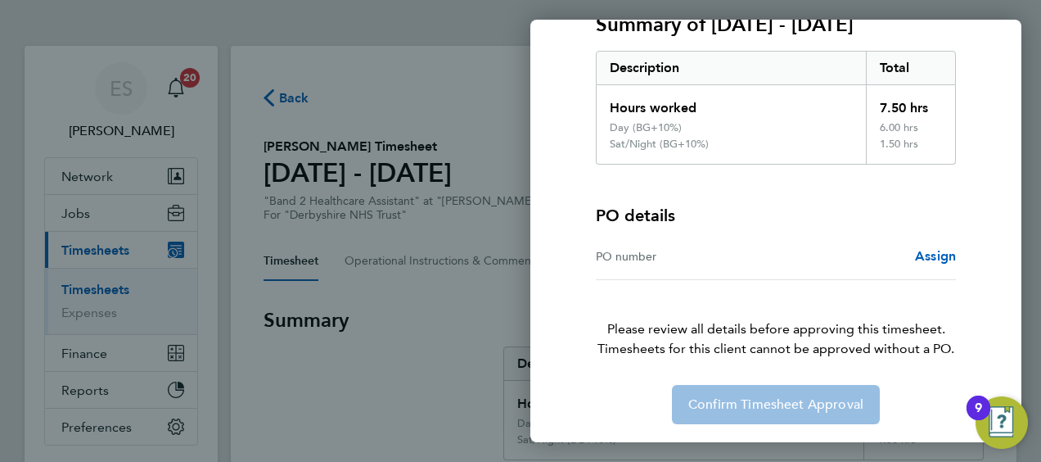
click at [763, 413] on div "Confirm Timesheet Approval" at bounding box center [776, 404] width 400 height 39
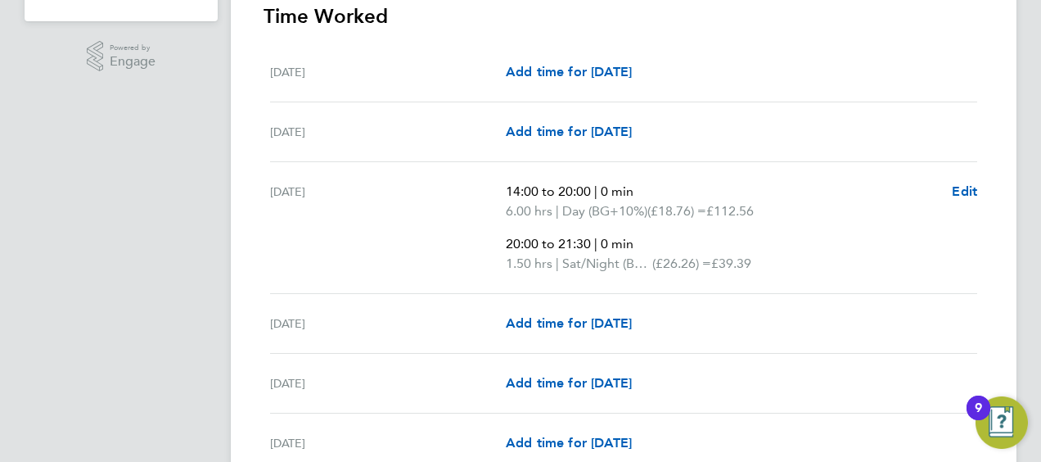
scroll to position [622, 0]
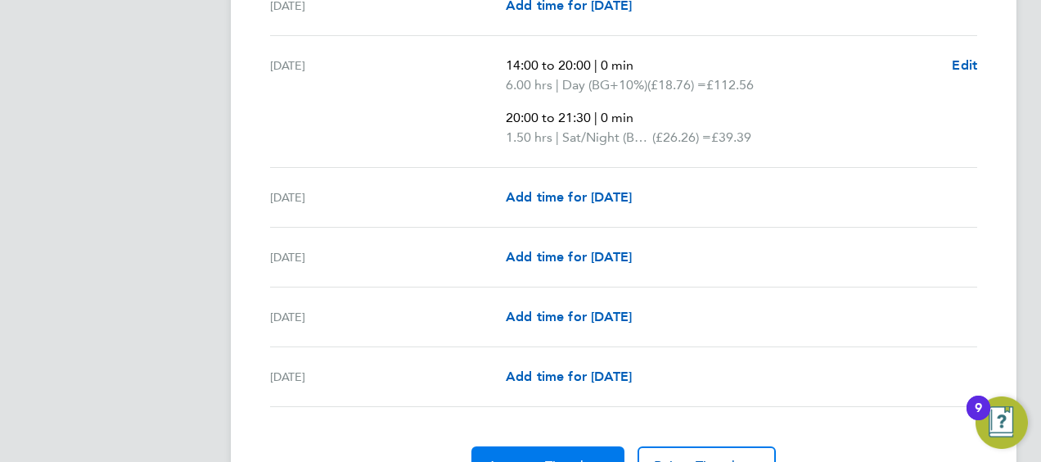
click at [558, 450] on button "Approve Timesheet" at bounding box center [548, 465] width 153 height 39
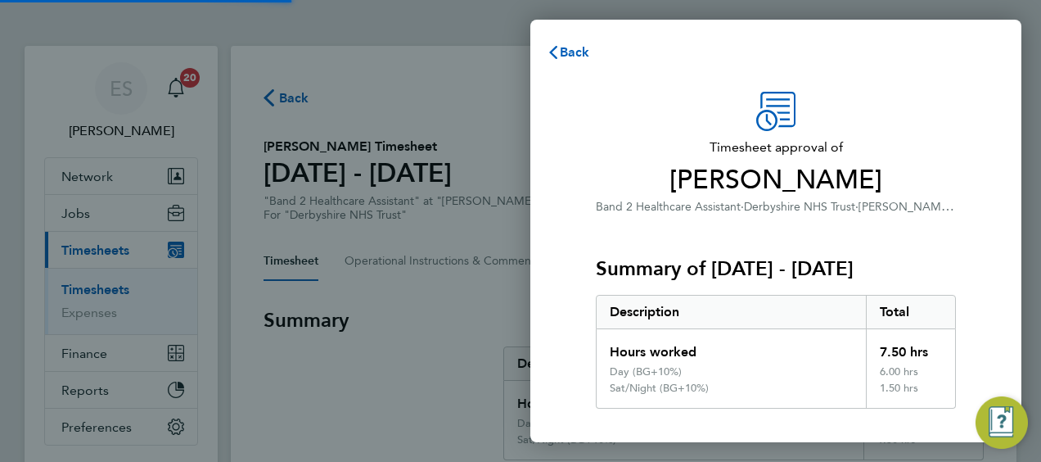
click at [821, 344] on div "Hours worked" at bounding box center [731, 347] width 269 height 36
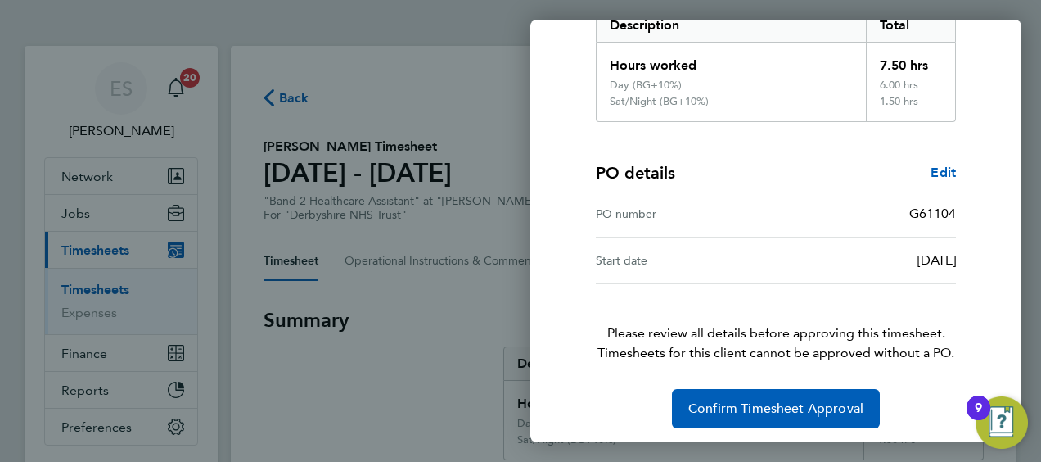
scroll to position [291, 0]
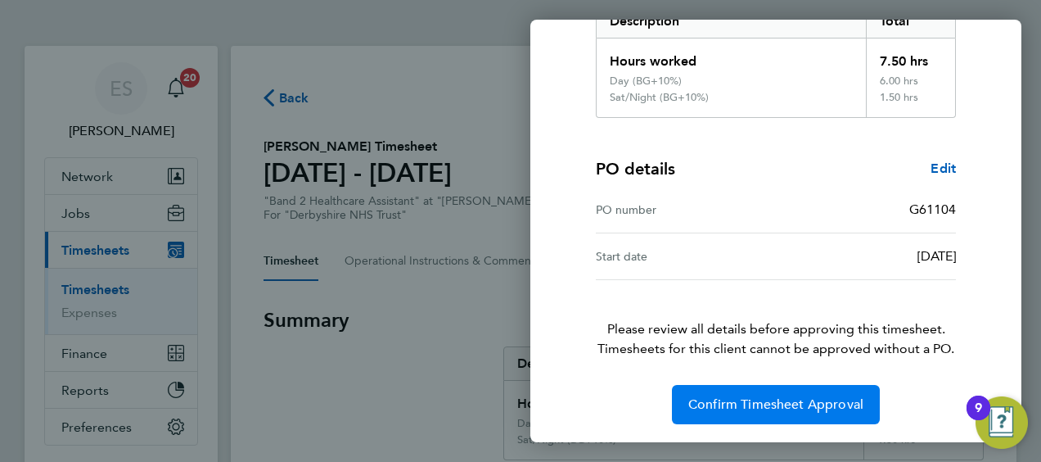
click at [788, 389] on button "Confirm Timesheet Approval" at bounding box center [776, 404] width 208 height 39
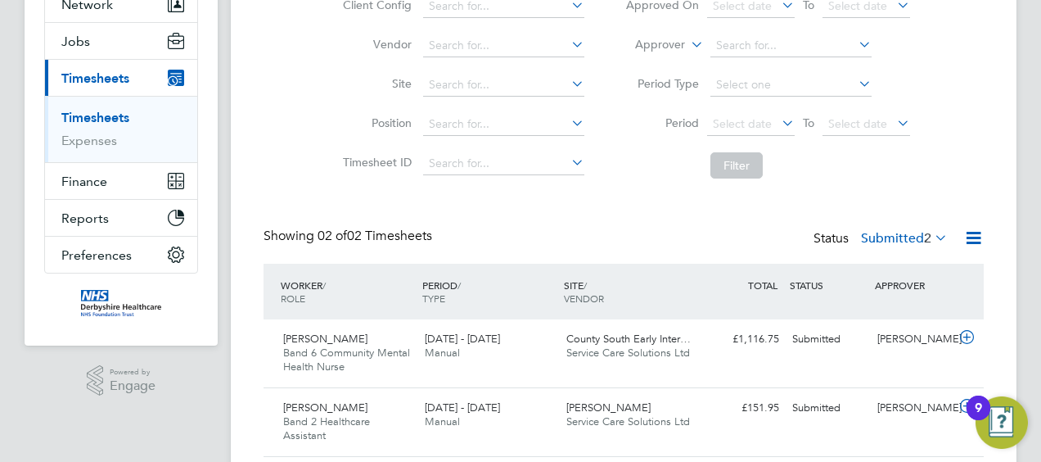
scroll to position [224, 0]
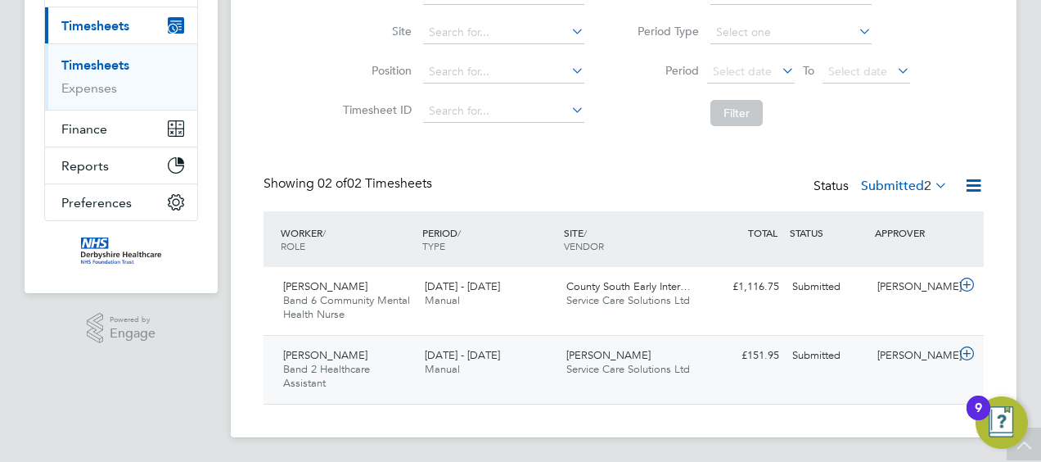
click at [455, 368] on span "Manual" at bounding box center [442, 369] width 35 height 14
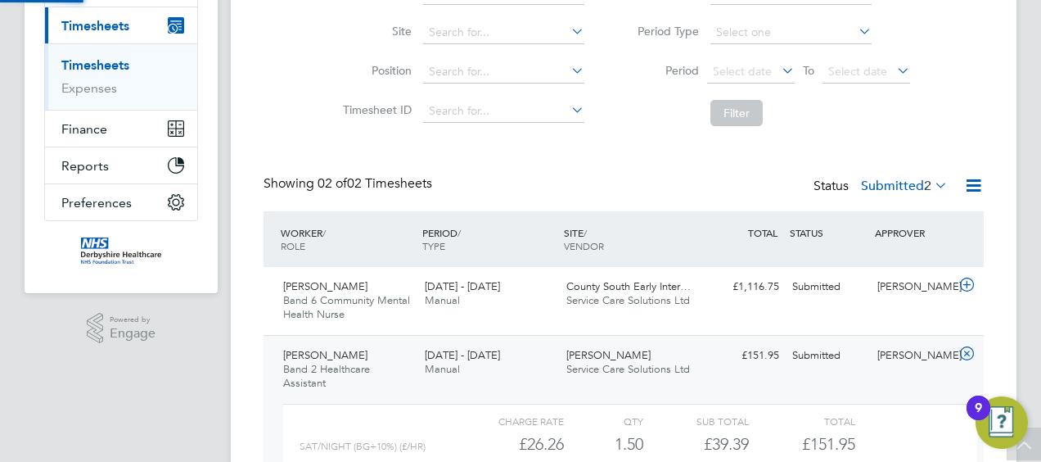
scroll to position [28, 160]
drag, startPoint x: 341, startPoint y: 352, endPoint x: 288, endPoint y: 354, distance: 52.4
click at [288, 354] on div "Ifeanyi Ezeh Band 2 Healthcare Assistant 18 - 24 Aug 2025" at bounding box center [348, 369] width 142 height 55
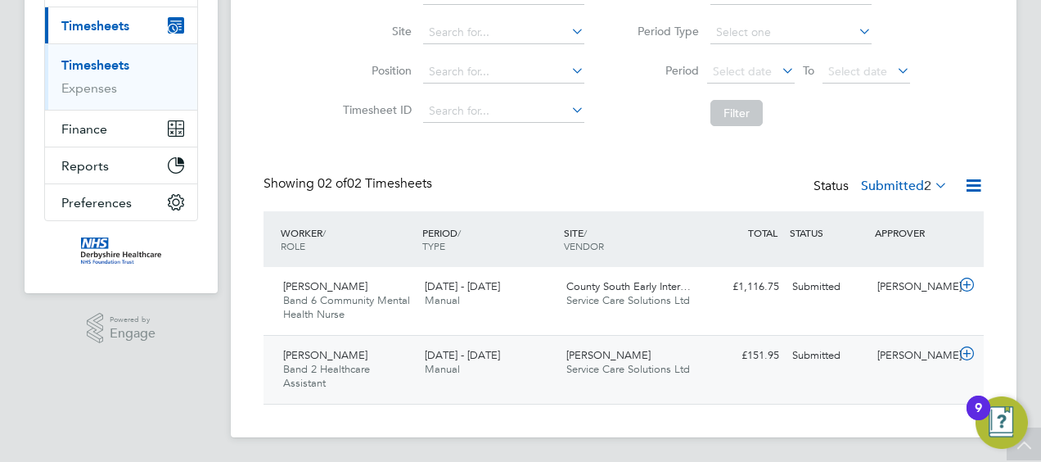
click at [872, 365] on div "[PERSON_NAME]" at bounding box center [913, 355] width 85 height 27
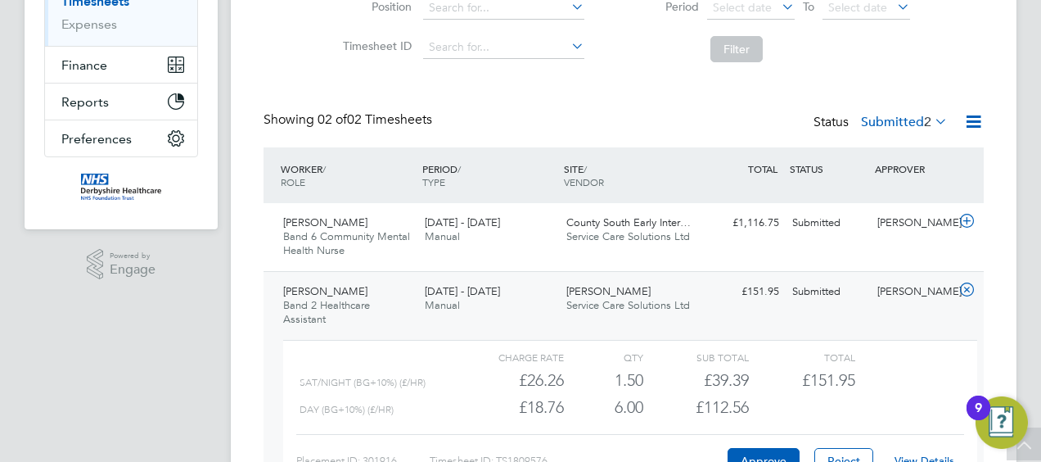
scroll to position [323, 0]
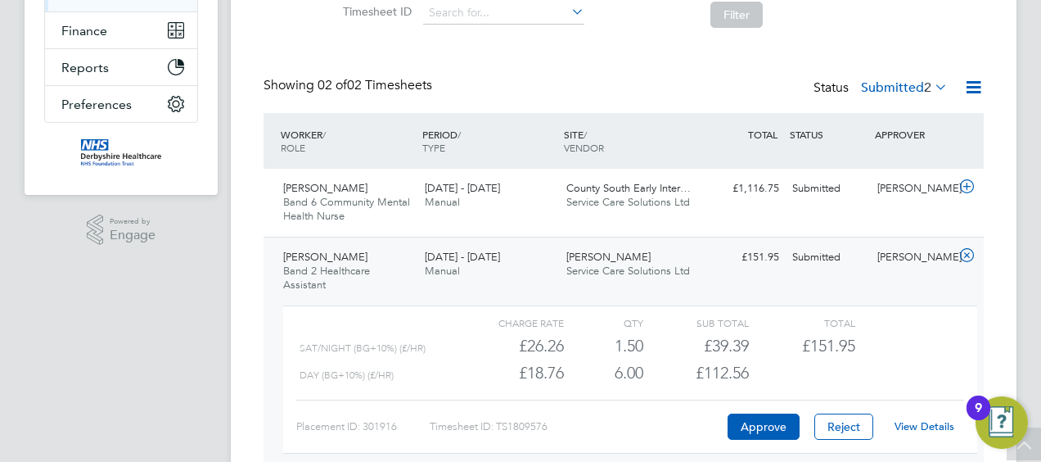
click at [922, 426] on link "View Details" at bounding box center [925, 426] width 60 height 14
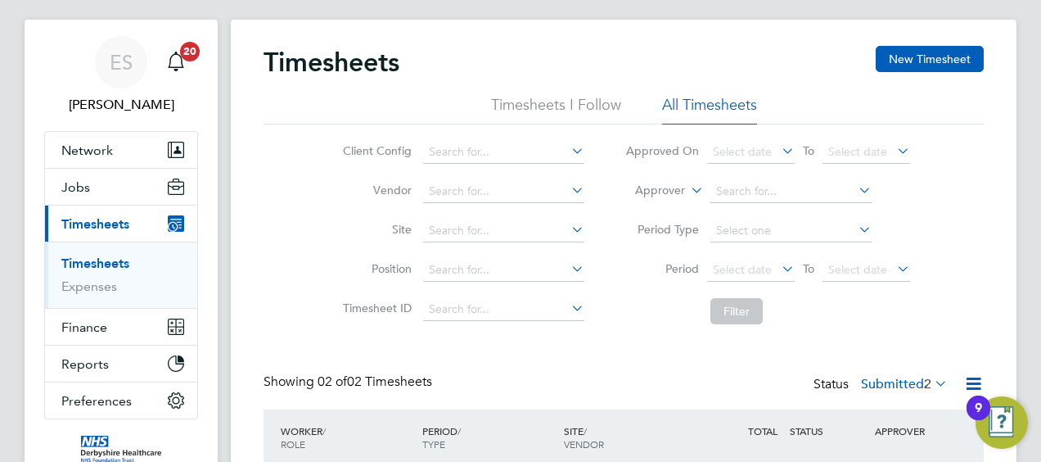
scroll to position [18, 0]
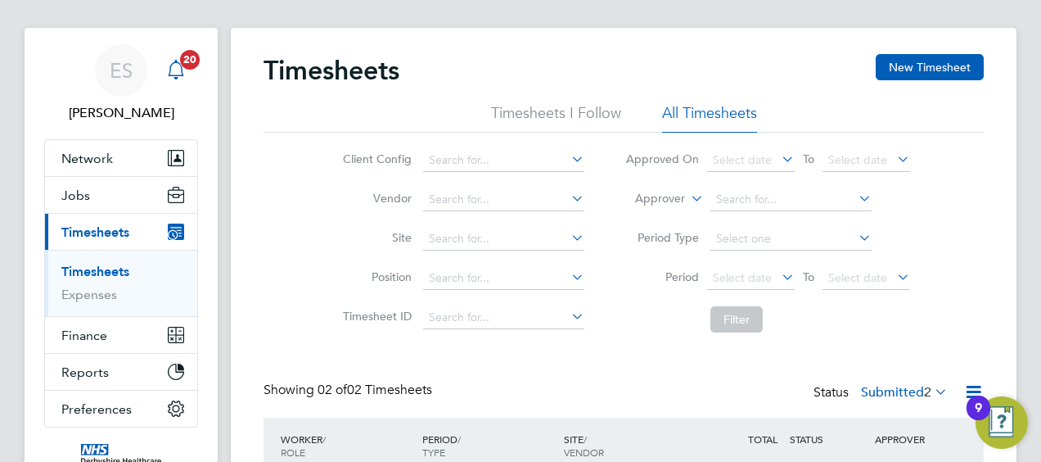
drag, startPoint x: 120, startPoint y: 93, endPoint x: 173, endPoint y: 88, distance: 53.4
click at [120, 93] on div "ES" at bounding box center [121, 70] width 52 height 52
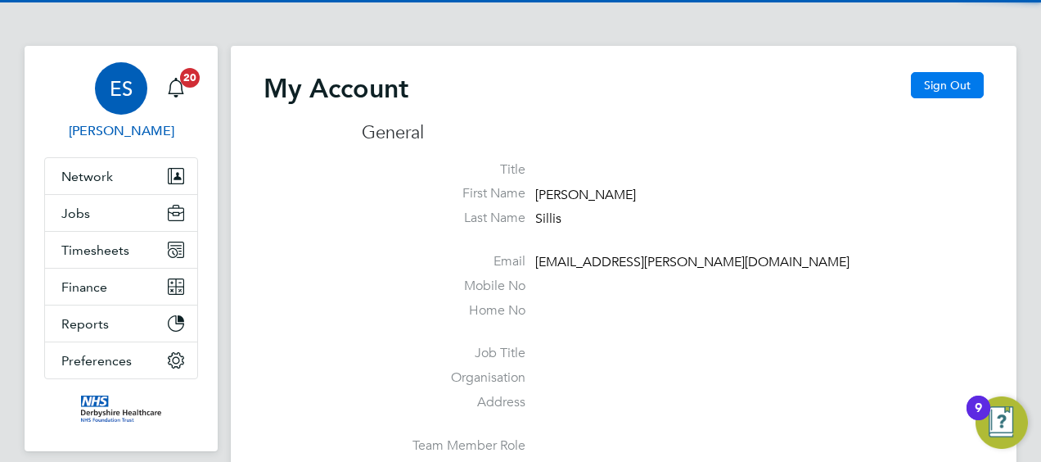
click at [964, 86] on button "Sign Out" at bounding box center [947, 85] width 73 height 26
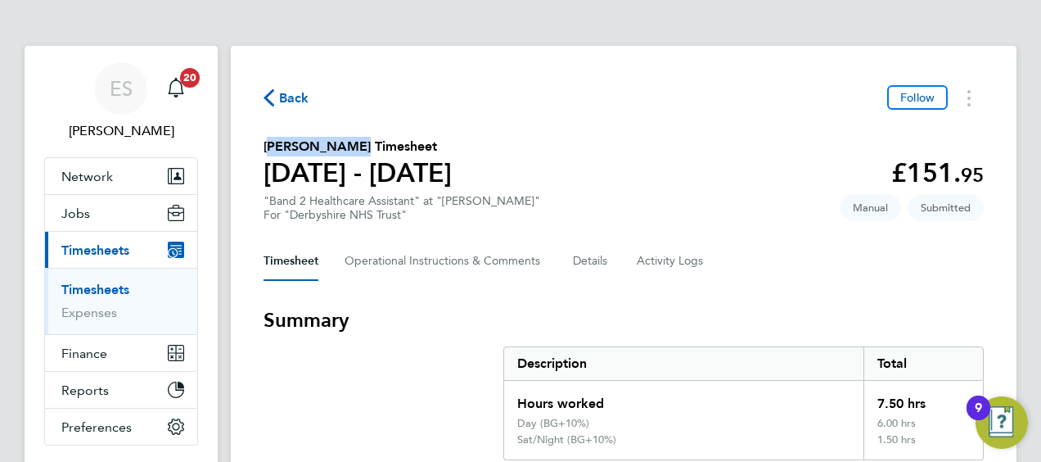
drag, startPoint x: 334, startPoint y: 144, endPoint x: 262, endPoint y: 147, distance: 72.1
copy h2 "[PERSON_NAME]"
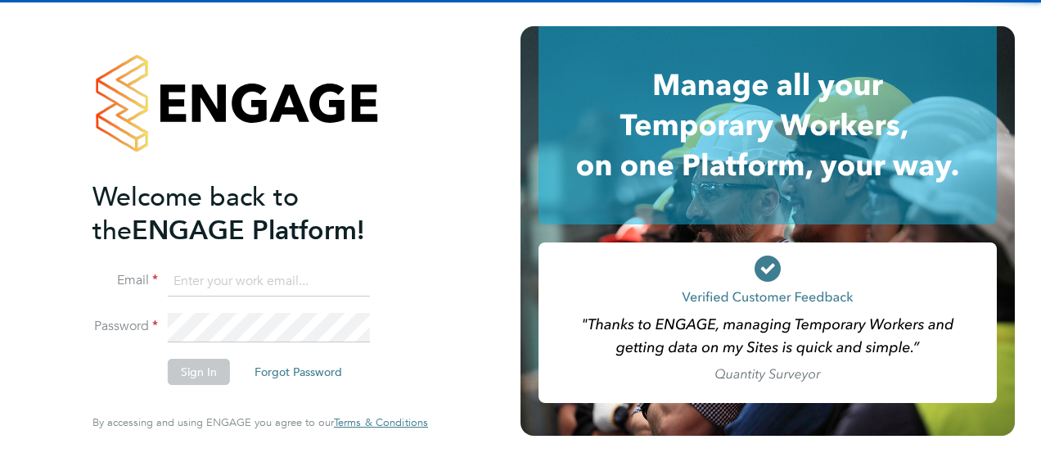
click at [246, 270] on input at bounding box center [269, 281] width 202 height 29
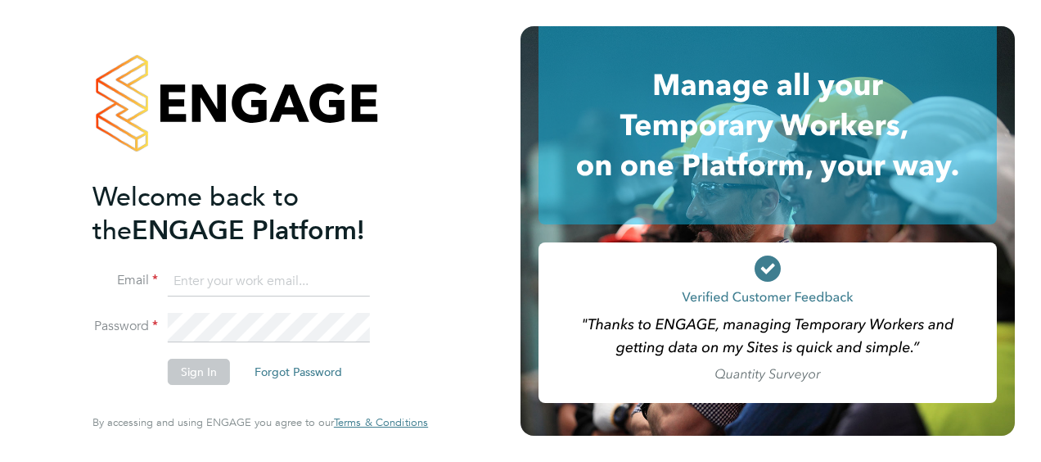
type input "[EMAIL_ADDRESS][PERSON_NAME][DOMAIN_NAME]"
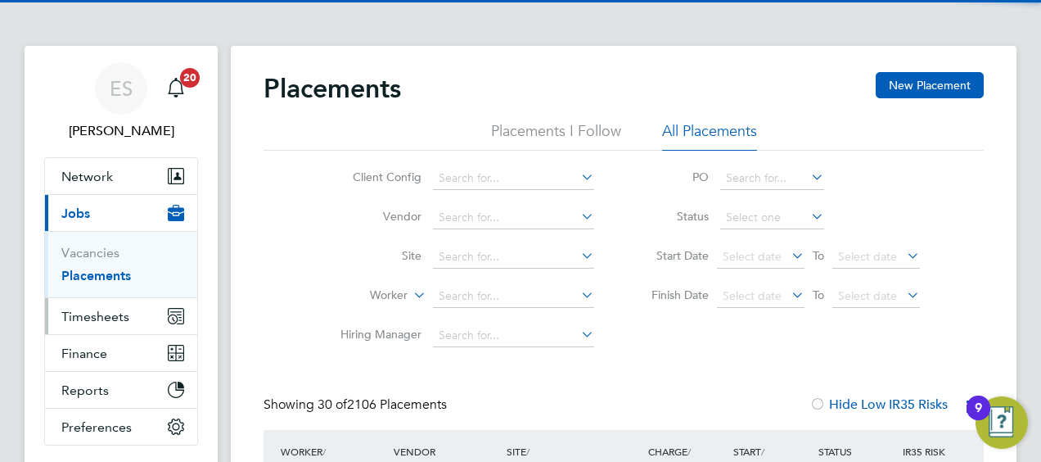
click at [102, 314] on span "Timesheets" at bounding box center [95, 317] width 68 height 16
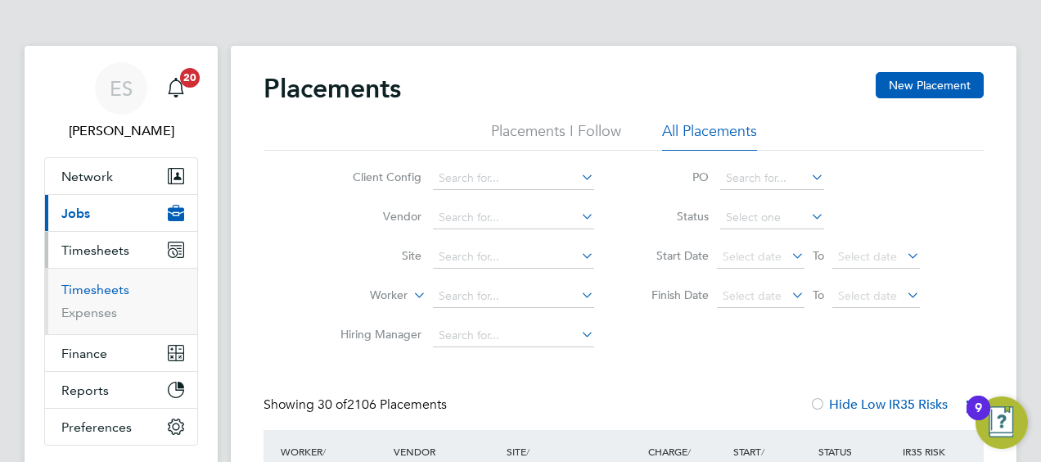
click at [102, 292] on link "Timesheets" at bounding box center [95, 290] width 68 height 16
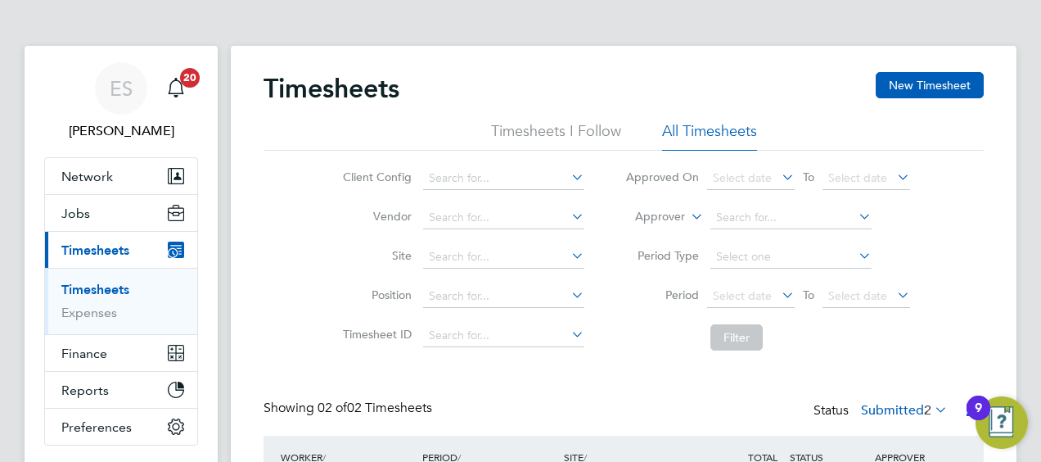
click at [740, 97] on div "Timesheets New Timesheet" at bounding box center [624, 96] width 721 height 49
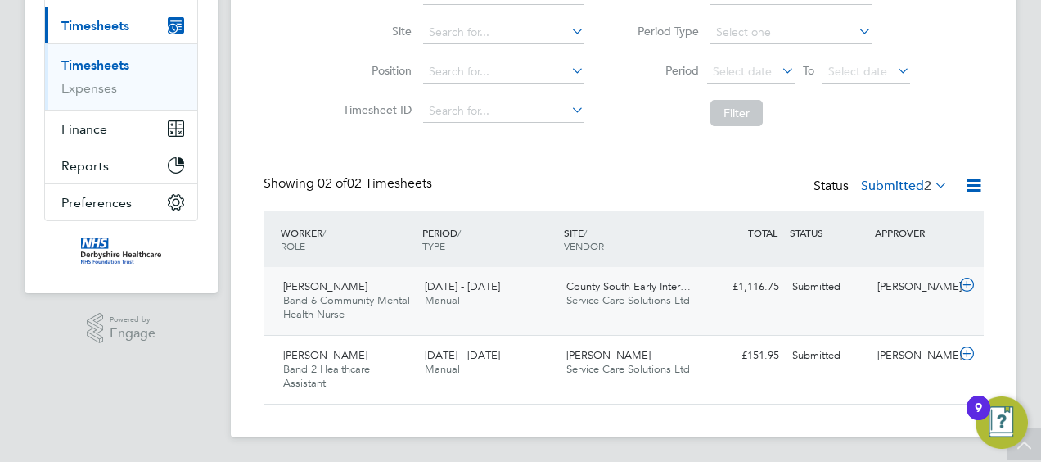
click at [593, 308] on div "County South Early Inter… Service Care Solutions Ltd" at bounding box center [631, 293] width 142 height 41
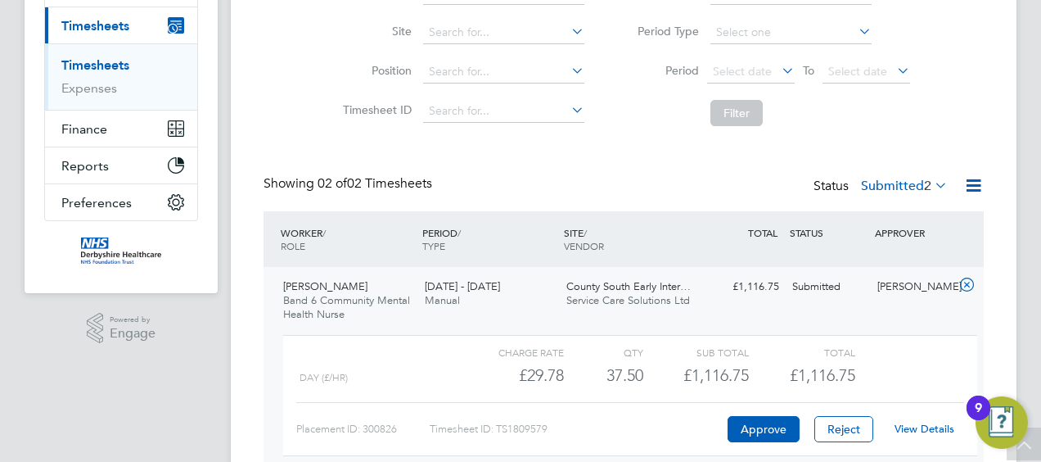
click at [906, 424] on link "View Details" at bounding box center [925, 429] width 60 height 14
click at [961, 285] on icon at bounding box center [967, 284] width 20 height 13
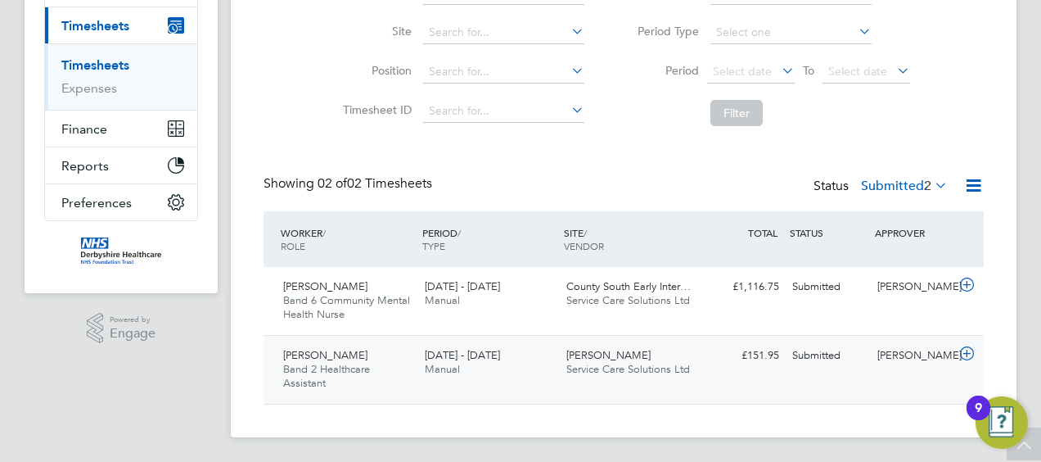
click at [832, 362] on div "Submitted" at bounding box center [828, 355] width 85 height 27
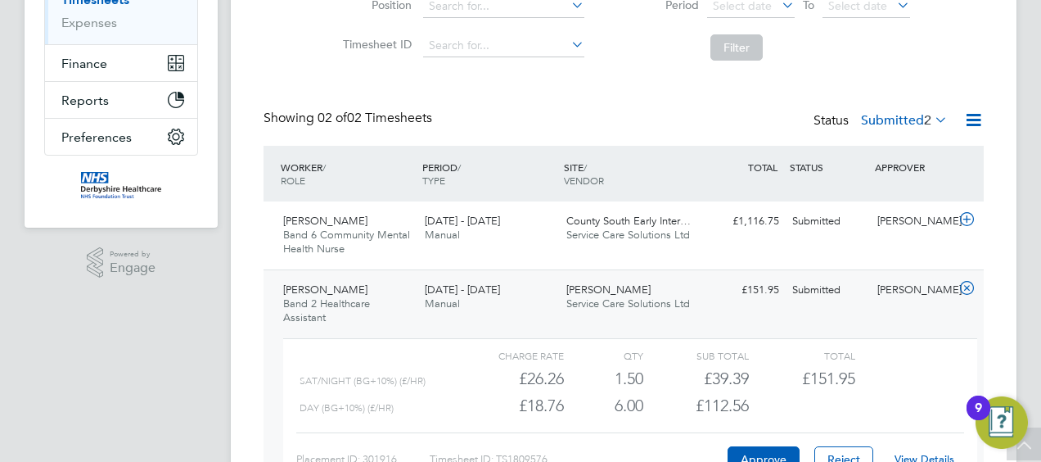
click at [925, 461] on link "View Details" at bounding box center [925, 459] width 60 height 14
click at [1041, 44] on html "ES Ellie Sillis Notifications 20 Applications: Network Businesses Sites Workers…" at bounding box center [520, 142] width 1041 height 865
click at [231, 20] on div "Timesheets New Timesheet Timesheets I Follow All Timesheets Client Config Vendo…" at bounding box center [624, 152] width 786 height 793
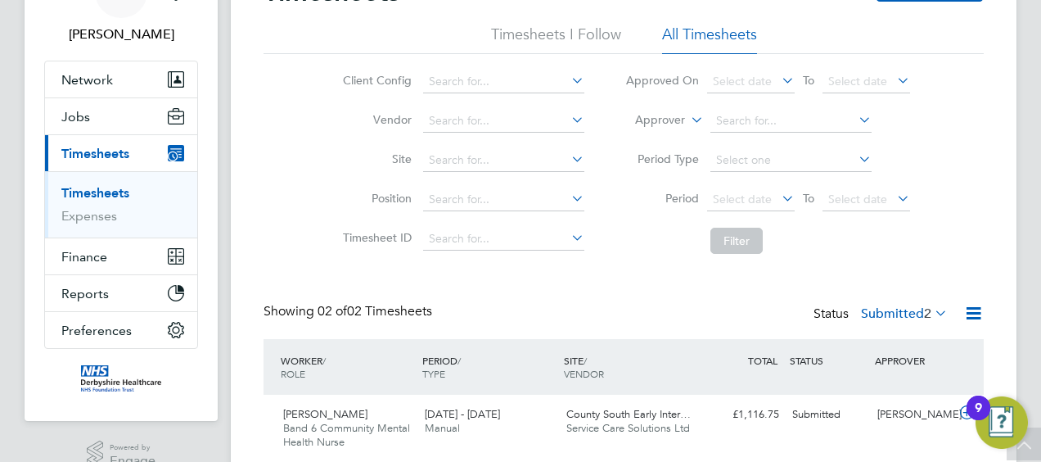
scroll to position [61, 0]
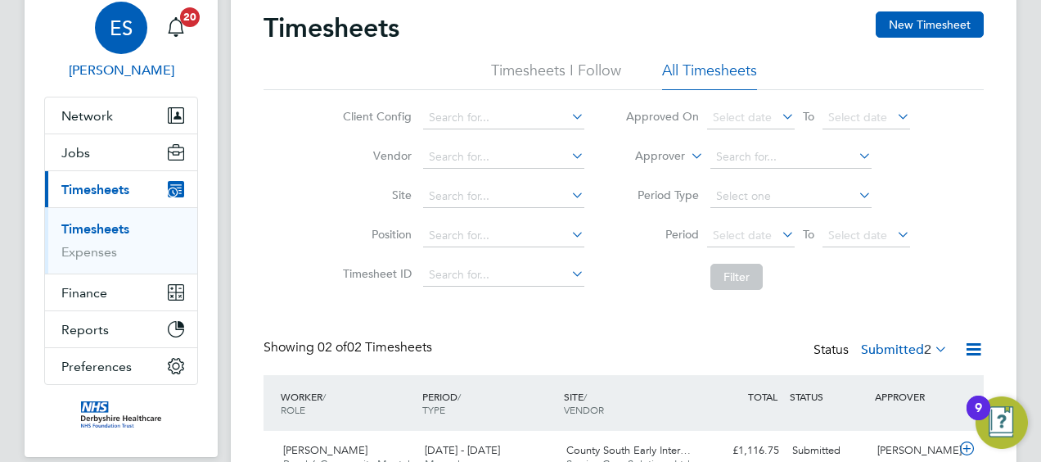
click at [113, 47] on div "ES" at bounding box center [121, 28] width 52 height 52
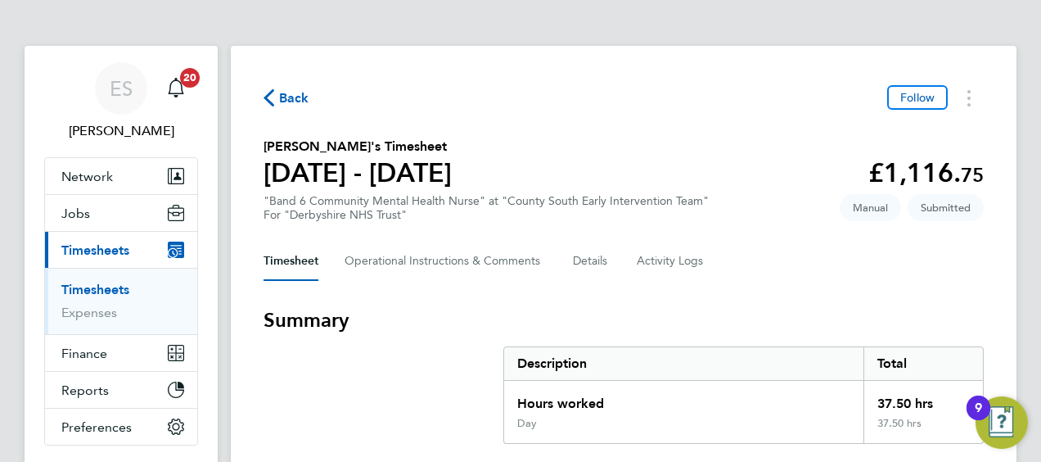
click at [281, 141] on h2 "[PERSON_NAME]'s Timesheet" at bounding box center [358, 147] width 188 height 20
copy h2 "[PERSON_NAME]"
click at [650, 185] on section "[PERSON_NAME]'s Timesheet [DATE] - [DATE] £1,116. 75 "Band 6 Community Mental H…" at bounding box center [624, 179] width 721 height 85
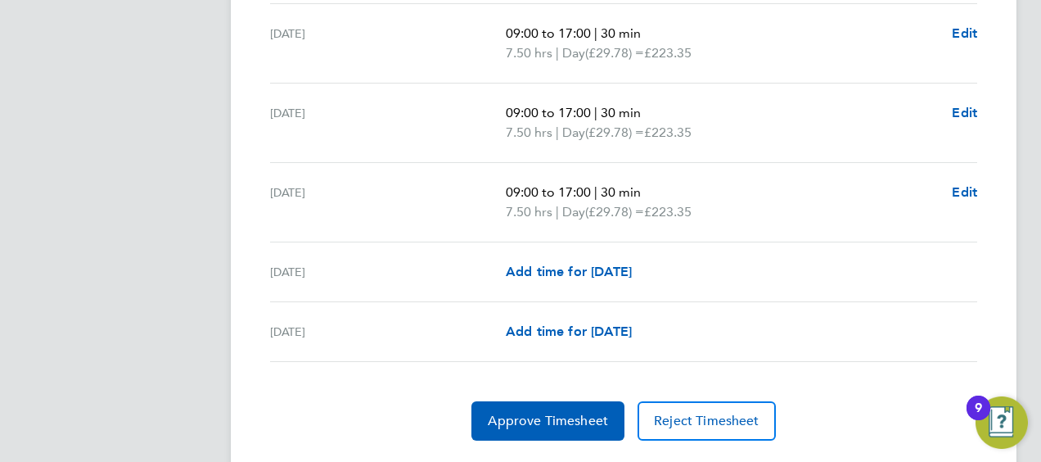
scroll to position [718, 0]
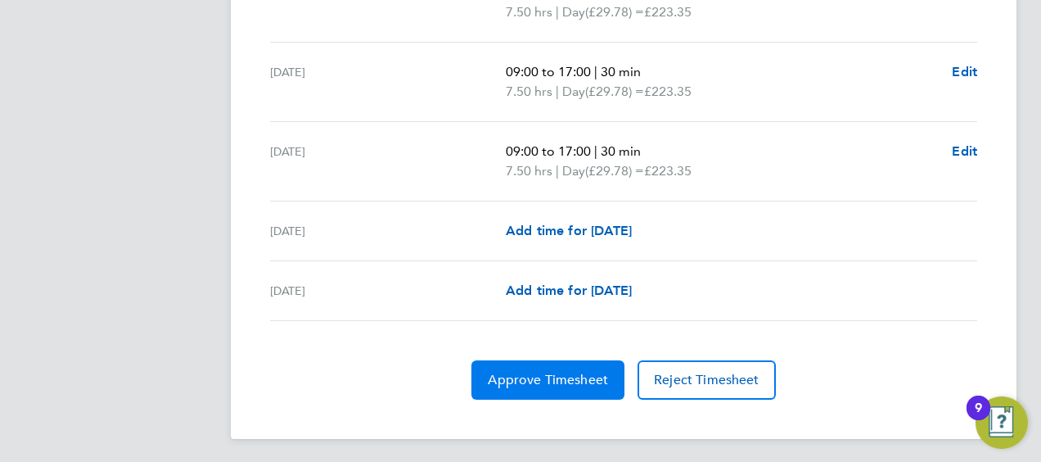
click at [552, 367] on button "Approve Timesheet" at bounding box center [548, 379] width 153 height 39
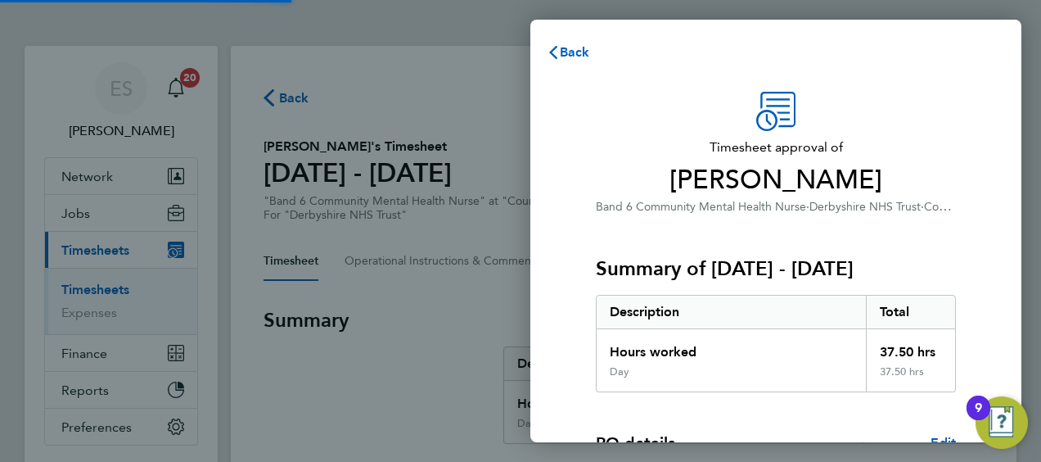
click at [653, 368] on div "Day" at bounding box center [731, 378] width 269 height 26
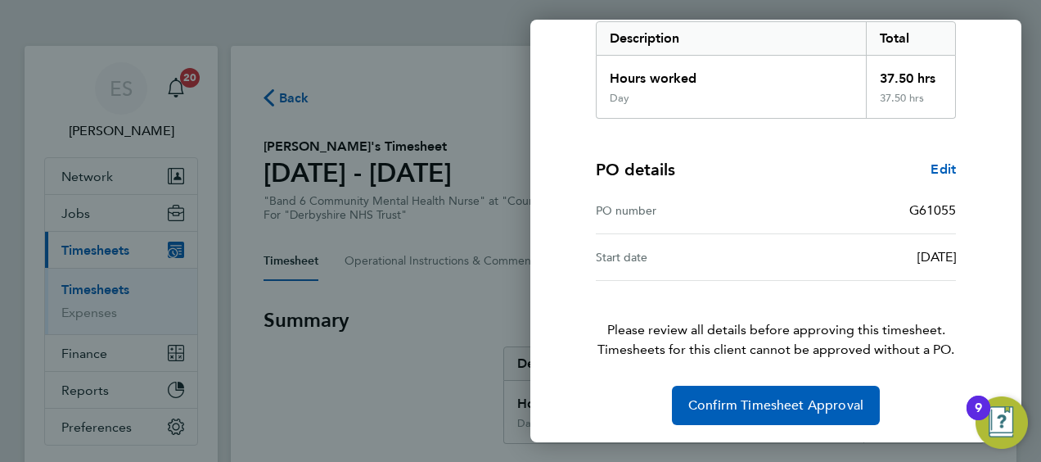
scroll to position [274, 0]
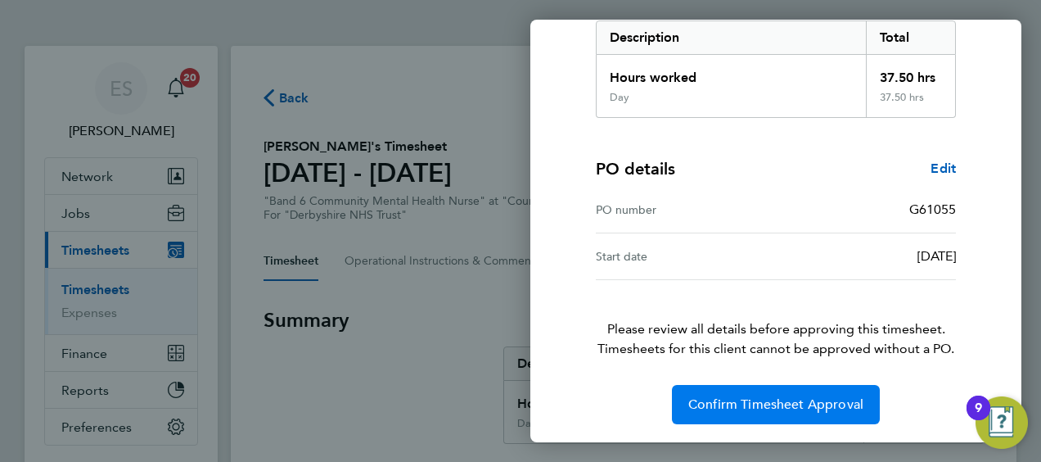
click at [681, 393] on button "Confirm Timesheet Approval" at bounding box center [776, 404] width 208 height 39
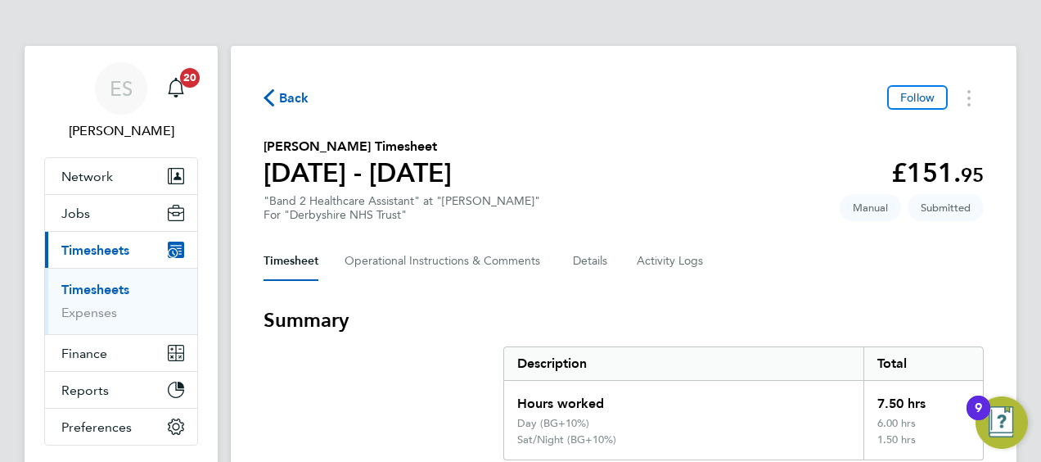
click at [658, 185] on section "[PERSON_NAME] Timesheet [DATE] - [DATE] £151. 95 "Band 2 Healthcare Assistant" …" at bounding box center [624, 179] width 721 height 85
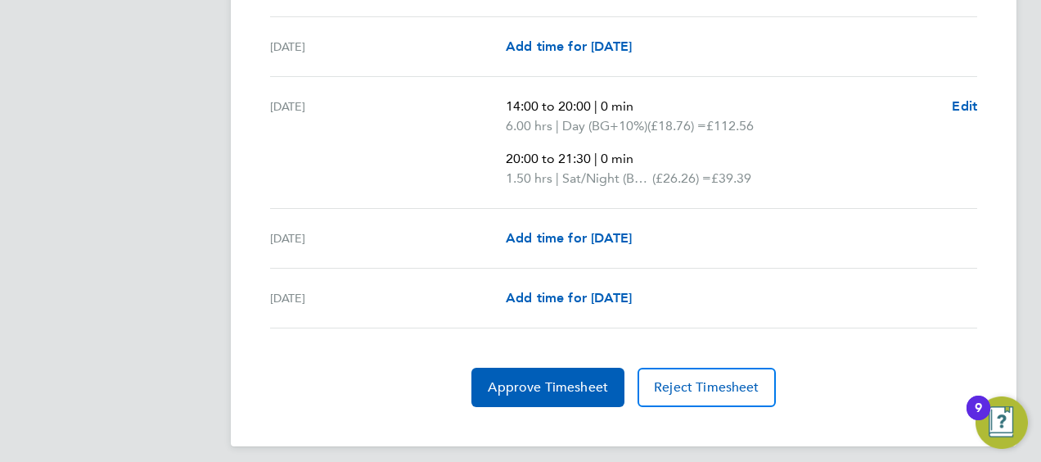
scroll to position [708, 0]
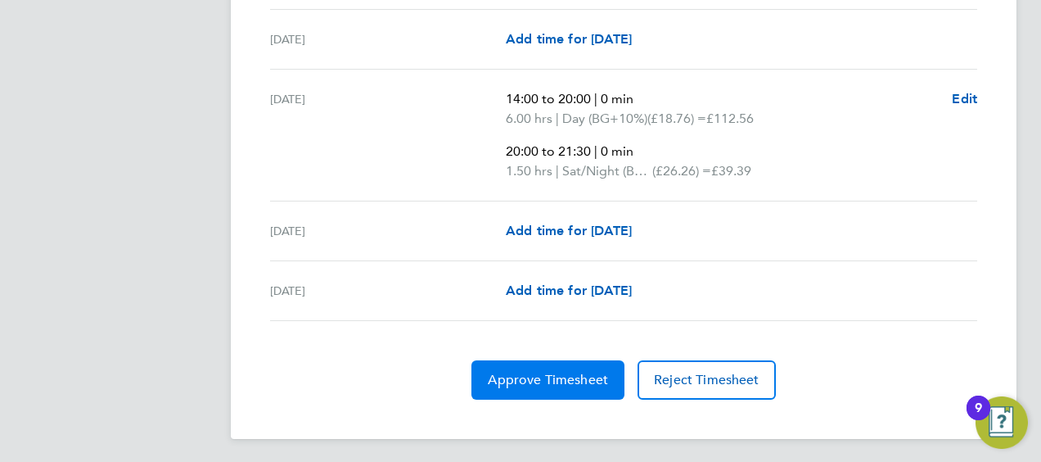
click at [562, 373] on span "Approve Timesheet" at bounding box center [548, 380] width 120 height 16
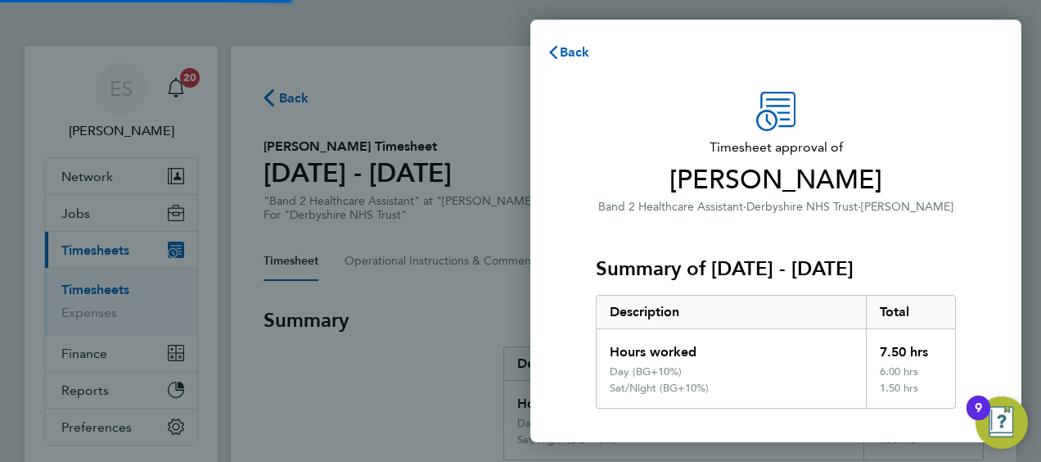
click at [717, 311] on div "Description" at bounding box center [731, 312] width 269 height 33
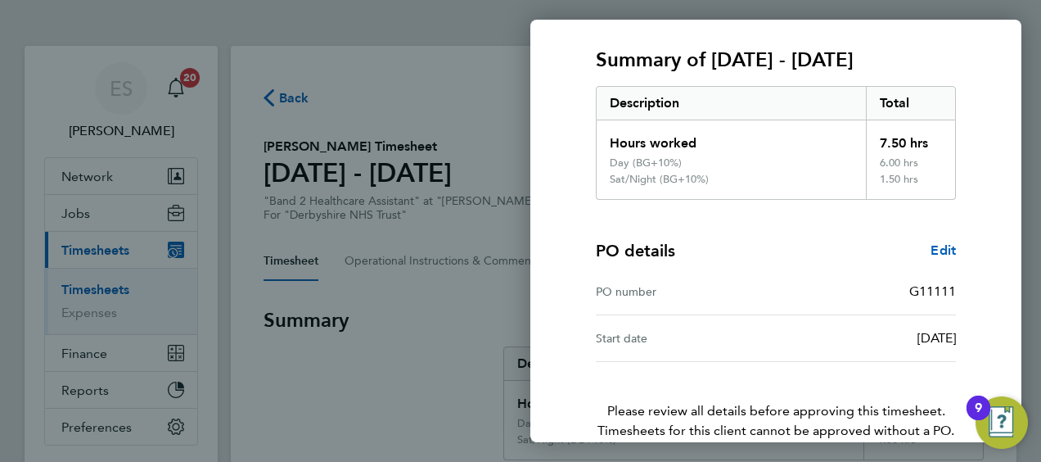
scroll to position [291, 0]
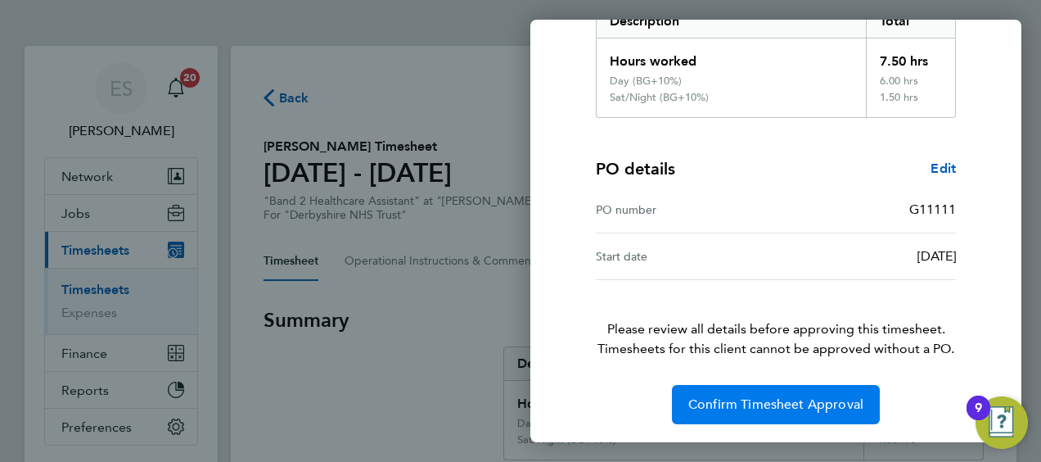
click at [723, 385] on button "Confirm Timesheet Approval" at bounding box center [776, 404] width 208 height 39
